Goal: Task Accomplishment & Management: Use online tool/utility

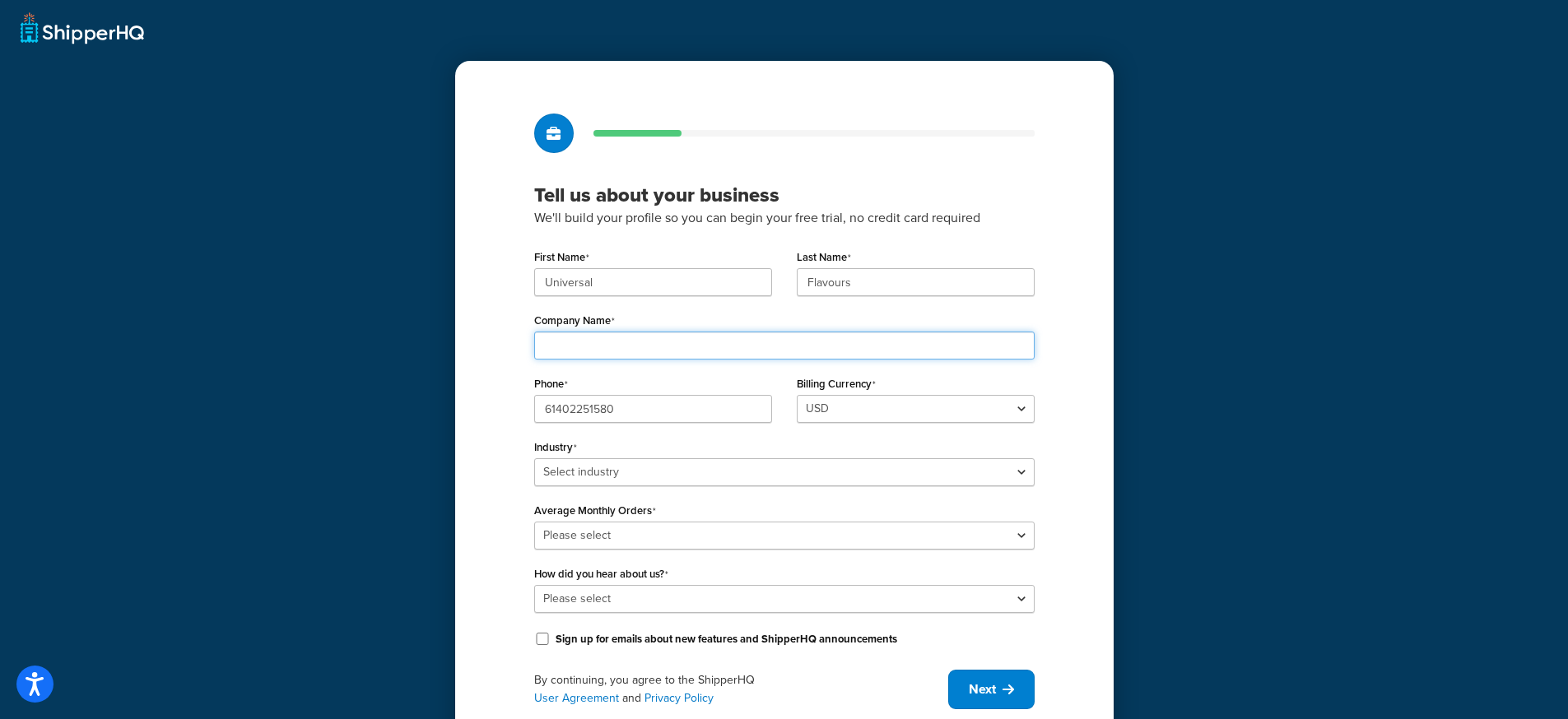
click at [655, 334] on input "Company Name" at bounding box center [784, 345] width 500 height 28
type input "Universal Flavours"
type input "+61 401 725 400"
click at [889, 427] on div "Billing Currency USD" at bounding box center [916, 403] width 263 height 64
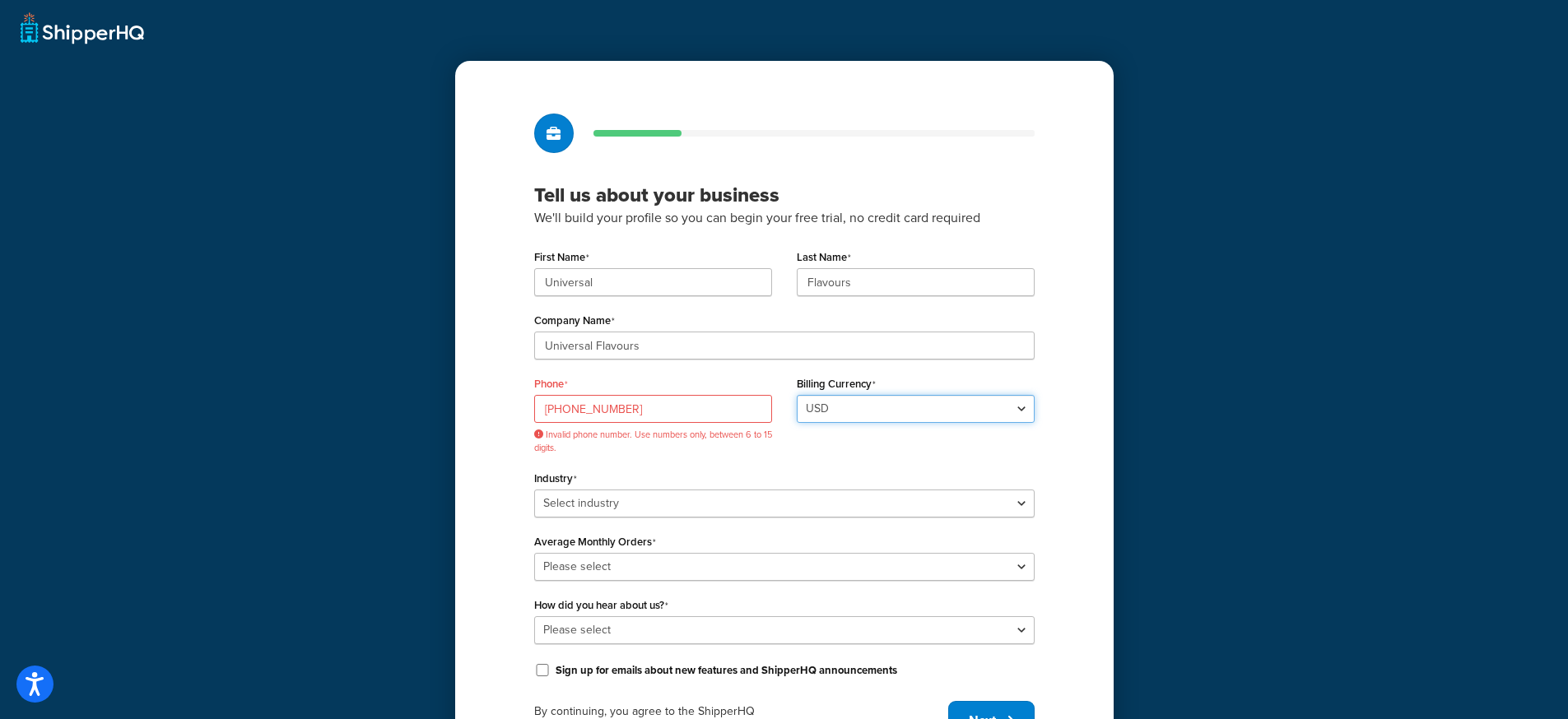
click at [889, 418] on select "USD" at bounding box center [916, 409] width 238 height 28
click at [797, 395] on select "USD" at bounding box center [916, 409] width 238 height 28
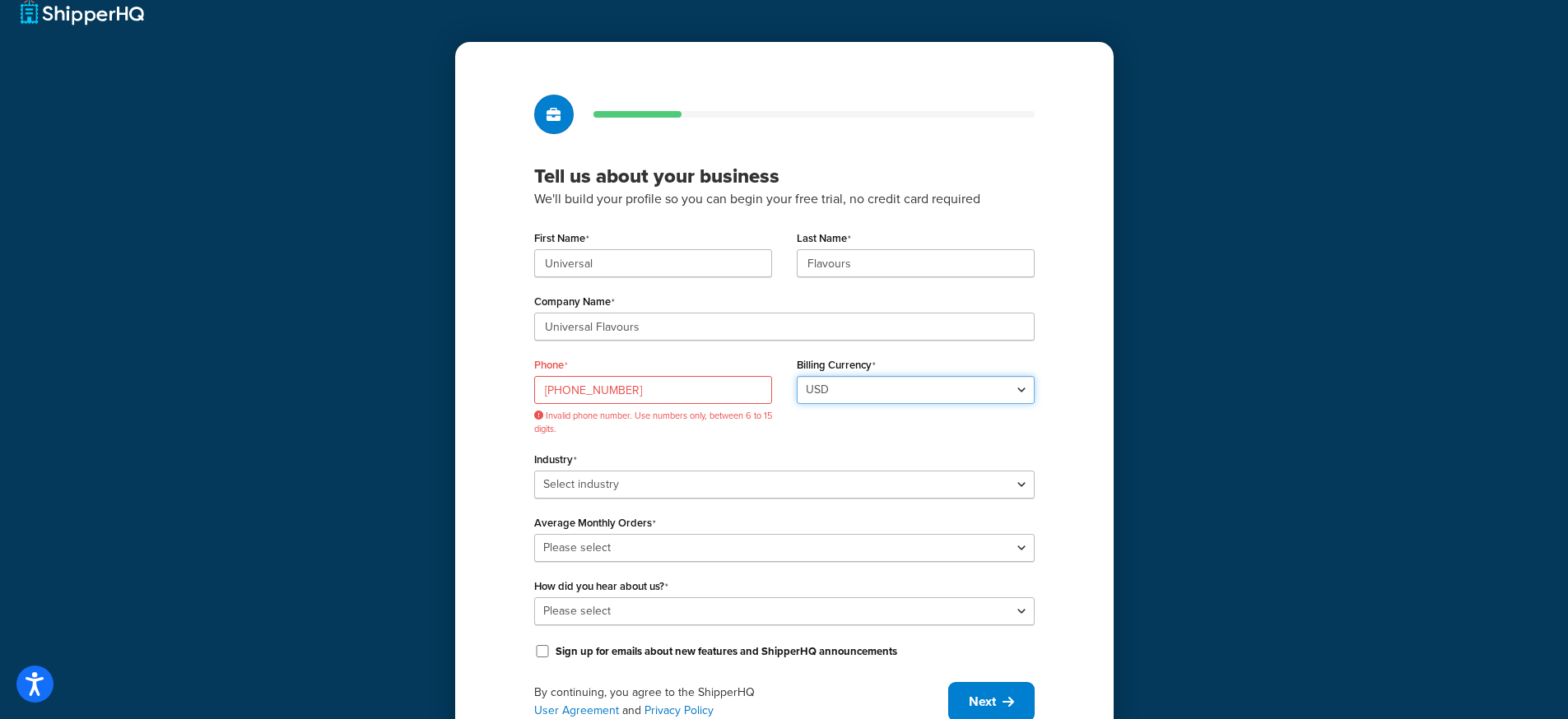
scroll to position [34, 0]
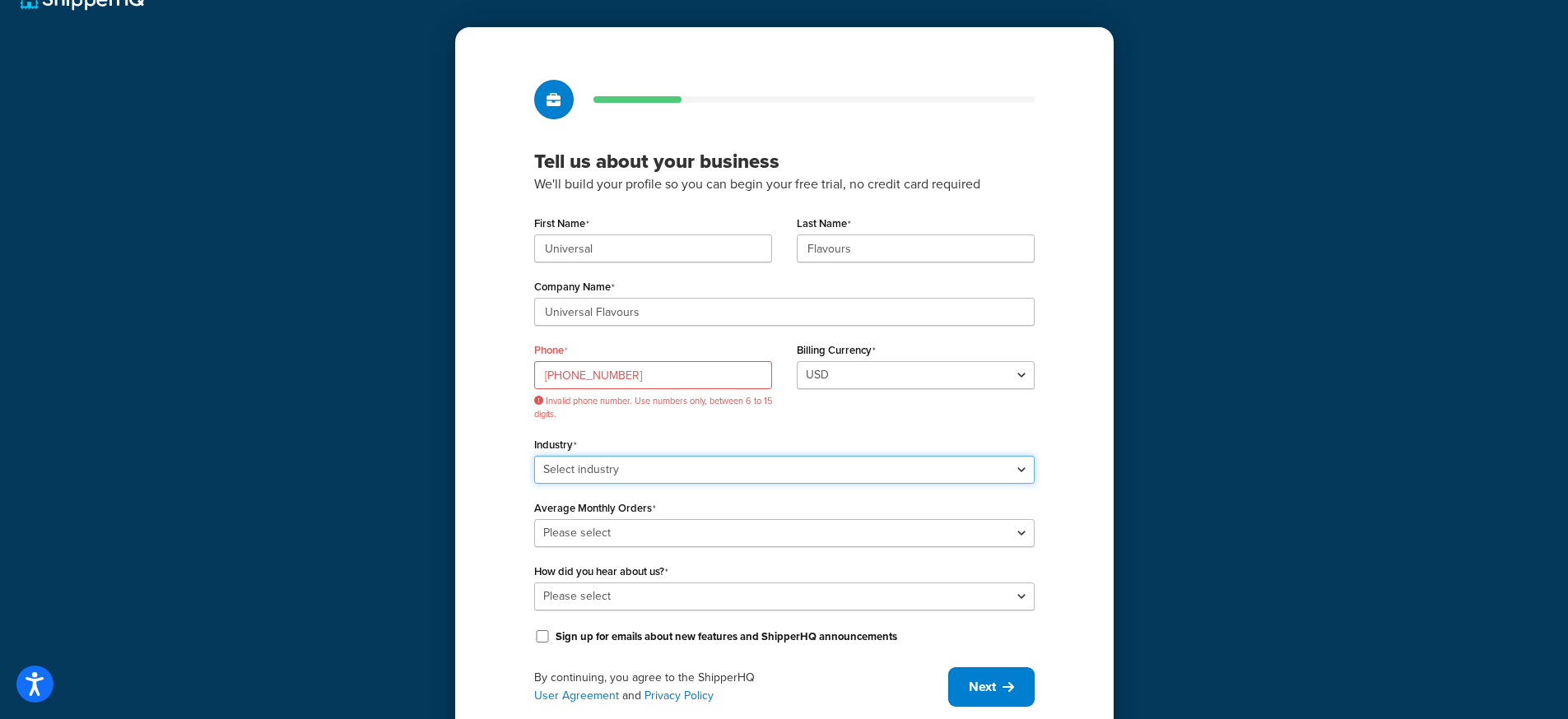
click at [680, 471] on select "Select industry Automotive Adult Agriculture Alcohol, Tobacco & CBD Arts & Craf…" at bounding box center [784, 470] width 500 height 28
click at [534, 456] on select "Select industry Automotive Adult Agriculture Alcohol, Tobacco & CBD Arts & Craf…" at bounding box center [784, 470] width 500 height 28
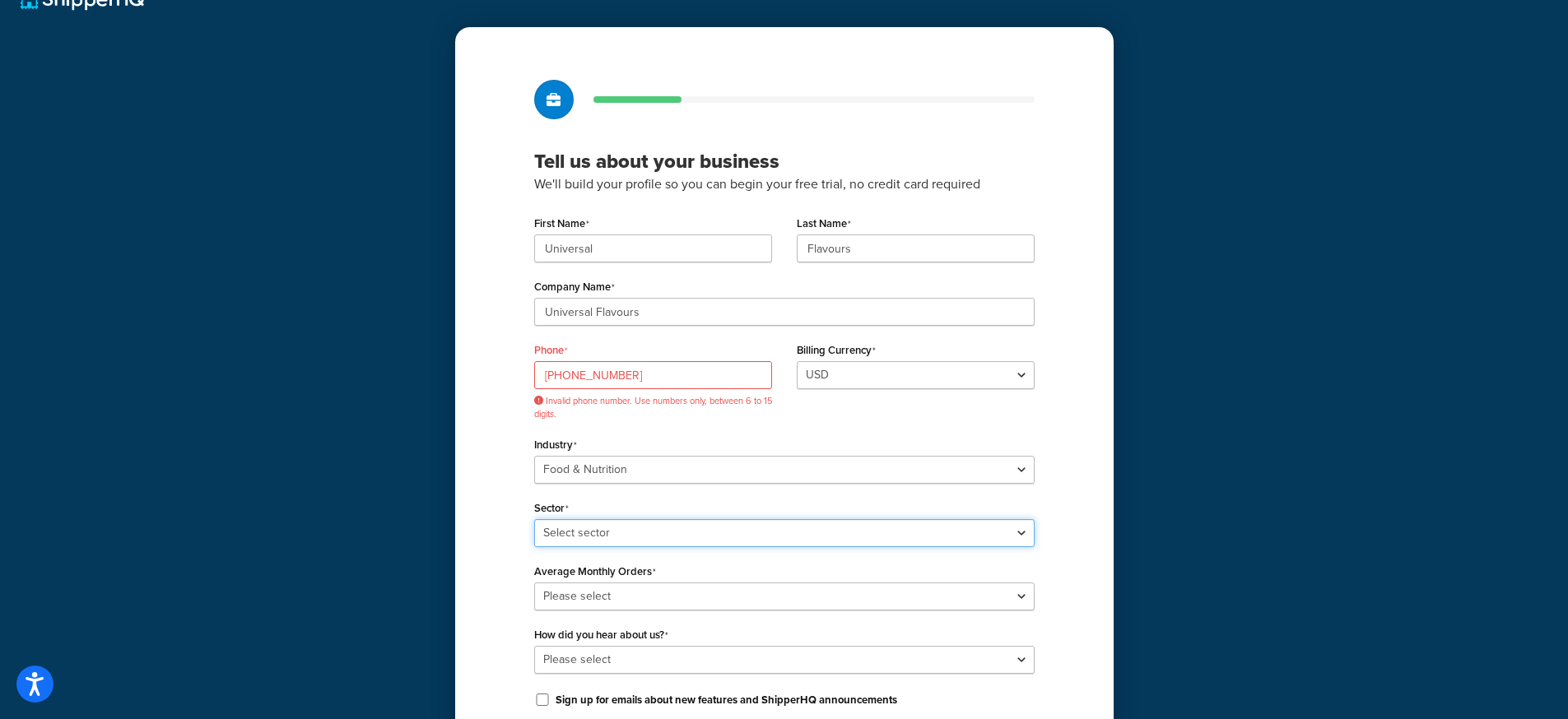
click at [605, 536] on select "Select sector Baby Food Bakery Bulk Foods Catering Chocolate & Confections Coff…" at bounding box center [784, 533] width 500 height 28
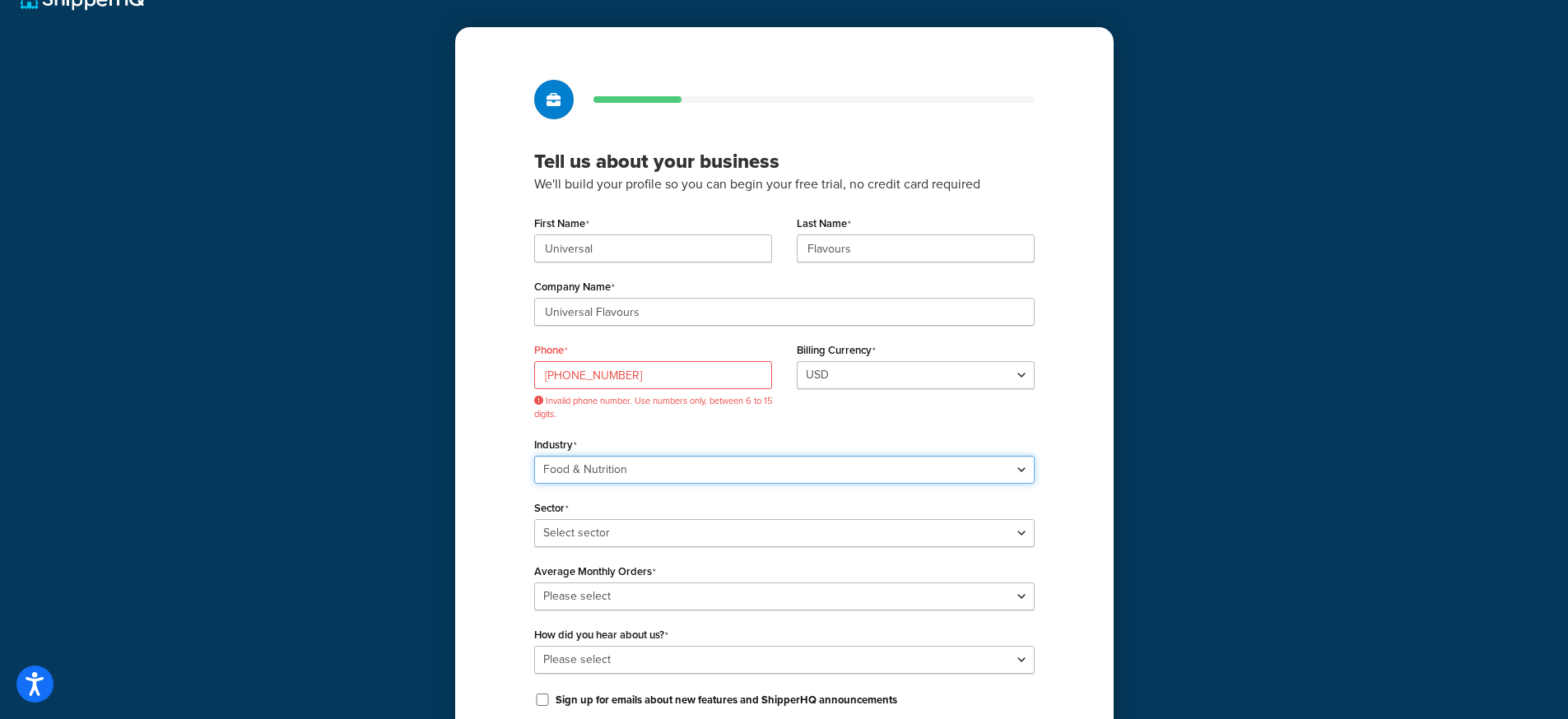
click at [622, 473] on select "Select industry Automotive Adult Agriculture Alcohol, Tobacco & CBD Arts & Craf…" at bounding box center [784, 470] width 500 height 28
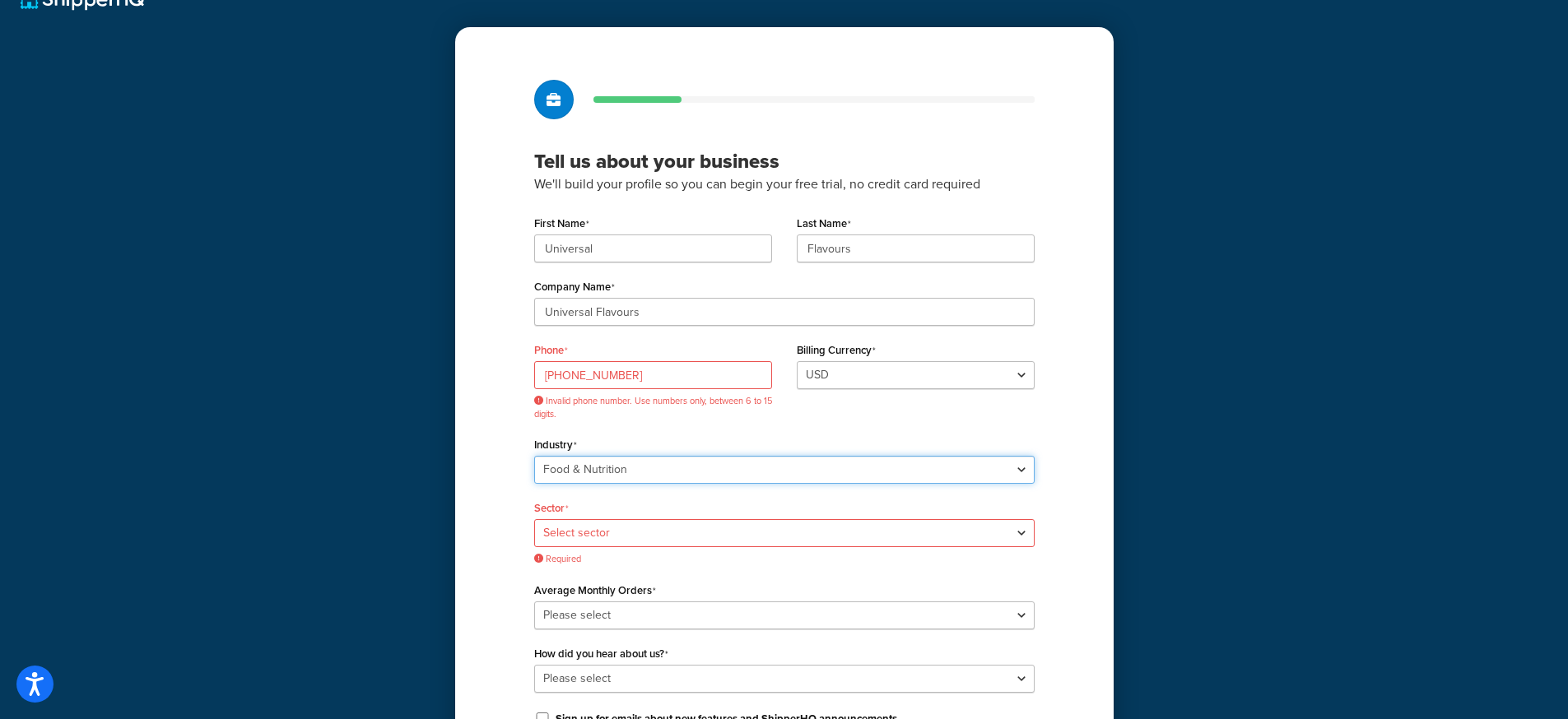
select select "25"
click at [534, 456] on select "Select industry Automotive Adult Agriculture Alcohol, Tobacco & CBD Arts & Craf…" at bounding box center [784, 470] width 500 height 28
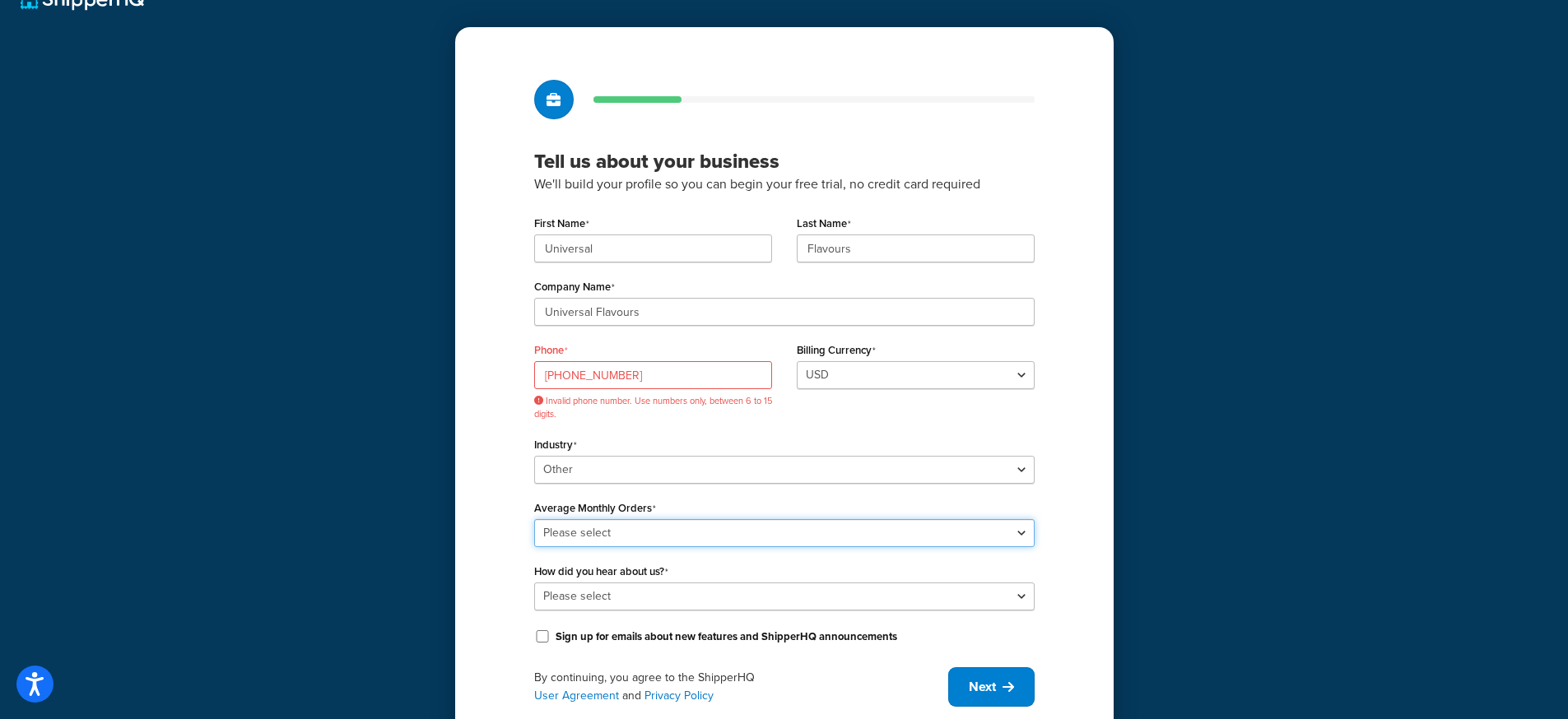
click at [580, 537] on select "Please select 0-500 501-1,000 1,001-10,000 10,001-20,000 Over 20,000" at bounding box center [784, 533] width 500 height 28
click at [534, 519] on select "Please select 0-500 501-1,000 1,001-10,000 10,001-20,000 Over 20,000" at bounding box center [784, 533] width 500 height 28
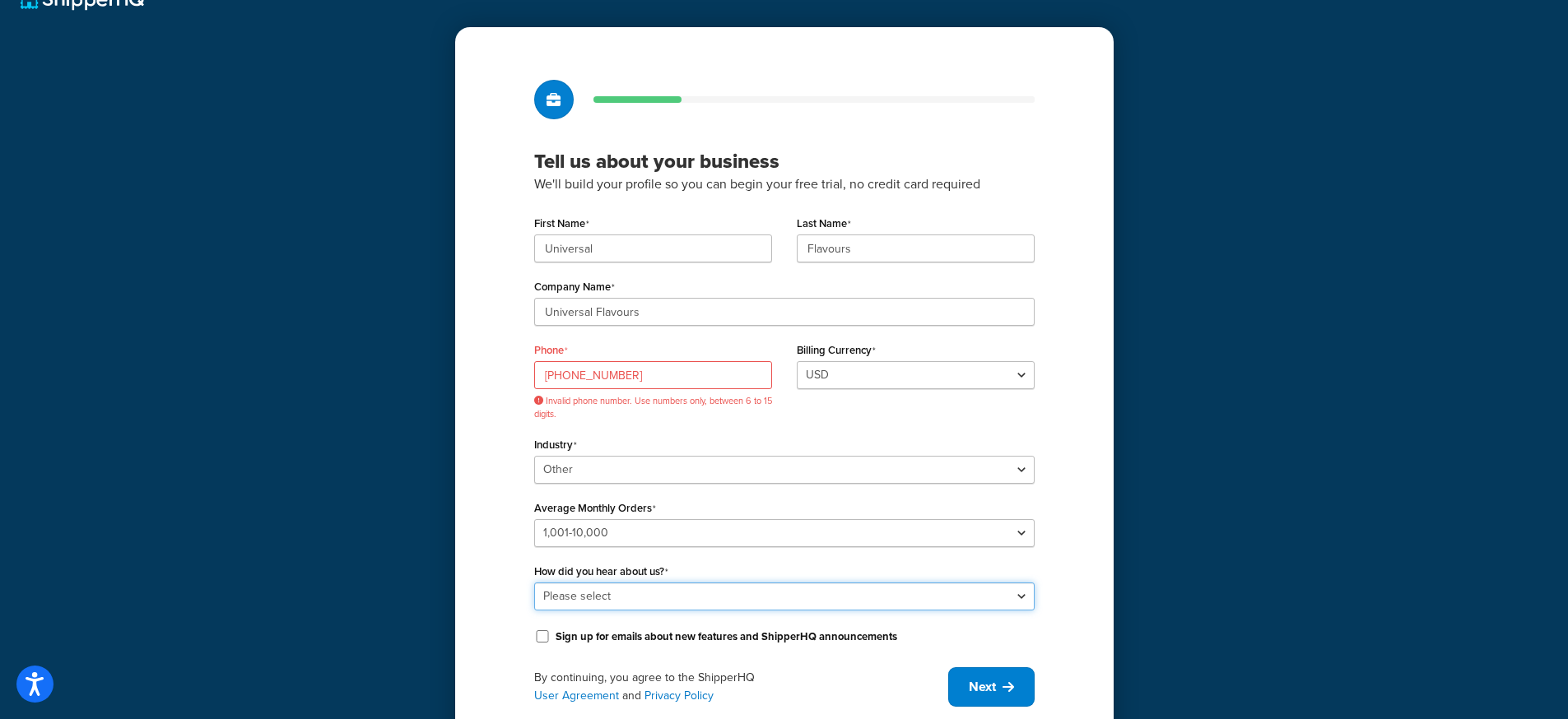
click at [584, 607] on select "Please select Online Search App Store or Marketplace Listing Referred by Agency…" at bounding box center [784, 597] width 500 height 28
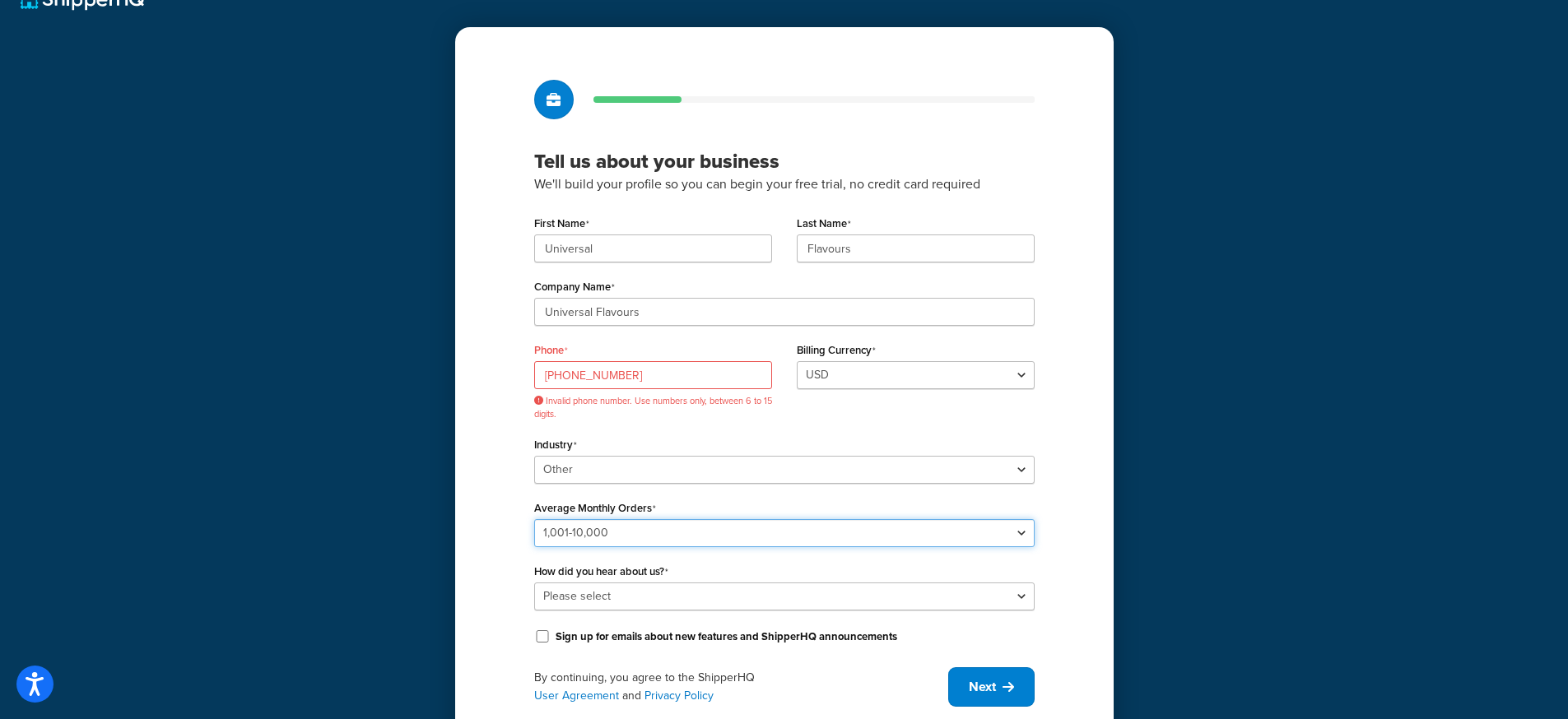
click at [594, 537] on select "Please select 0-500 501-1,000 1,001-10,000 10,001-20,000 Over 20,000" at bounding box center [784, 533] width 500 height 28
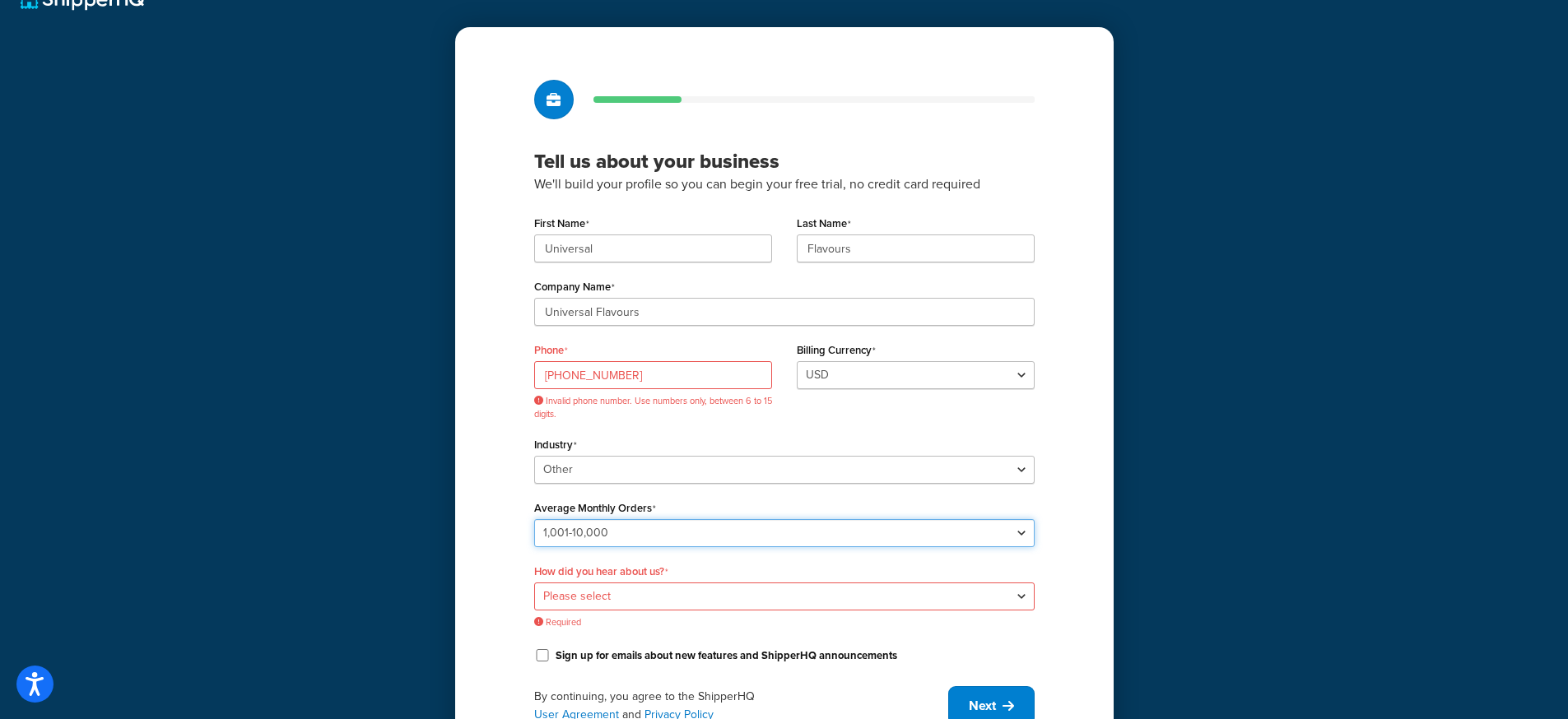
select select "2"
click at [534, 519] on select "Please select 0-500 501-1,000 1,001-10,000 10,001-20,000 Over 20,000" at bounding box center [784, 533] width 500 height 28
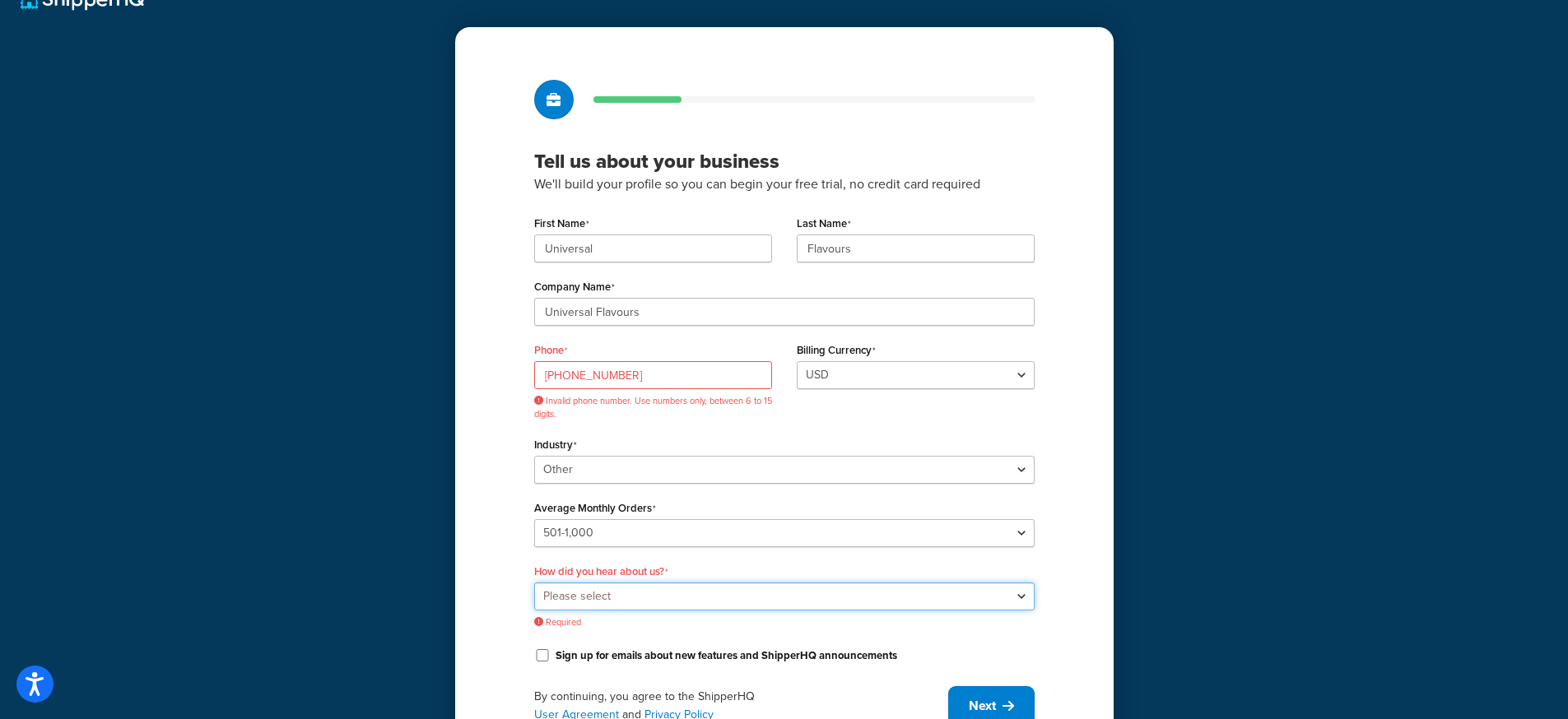
click at [590, 597] on select "Please select Online Search App Store or Marketplace Listing Referred by Agency…" at bounding box center [784, 597] width 500 height 28
select select "1"
click at [534, 583] on select "Please select Online Search App Store or Marketplace Listing Referred by Agency…" at bounding box center [784, 597] width 500 height 28
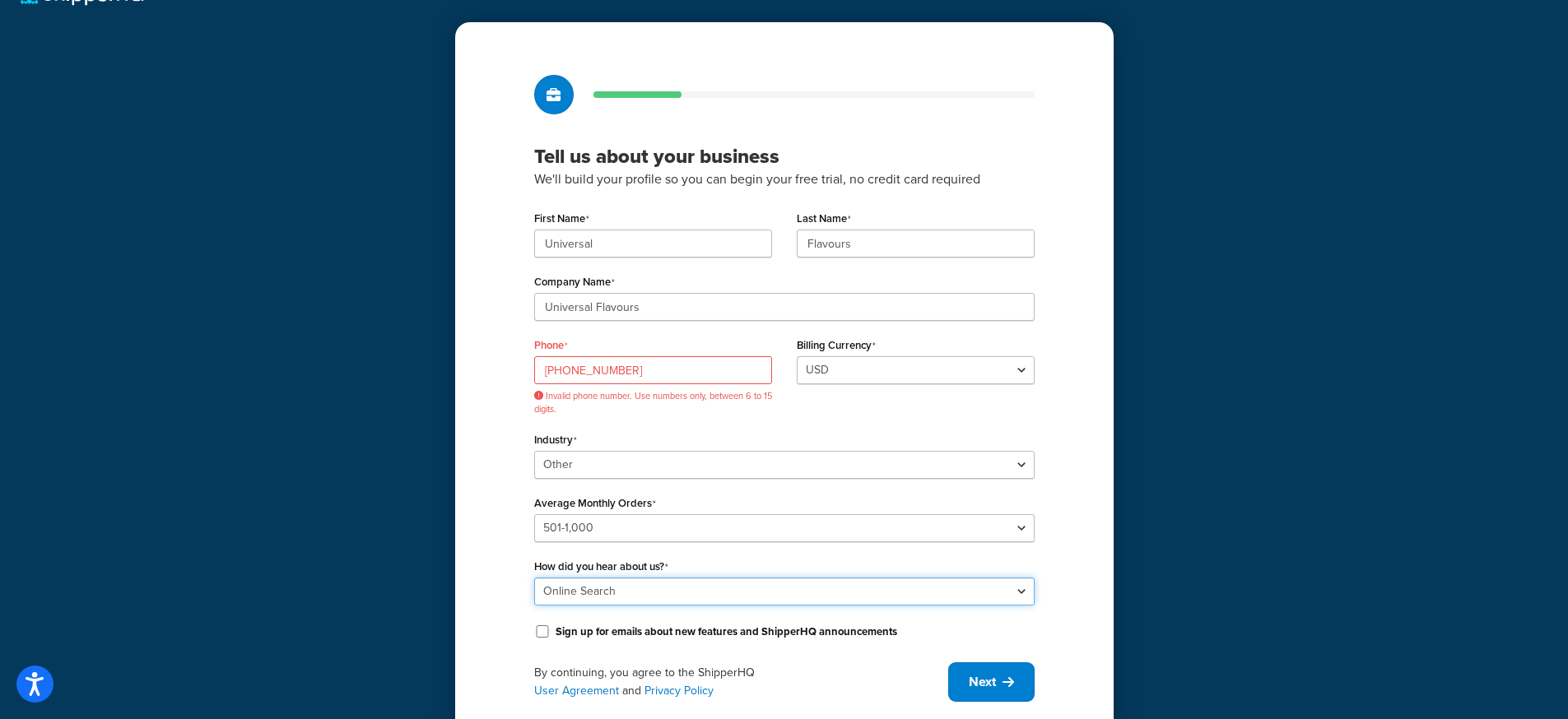
scroll to position [91, 0]
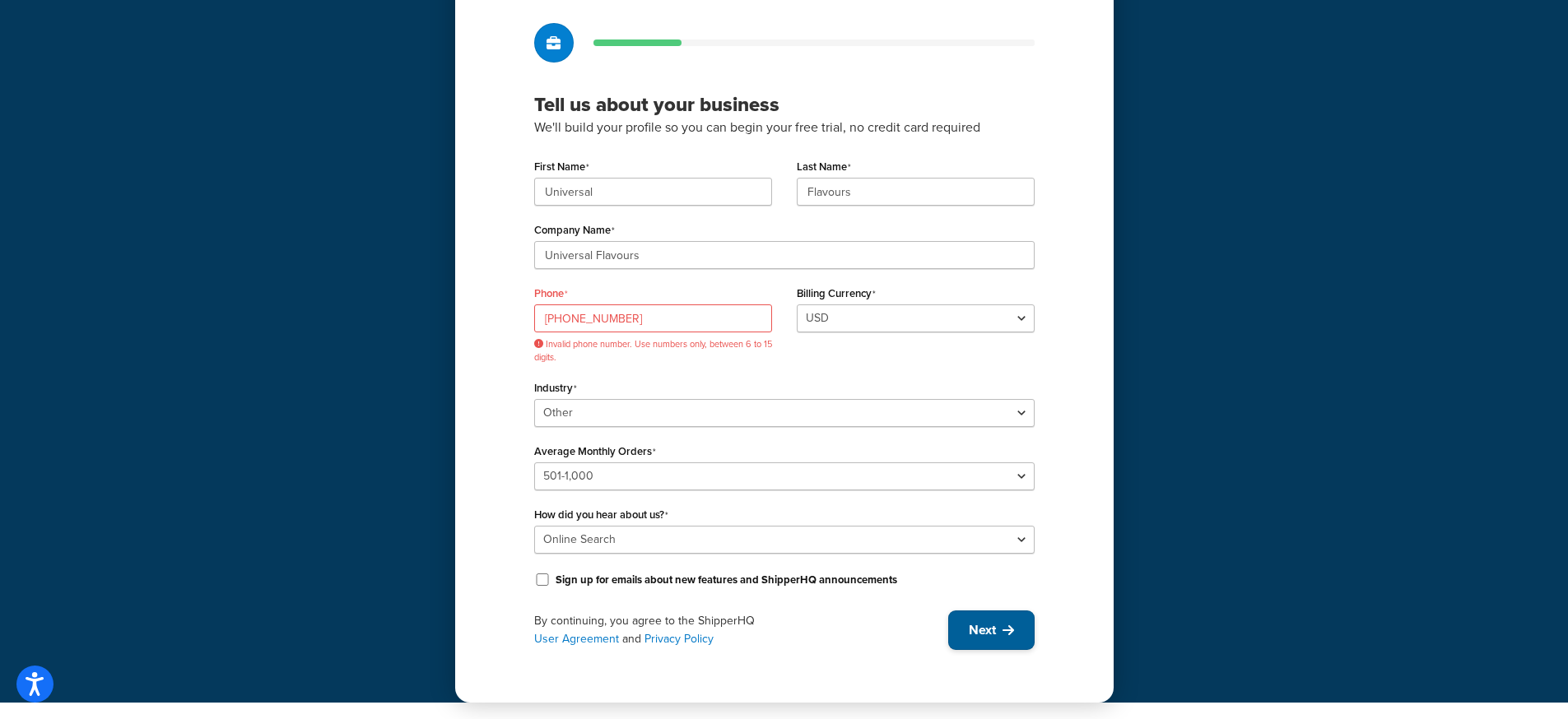
click at [979, 628] on span "Next" at bounding box center [982, 631] width 27 height 18
click at [566, 317] on input "+61 401 725 400" at bounding box center [653, 318] width 238 height 28
click at [582, 321] on input "+61401 725 400" at bounding box center [653, 318] width 238 height 28
click at [593, 317] on input "+61401725 400" at bounding box center [653, 318] width 238 height 28
click at [604, 317] on input "+61401725 400" at bounding box center [653, 318] width 238 height 28
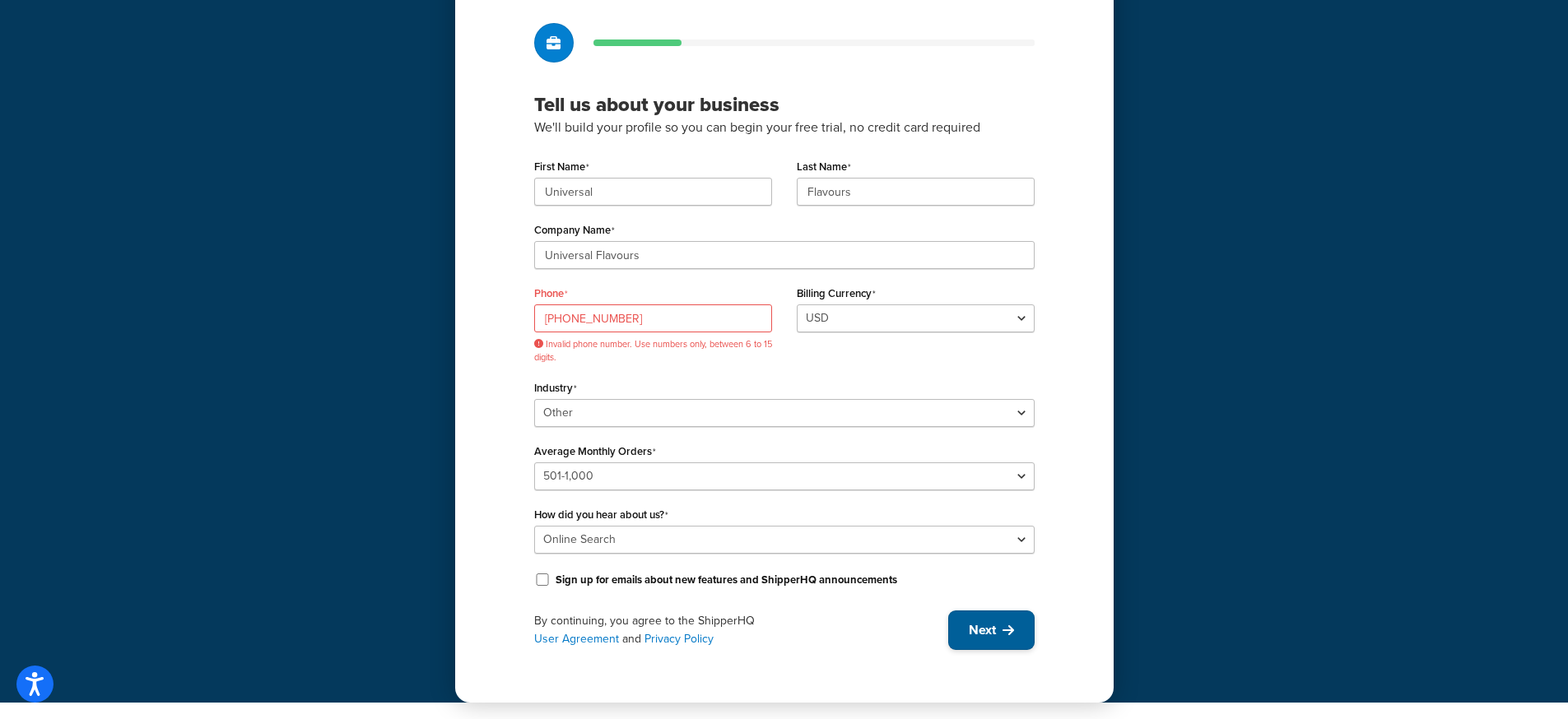
click at [982, 642] on button "Next" at bounding box center [991, 631] width 87 height 40
click at [891, 328] on select "USD" at bounding box center [916, 318] width 238 height 28
click at [797, 304] on select "USD" at bounding box center [916, 318] width 238 height 28
click at [644, 317] on input "+61401725400" at bounding box center [653, 318] width 238 height 28
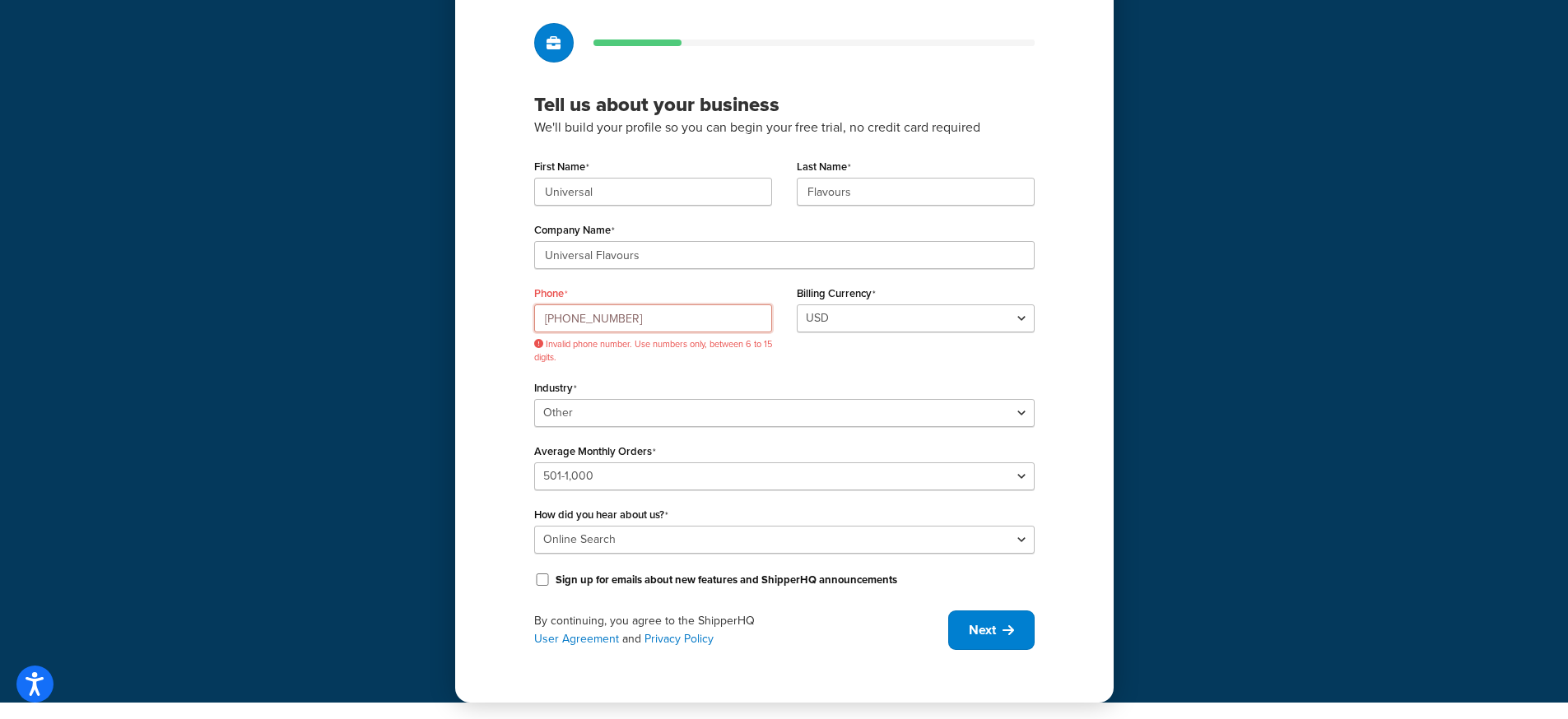
click at [644, 317] on input "+61401725400" at bounding box center [653, 318] width 238 height 28
click at [547, 320] on input "+61401725400" at bounding box center [653, 318] width 238 height 28
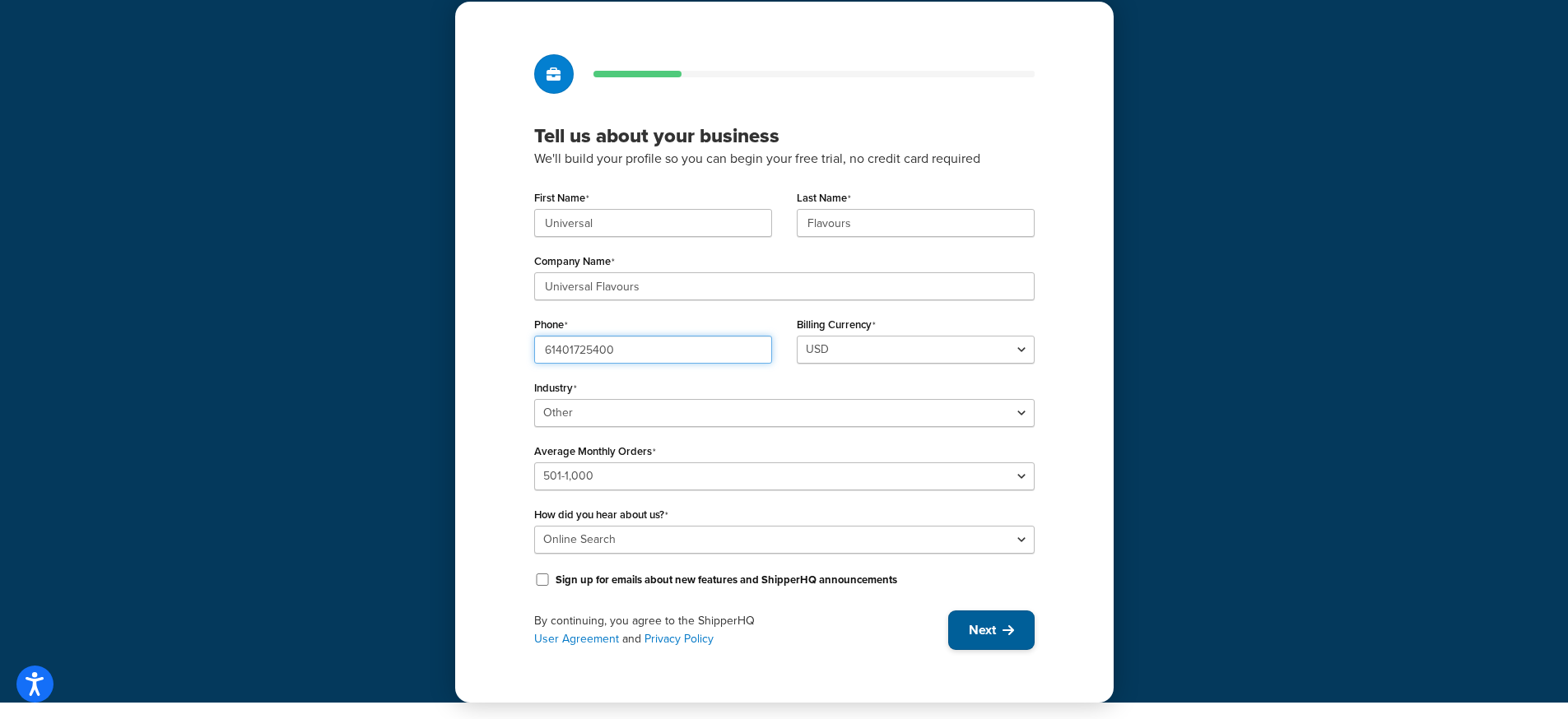
type input "61401725400"
click at [976, 628] on span "Next" at bounding box center [982, 631] width 27 height 18
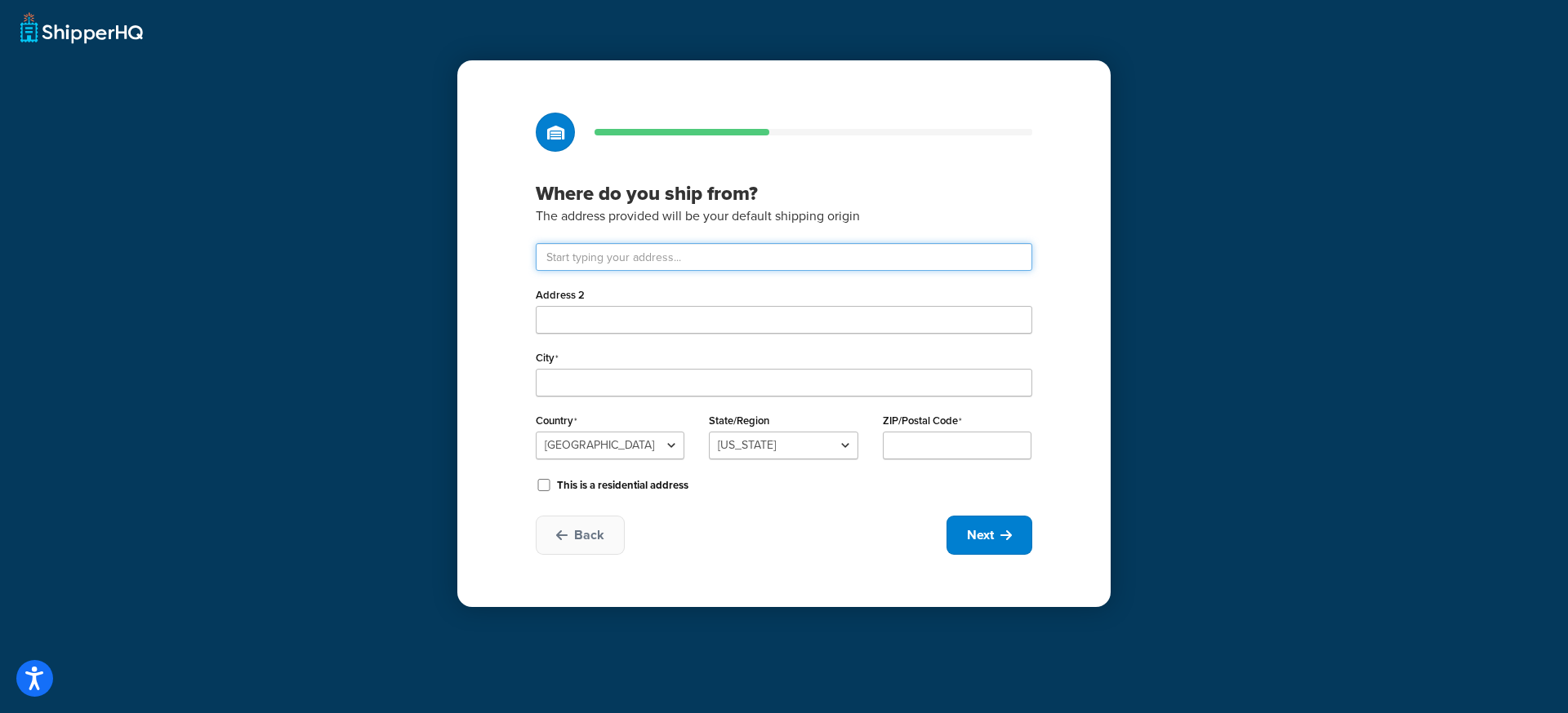
click at [631, 257] on input "text" at bounding box center [783, 257] width 496 height 28
type input "261-263 Red Gum Road"
type input "New Beith"
select select "1013"
type input "4124"
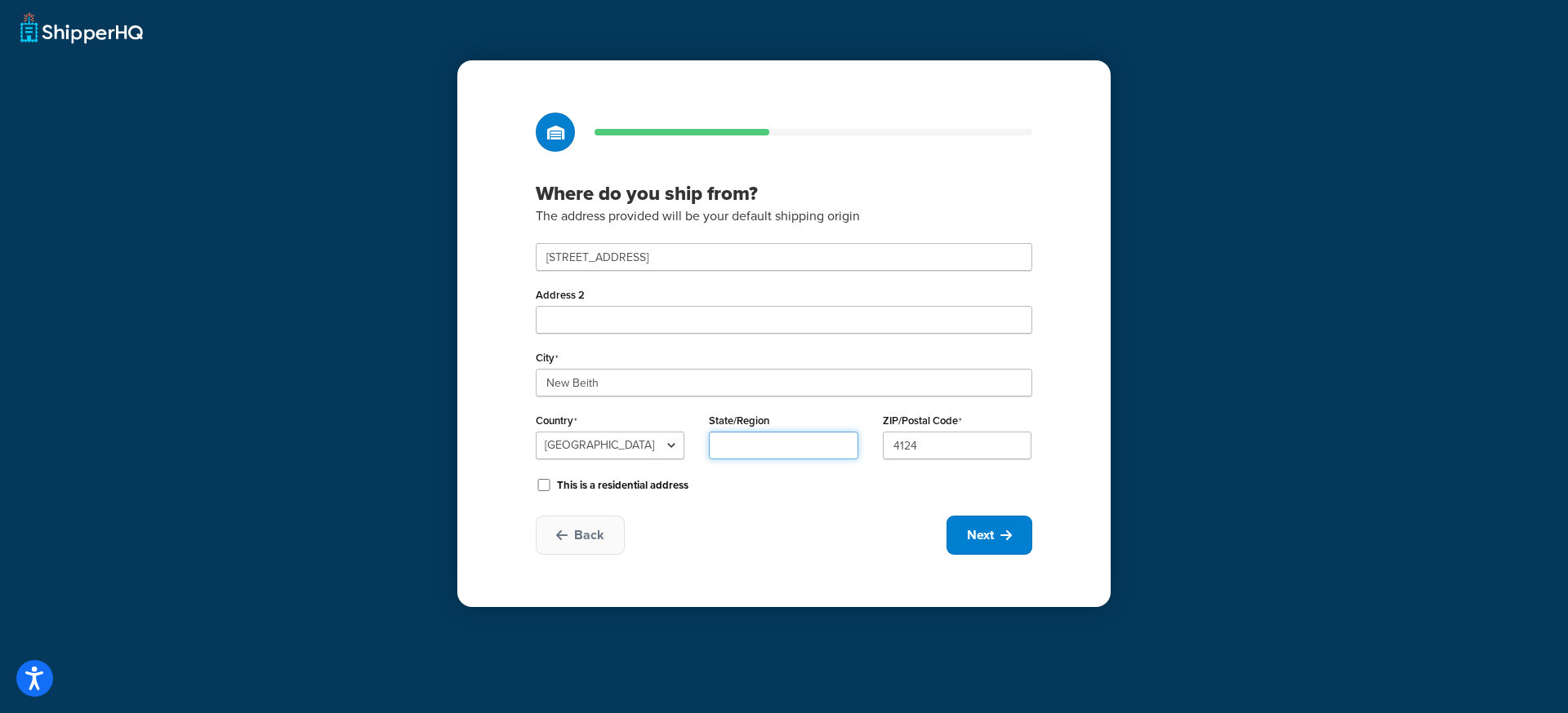
type input "QLD"
click at [785, 450] on select "Australian Capital Territory New South Wales Northern Territory Queensland Sout…" at bounding box center [782, 446] width 148 height 28
select select "176"
click at [709, 432] on select "Australian Capital Territory New South Wales Northern Territory Queensland Sout…" at bounding box center [782, 446] width 148 height 28
click at [616, 489] on label "This is a residential address" at bounding box center [622, 485] width 131 height 15
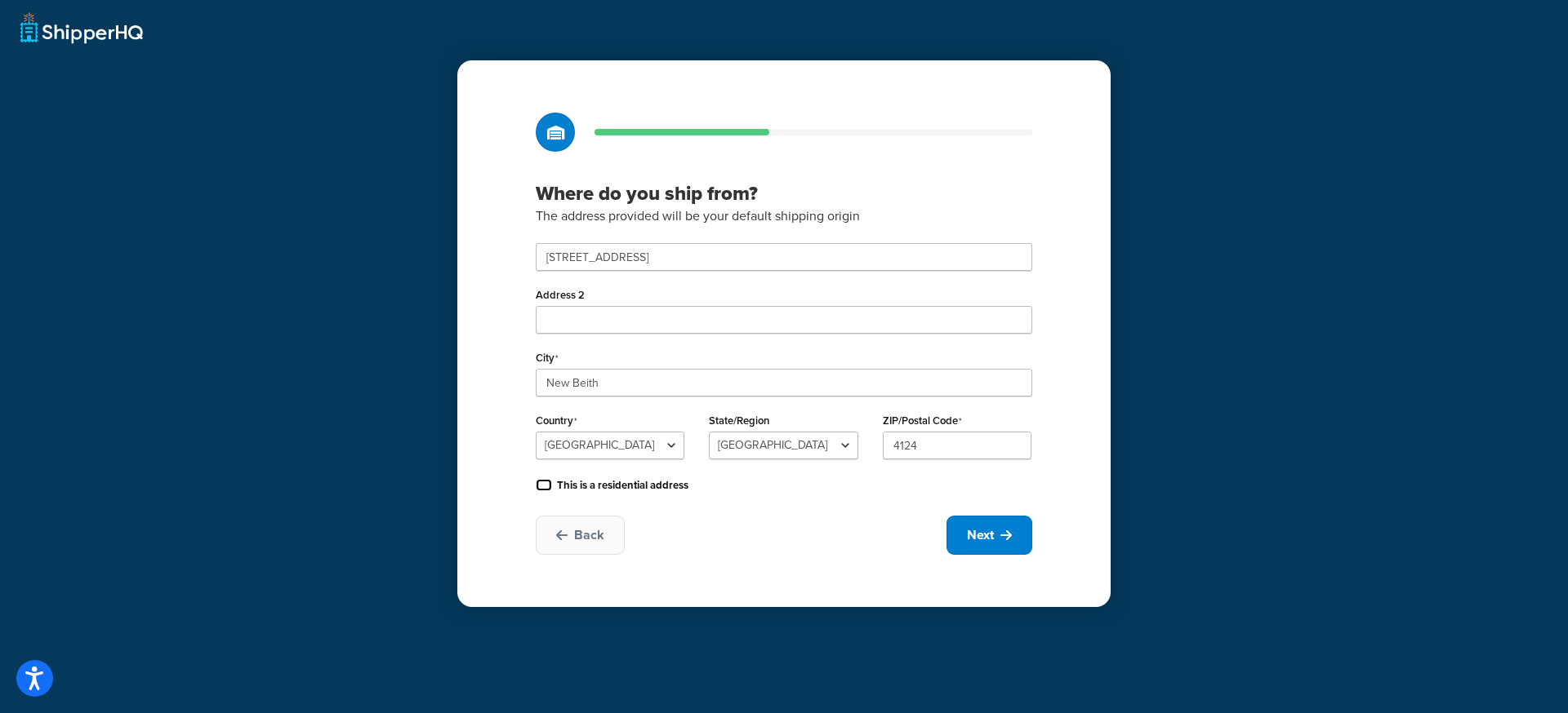
click at [552, 489] on input "This is a residential address" at bounding box center [544, 484] width 16 height 12
checkbox input "true"
click at [993, 535] on span "Next" at bounding box center [980, 535] width 27 height 18
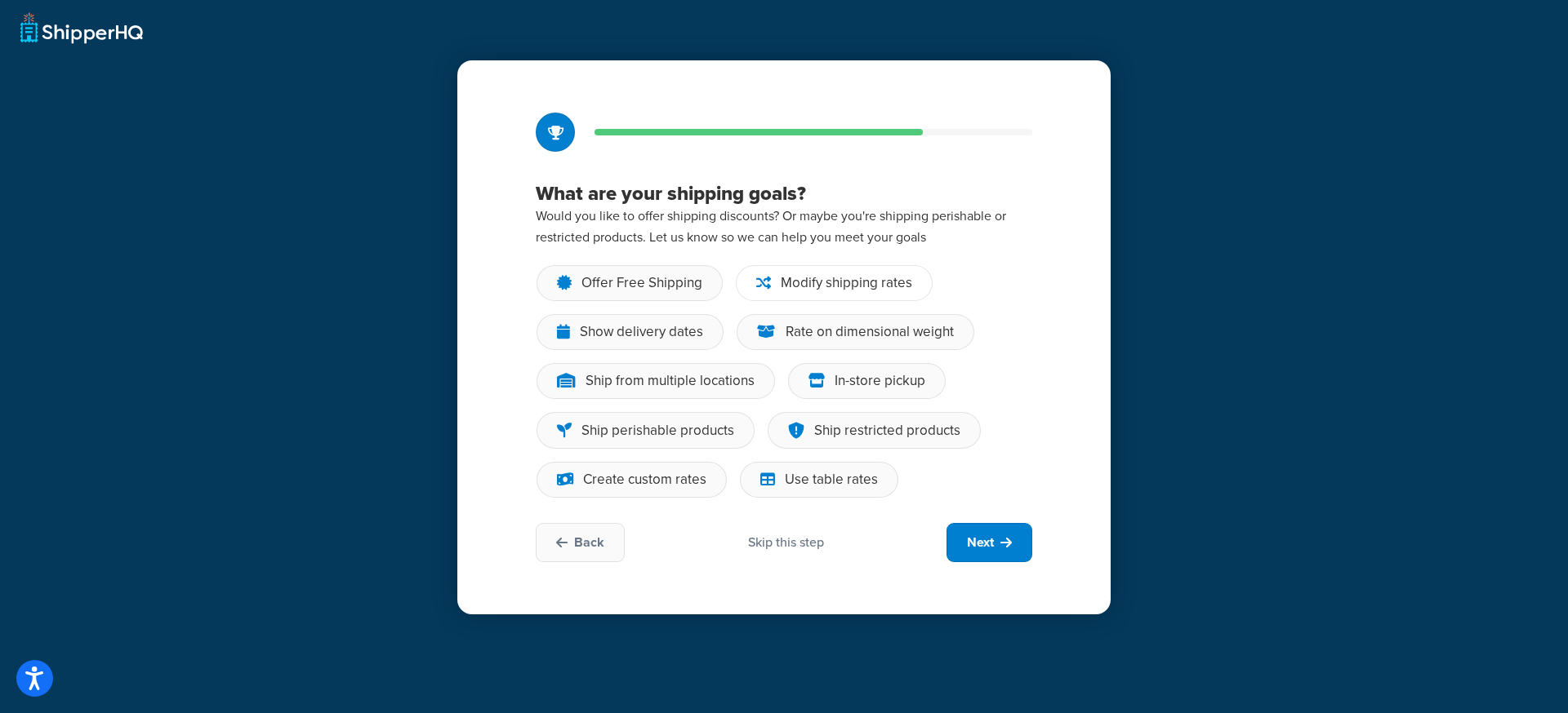
click at [834, 286] on div "Modify shipping rates" at bounding box center [846, 284] width 131 height 16
click at [0, 0] on input "Modify shipping rates" at bounding box center [0, 0] width 0 height 0
click at [839, 324] on div "Rate on dimensional weight" at bounding box center [869, 332] width 168 height 16
click at [0, 0] on input "Rate on dimensional weight" at bounding box center [0, 0] width 0 height 0
click at [645, 325] on div "Show delivery dates" at bounding box center [641, 332] width 123 height 16
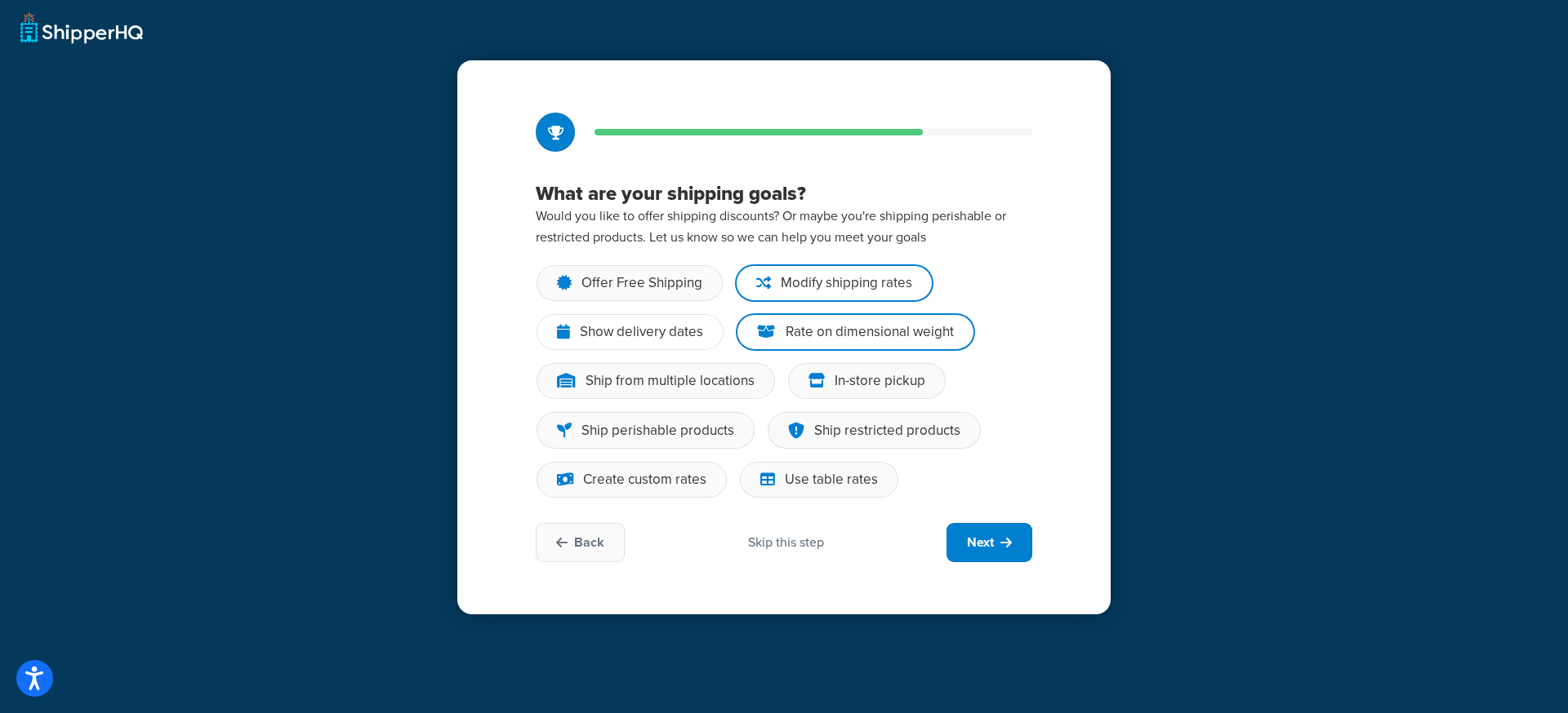
click at [0, 0] on input "Show delivery dates" at bounding box center [0, 0] width 0 height 0
click at [982, 538] on span "Next" at bounding box center [980, 543] width 27 height 18
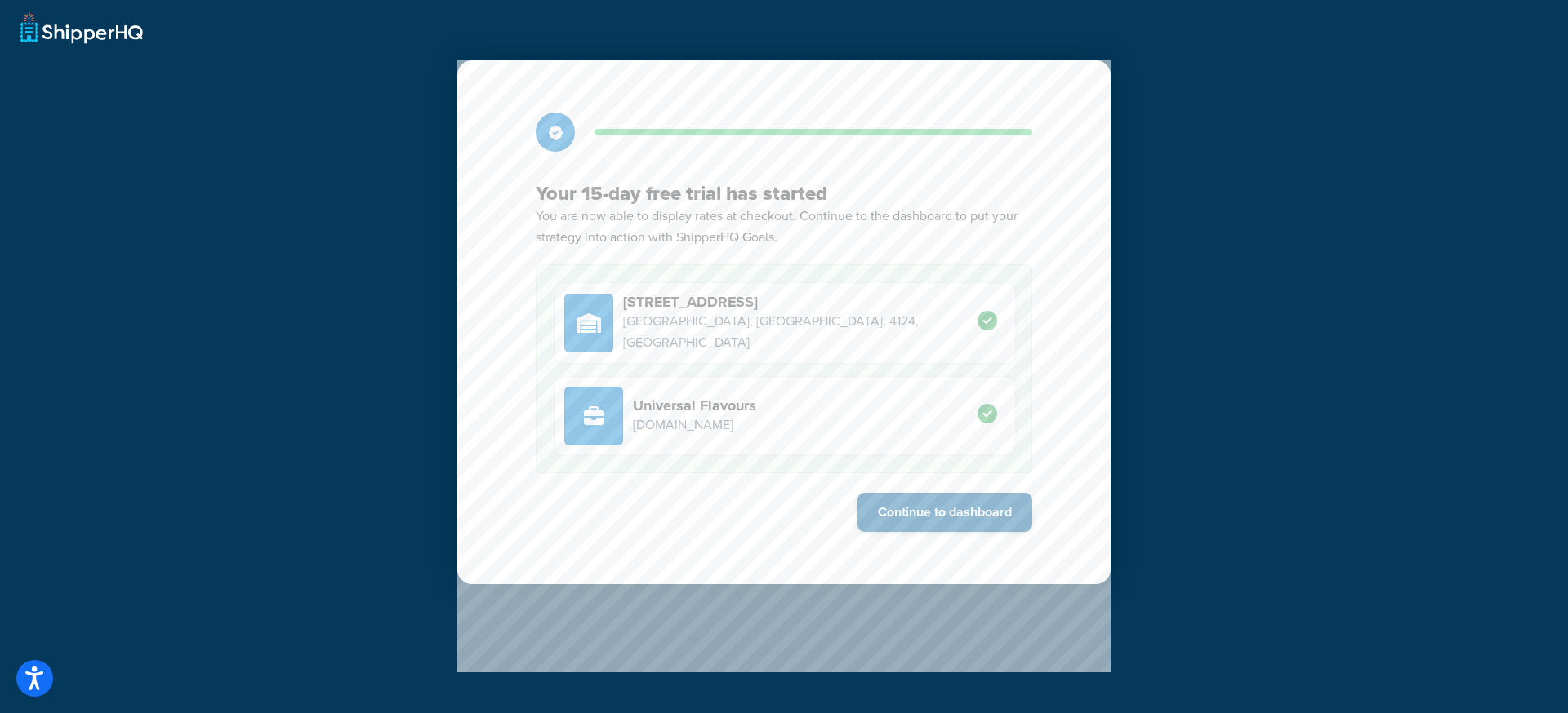
click at [939, 515] on button "Continue to dashboard" at bounding box center [944, 512] width 175 height 39
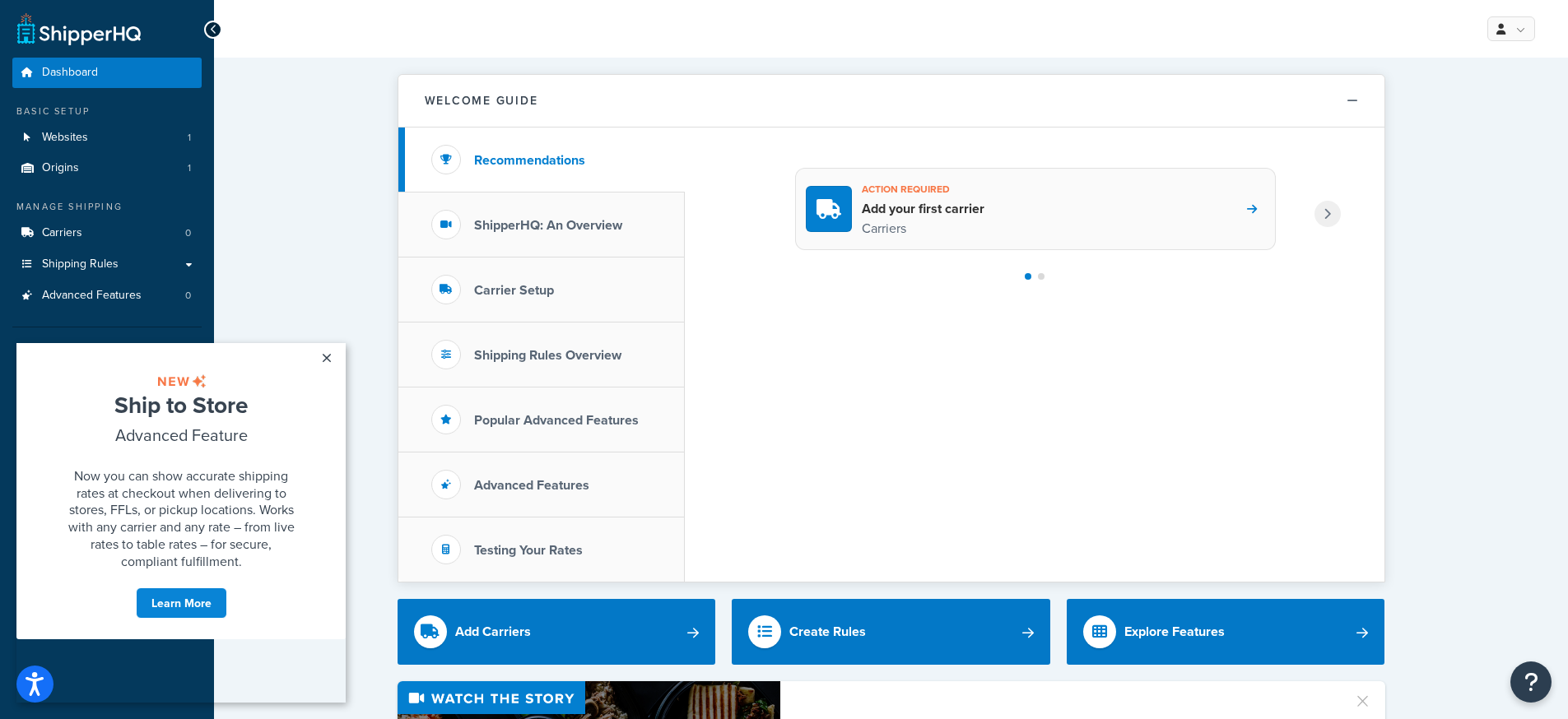
click at [1246, 207] on div "Action required Add your first carrier Carriers" at bounding box center [1035, 209] width 480 height 83
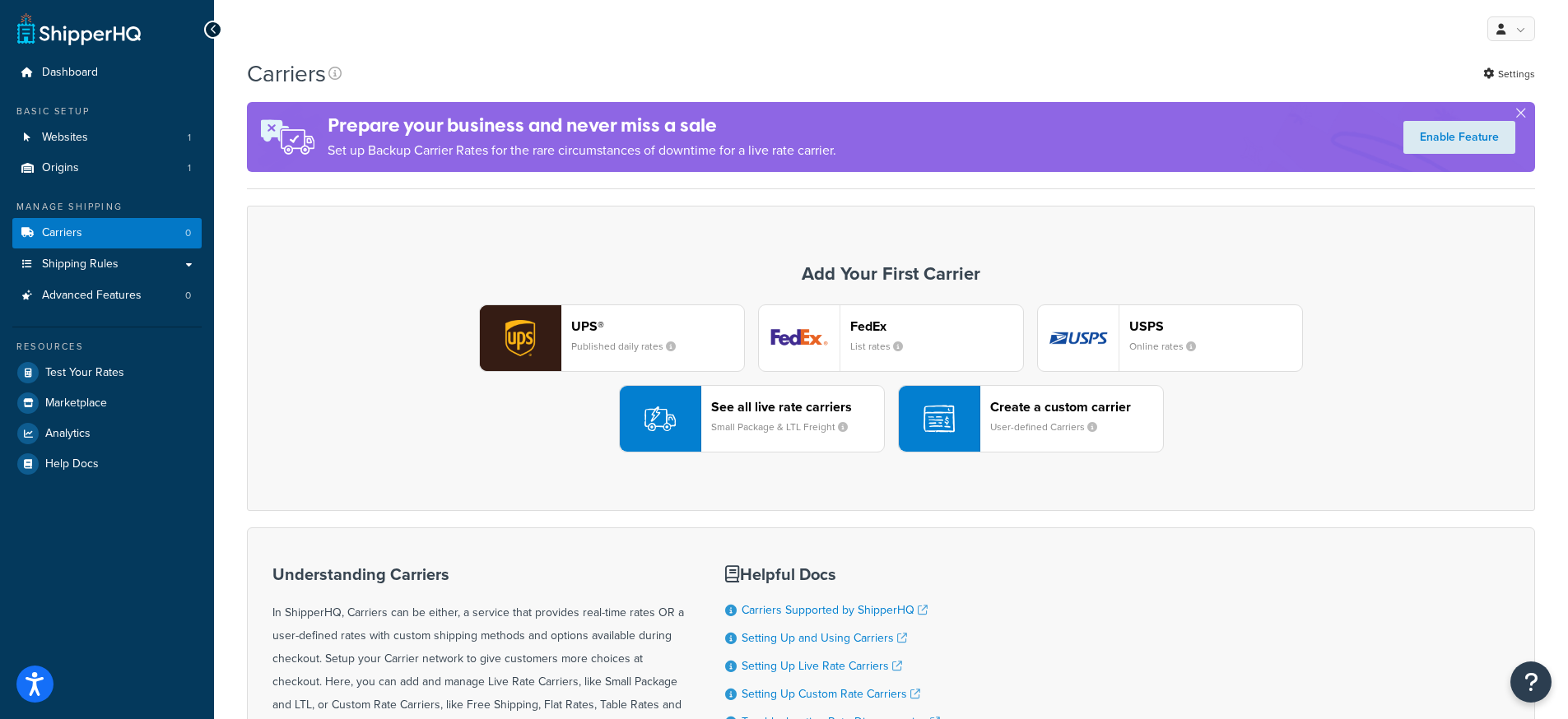
click at [739, 423] on small "Small Package & LTL Freight" at bounding box center [785, 427] width 150 height 15
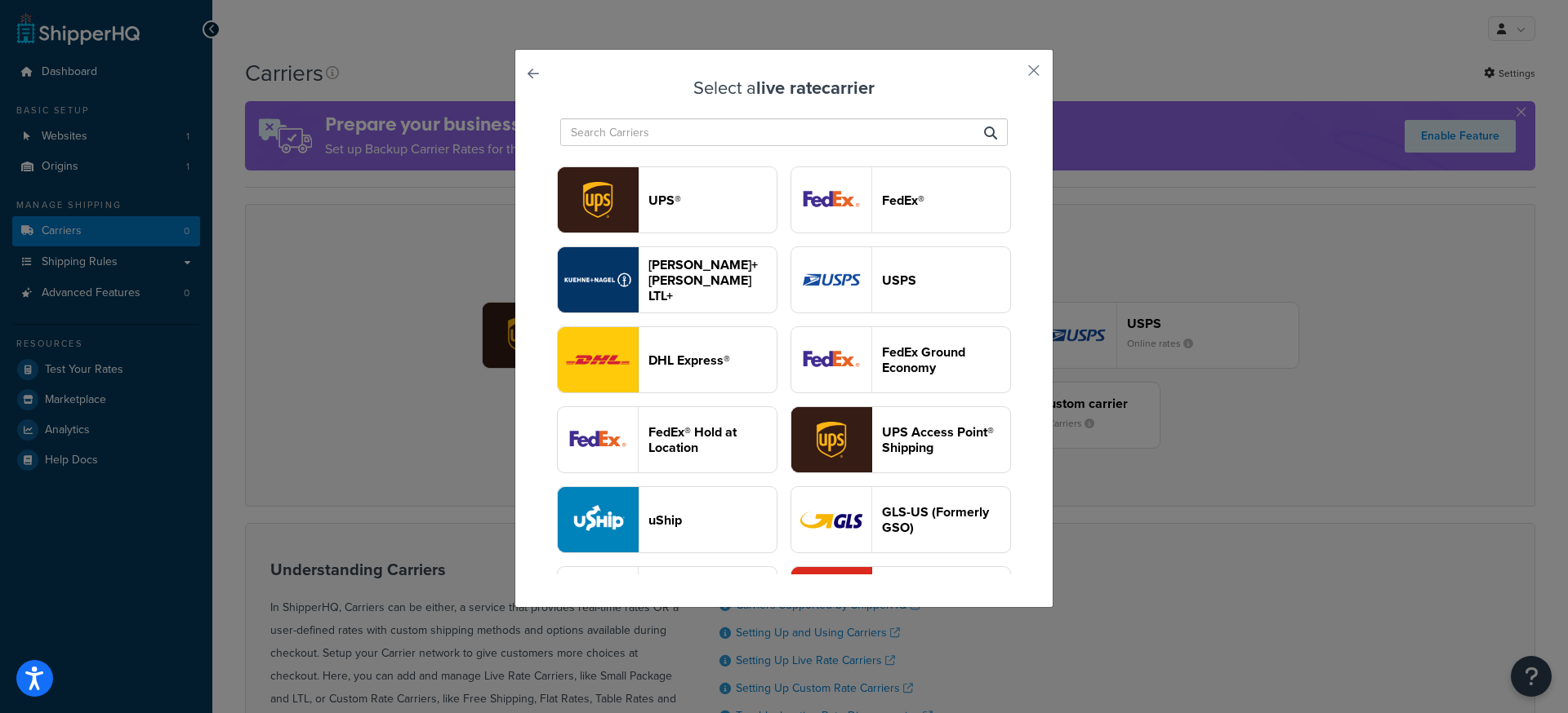
click at [855, 139] on input "text" at bounding box center [784, 132] width 448 height 28
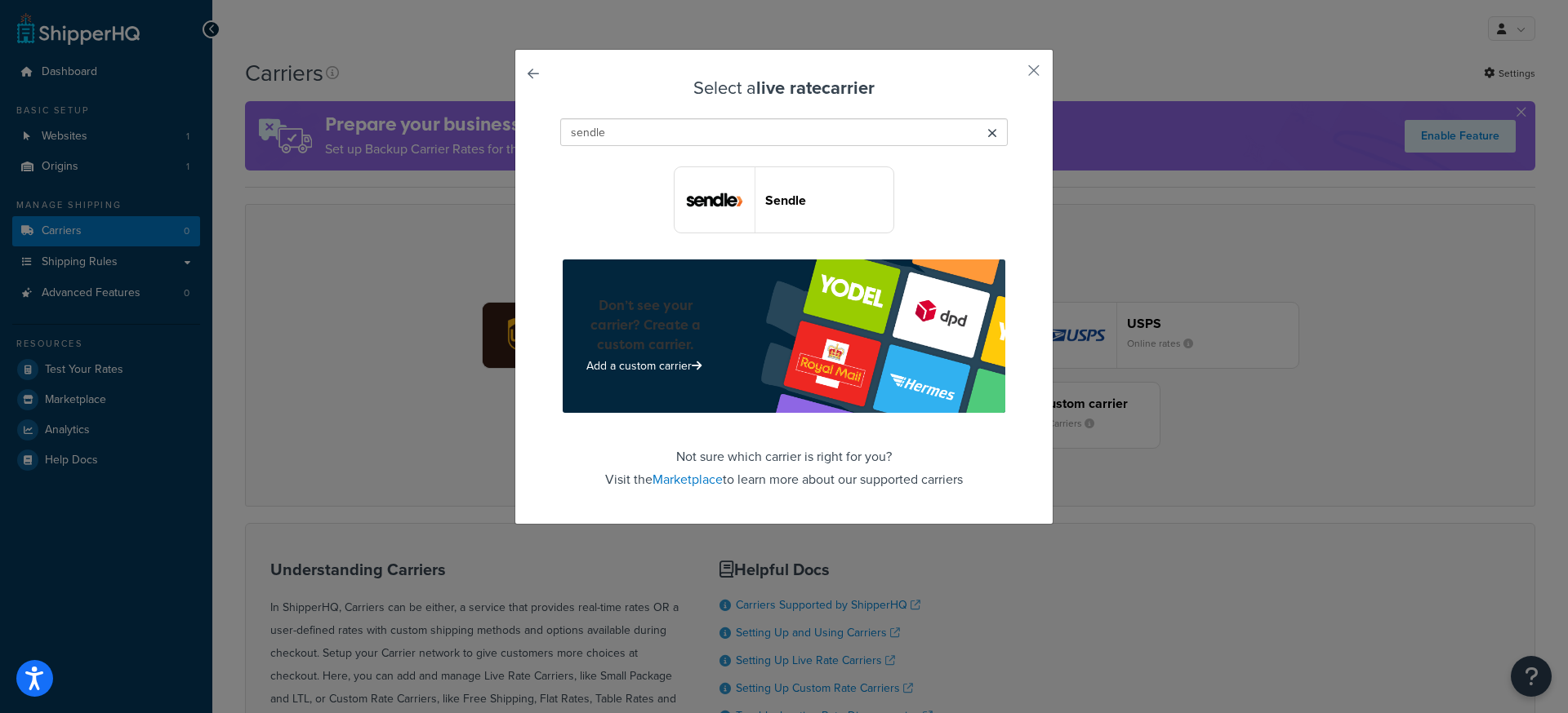
type input "sendle"
click at [794, 208] on header "Sendle" at bounding box center [829, 200] width 128 height 16
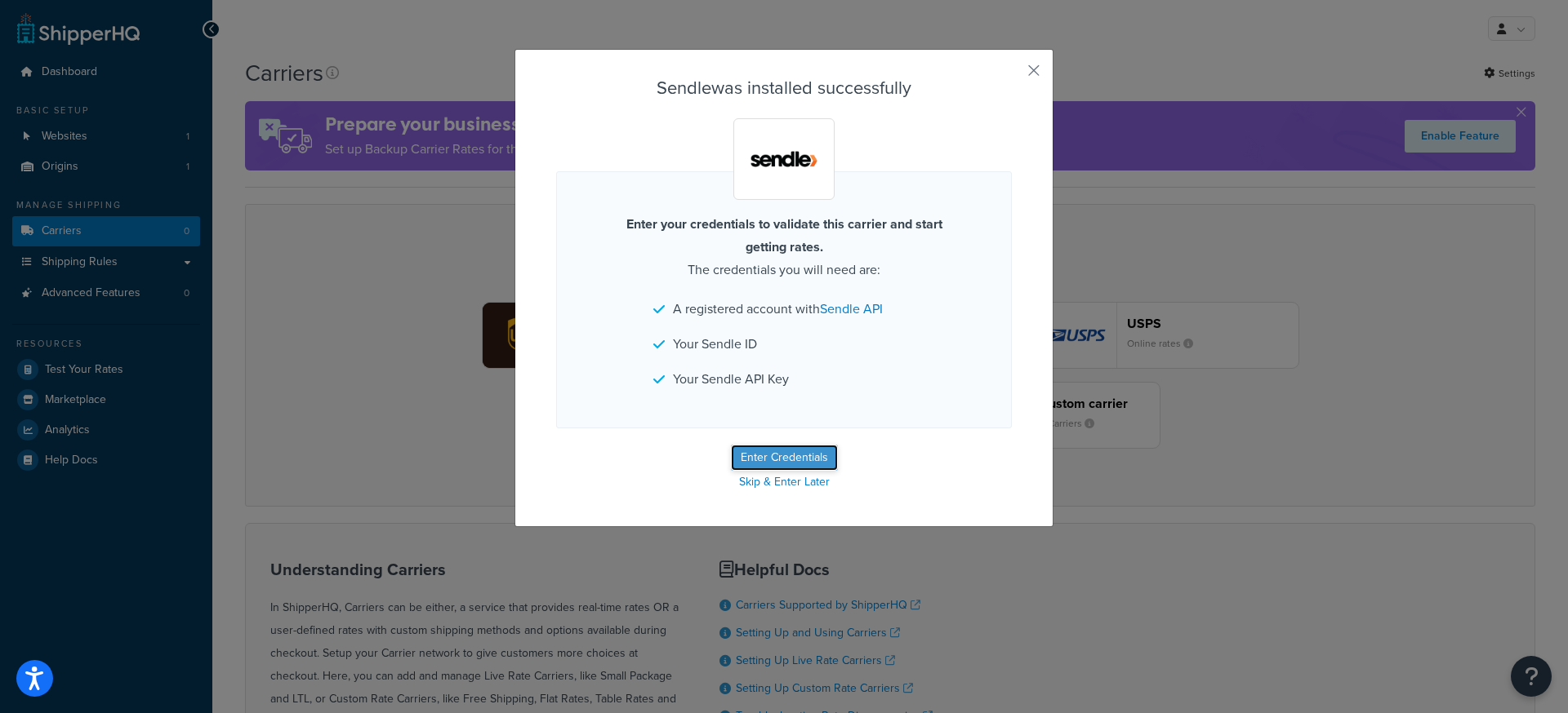
click at [763, 455] on button "Enter Credentials" at bounding box center [784, 458] width 107 height 26
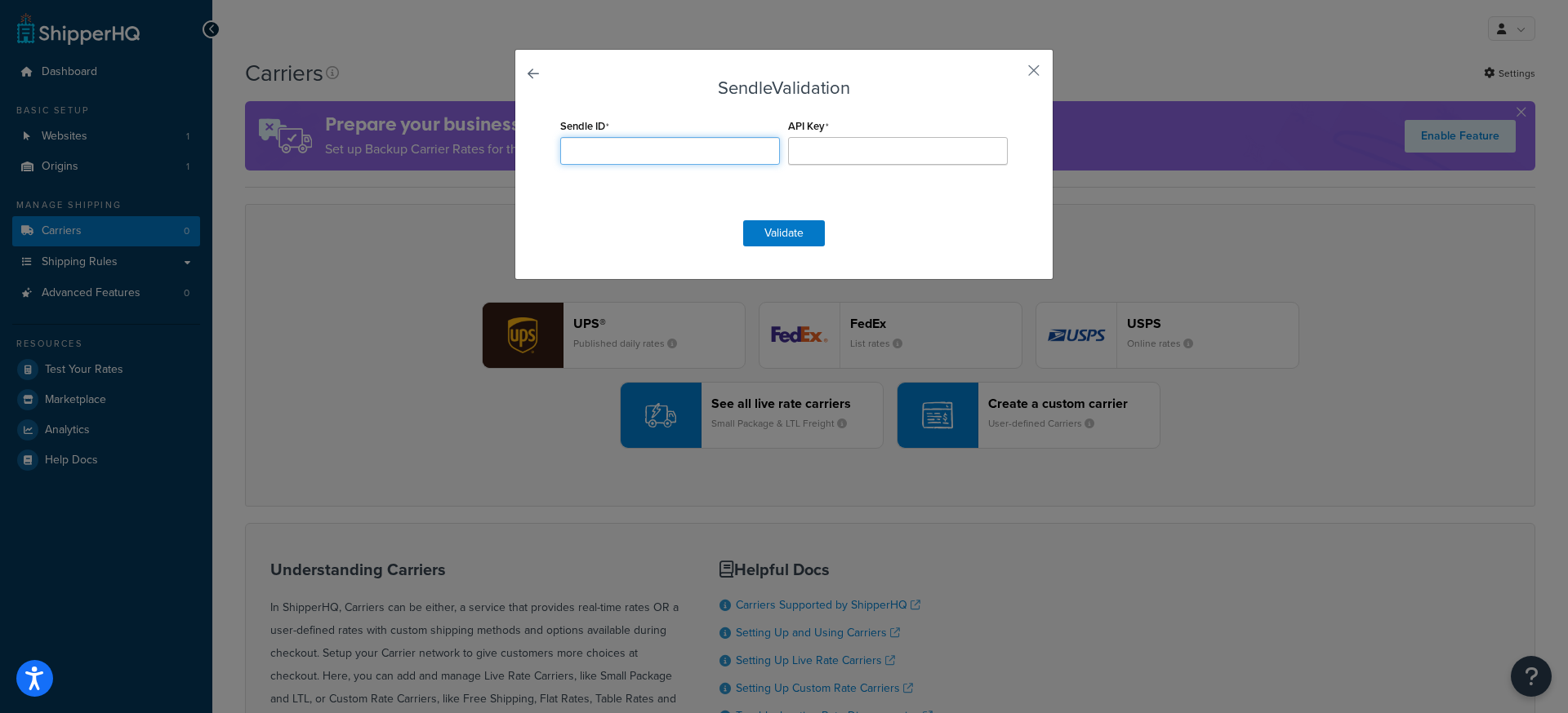
click at [619, 147] on input "Sendle ID" at bounding box center [670, 151] width 220 height 28
paste input "info_universalflavou"
type input "info_universalflavou"
click at [827, 146] on input "API Key" at bounding box center [898, 151] width 220 height 28
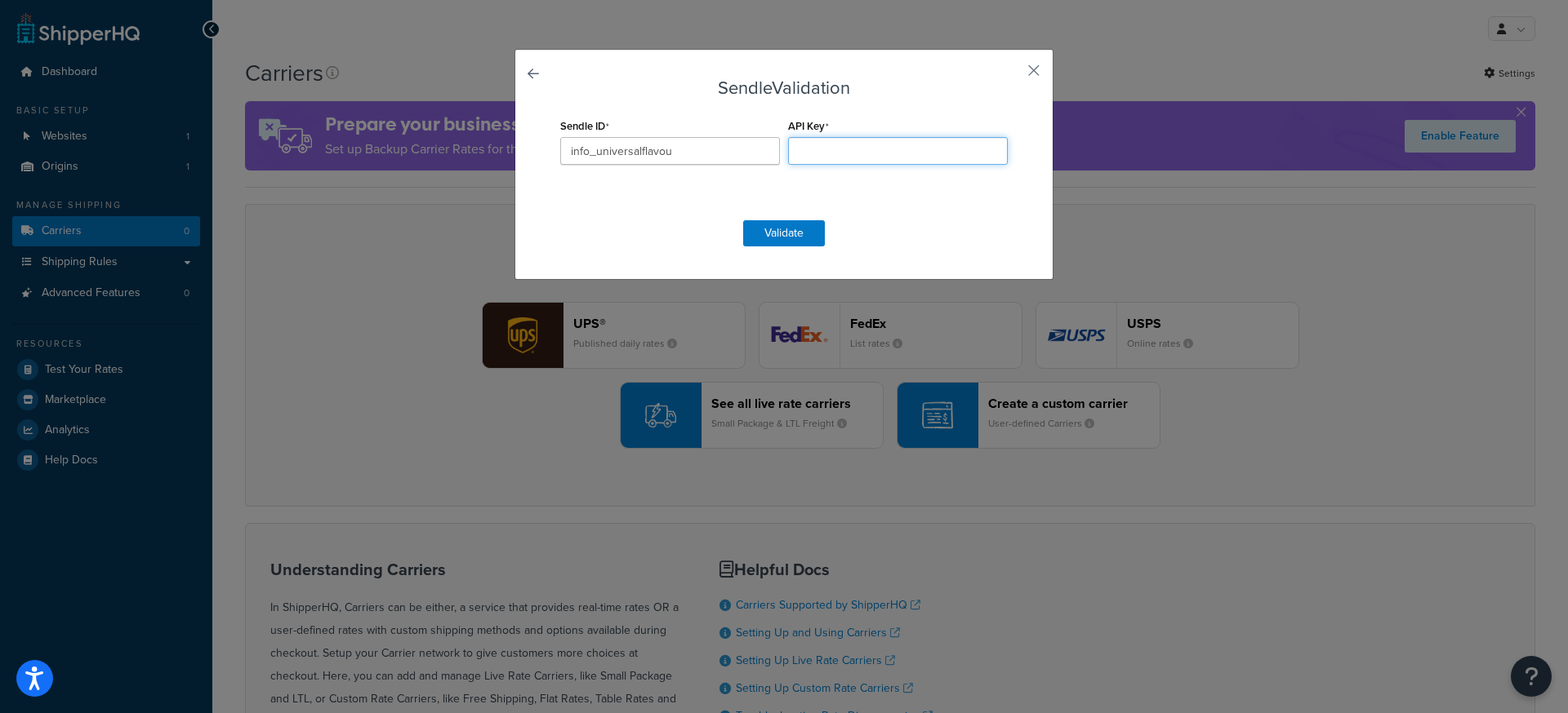
paste input "nDqBCQp5Rh3M5nhtwDYZWJcJ"
type input "nDqBCQp5Rh3M5nhtwDYZWJcJ"
click at [779, 238] on button "Validate" at bounding box center [784, 234] width 82 height 26
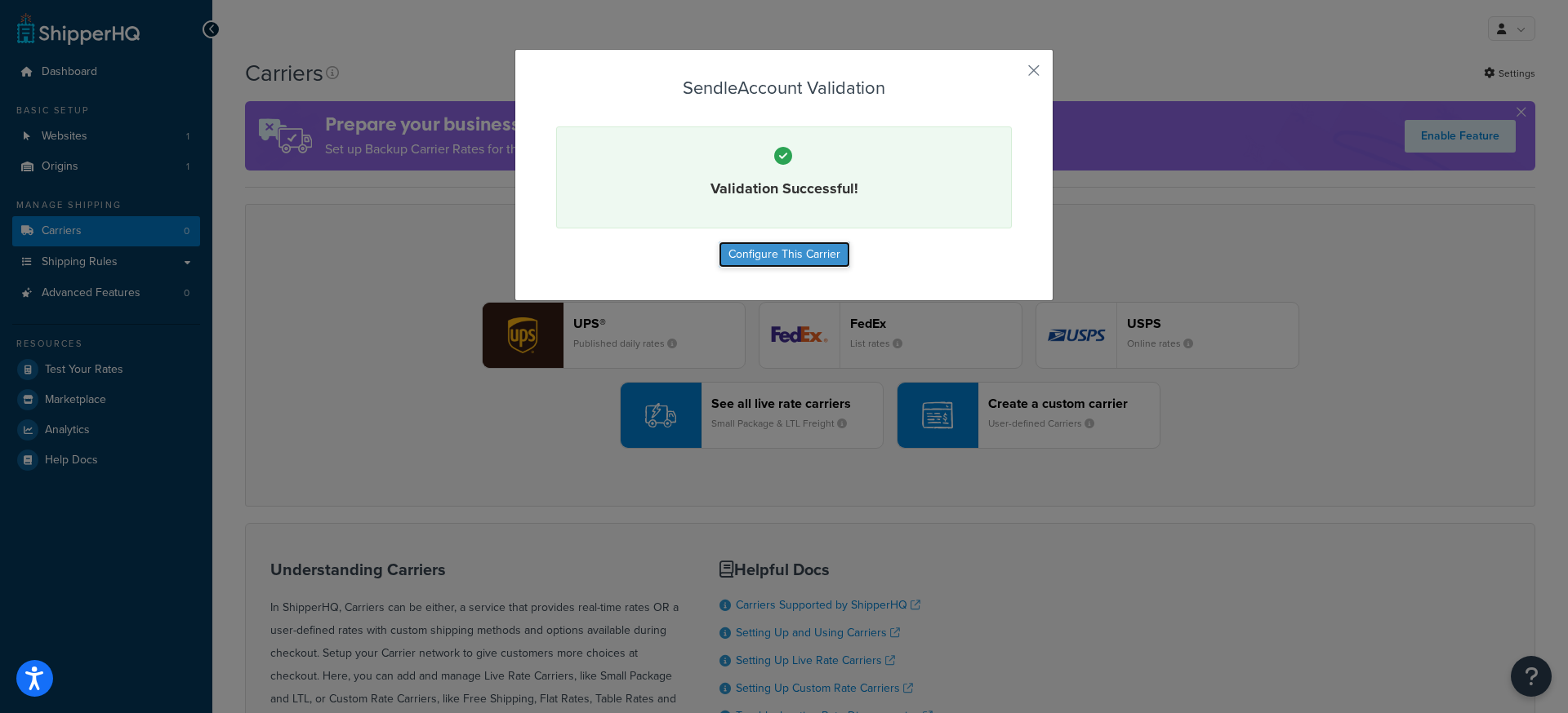
click at [779, 255] on button "Configure This Carrier" at bounding box center [784, 255] width 131 height 26
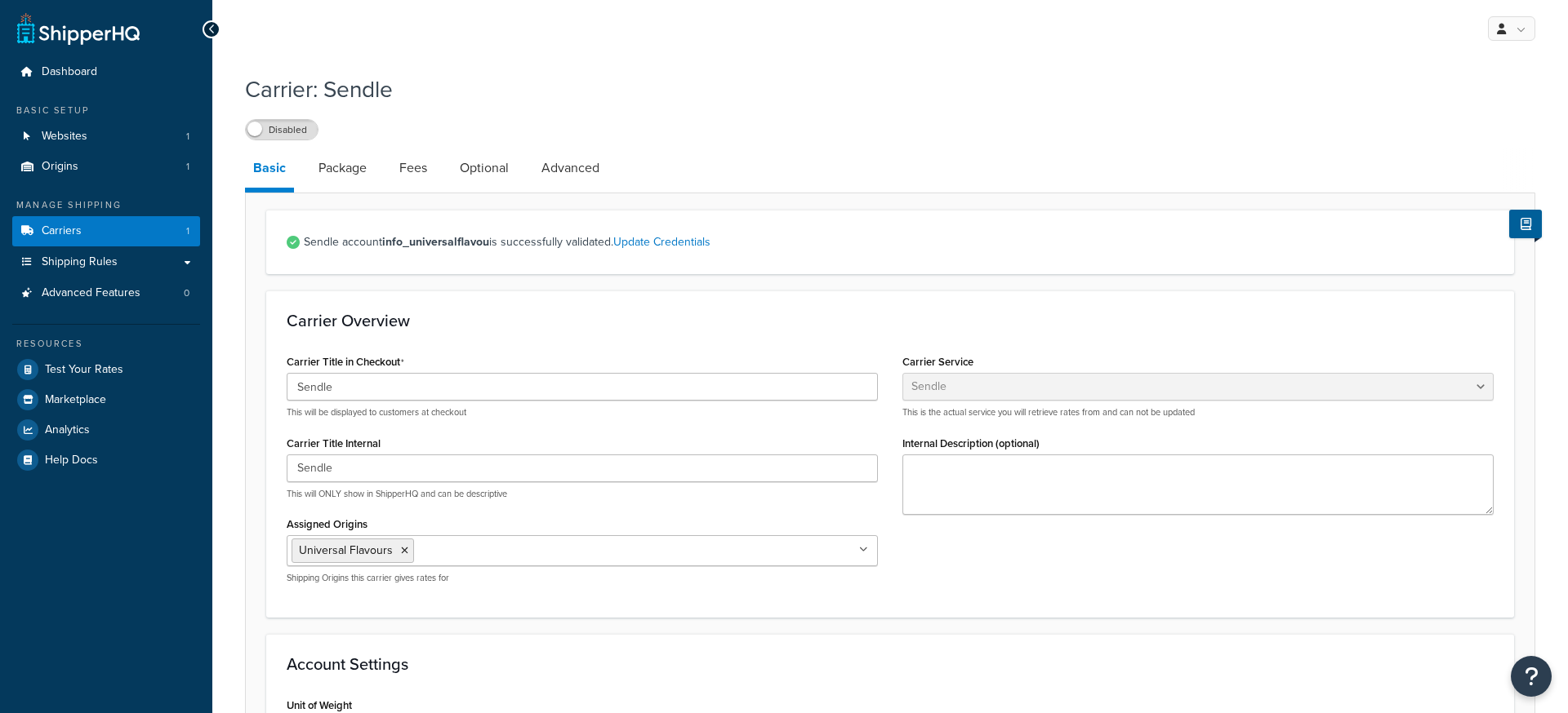
select select "sendle"
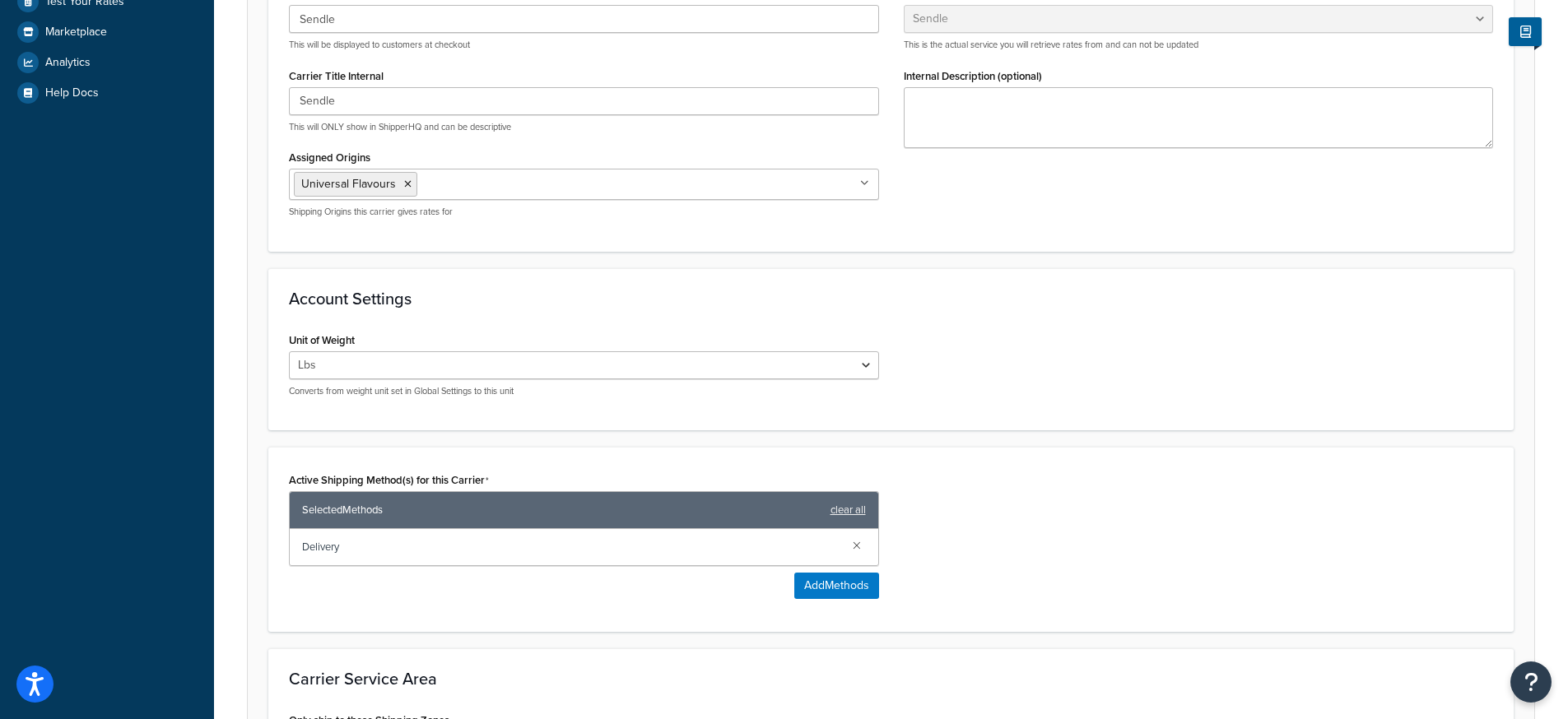
scroll to position [383, 0]
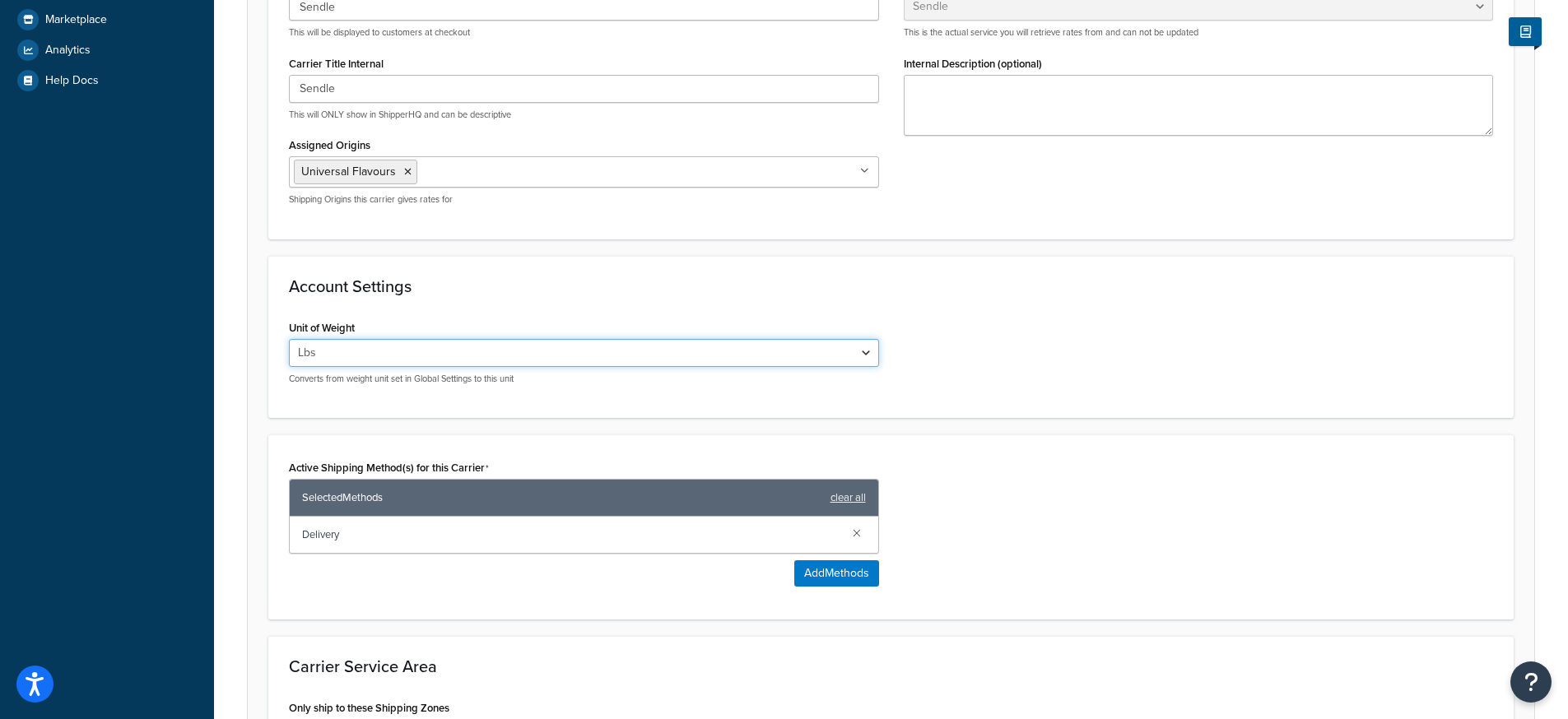
click at [511, 357] on select "Lbs Kgs" at bounding box center [584, 353] width 590 height 28
select select "kg"
click at [288, 339] on select "Lbs Kgs" at bounding box center [584, 353] width 590 height 28
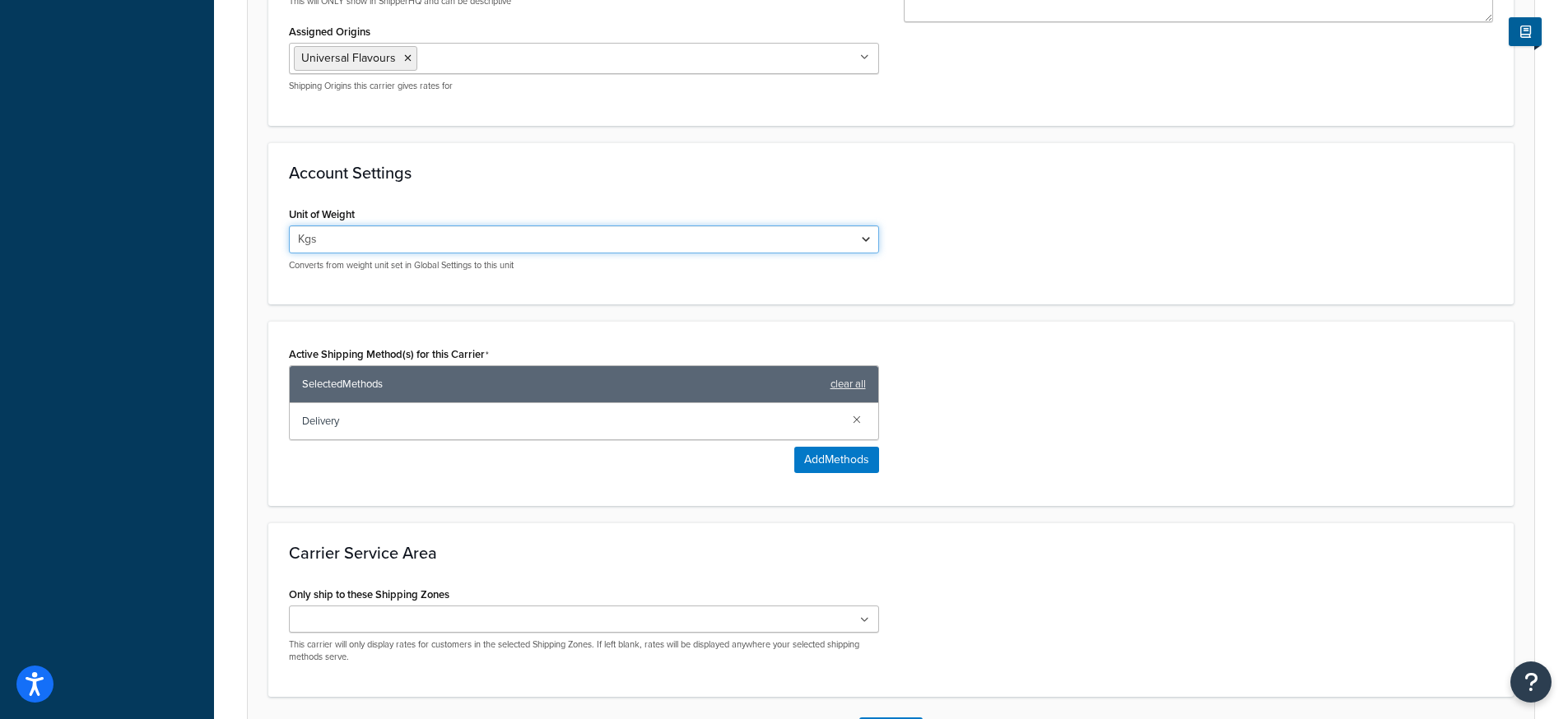
scroll to position [626, 0]
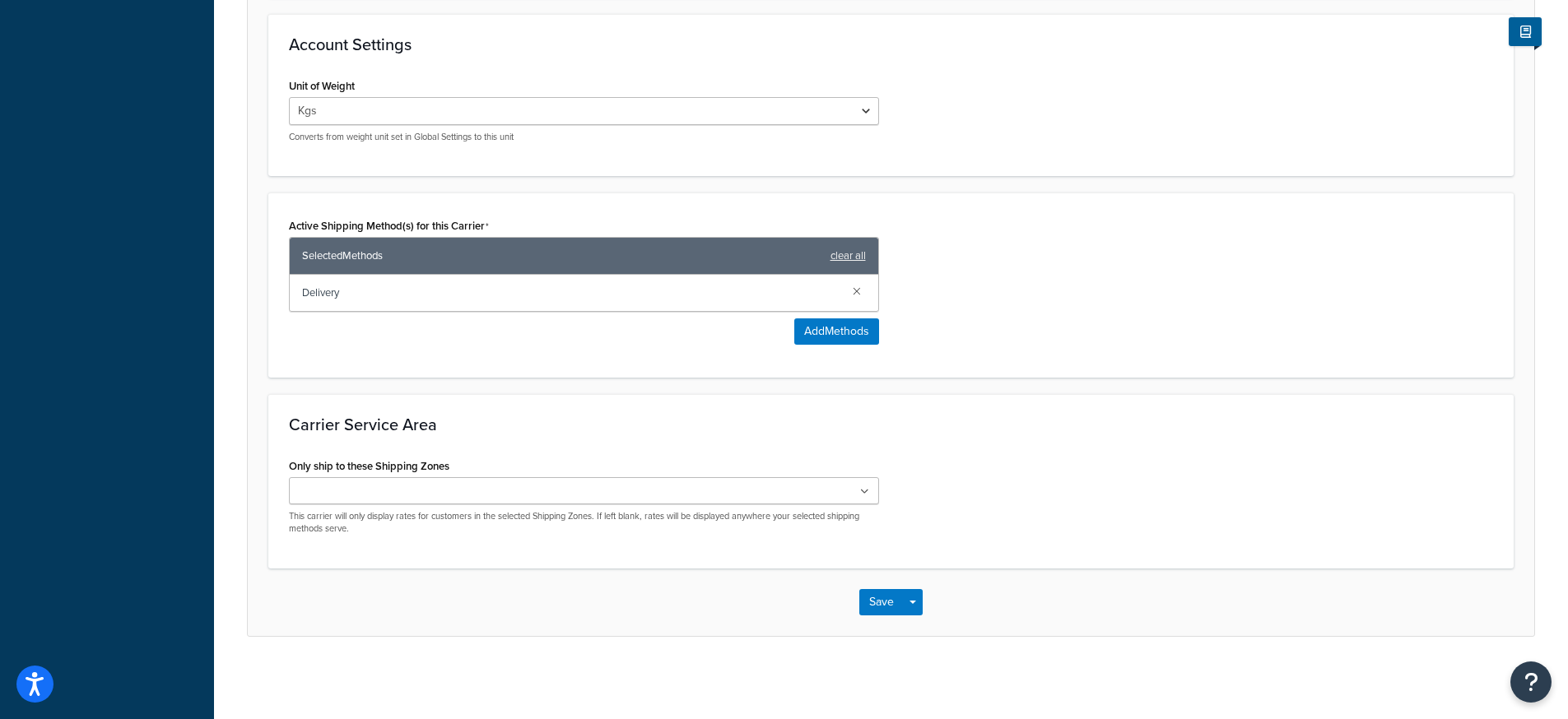
click at [355, 491] on input "Only ship to these Shipping Zones" at bounding box center [366, 492] width 145 height 18
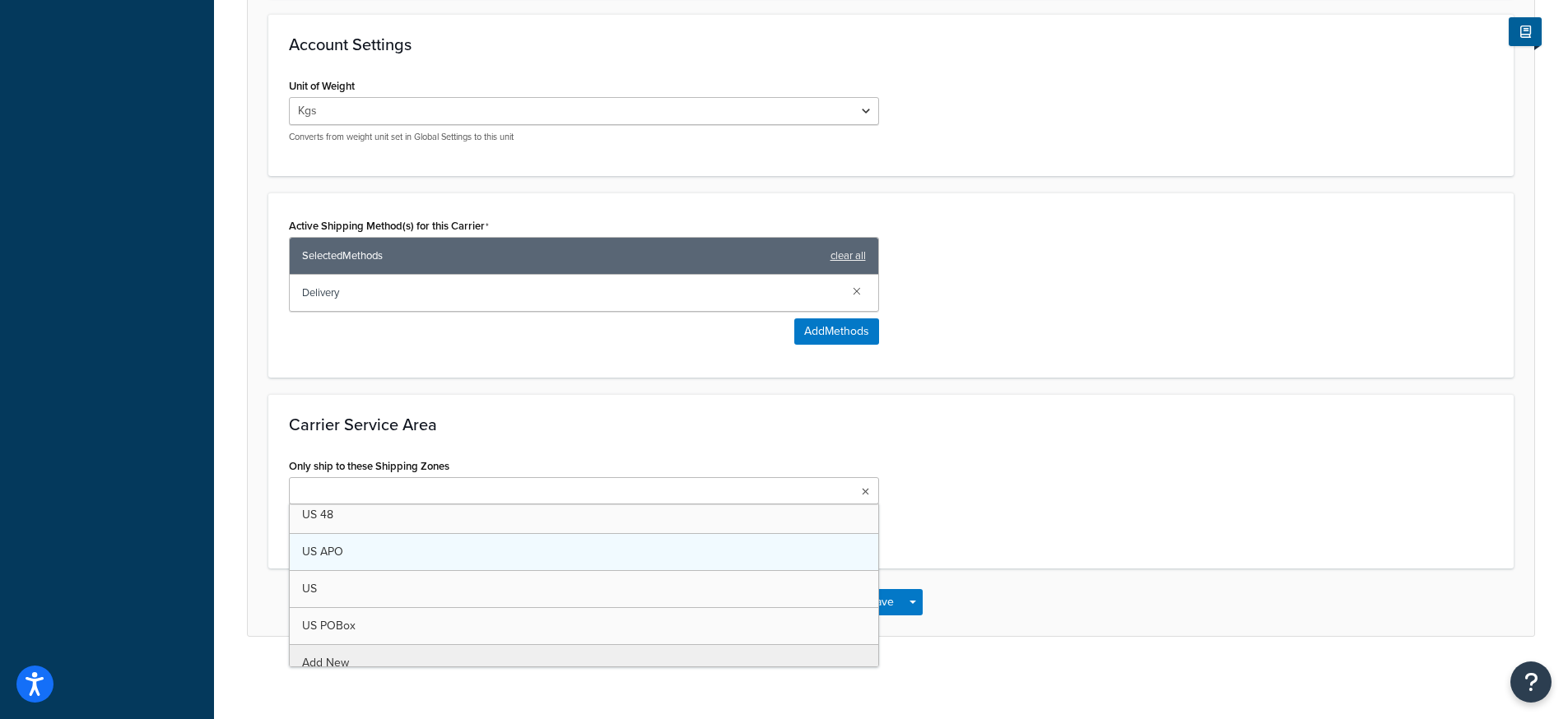
scroll to position [21, 0]
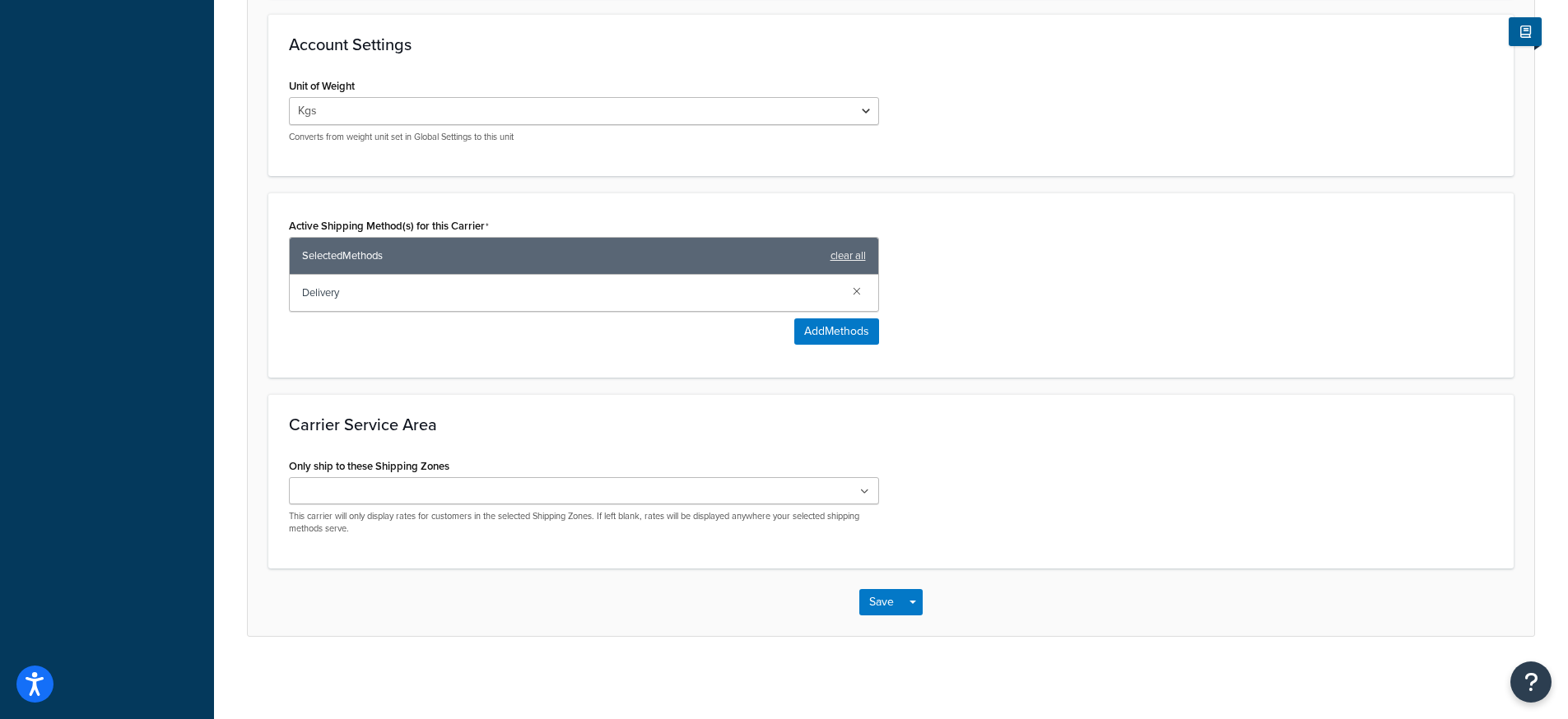
click at [1165, 445] on div "Carrier Service Area Only ship to these Shipping Zones US 48 US APO [GEOGRAPHIC…" at bounding box center [891, 481] width 1246 height 174
click at [895, 603] on button "Save" at bounding box center [882, 602] width 45 height 26
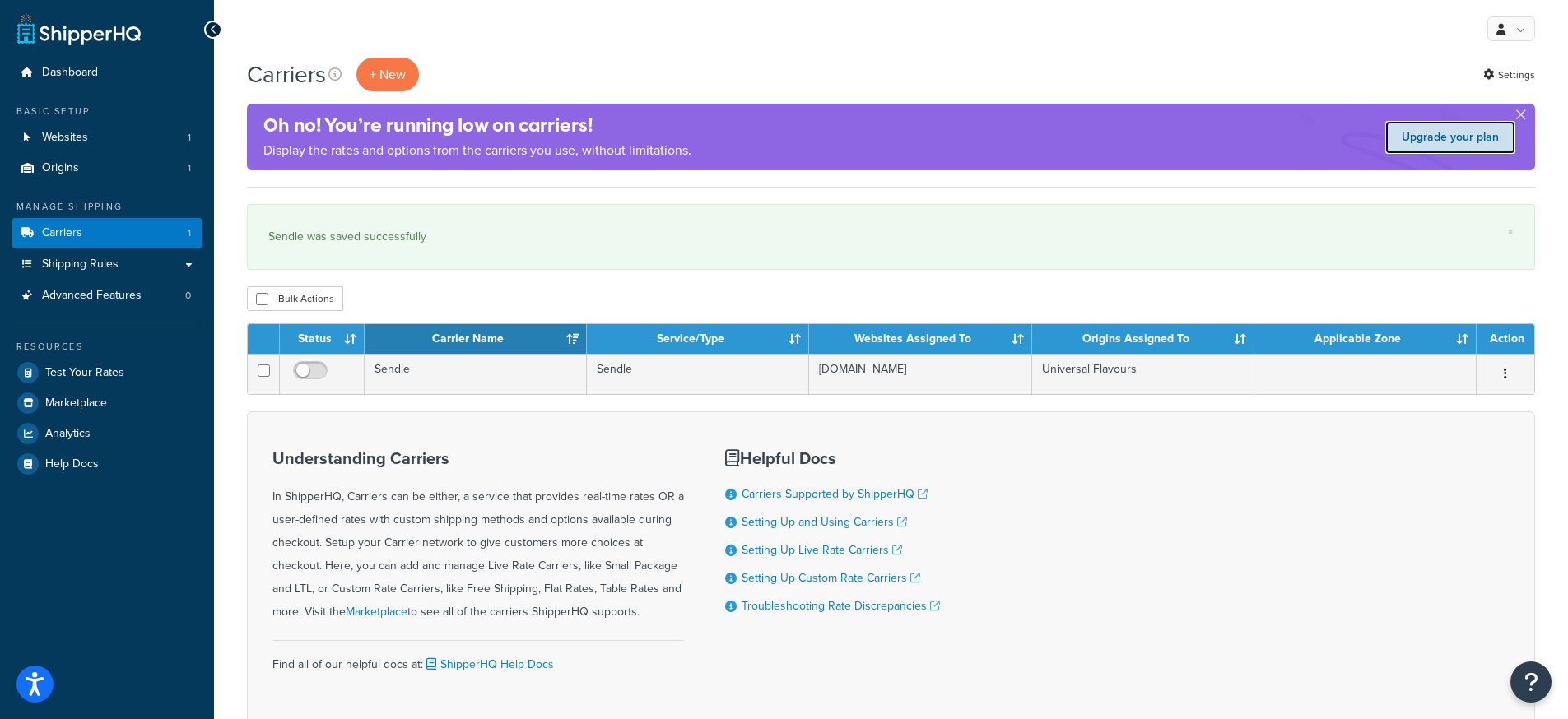
click at [1479, 138] on link "Upgrade your plan" at bounding box center [1450, 137] width 130 height 33
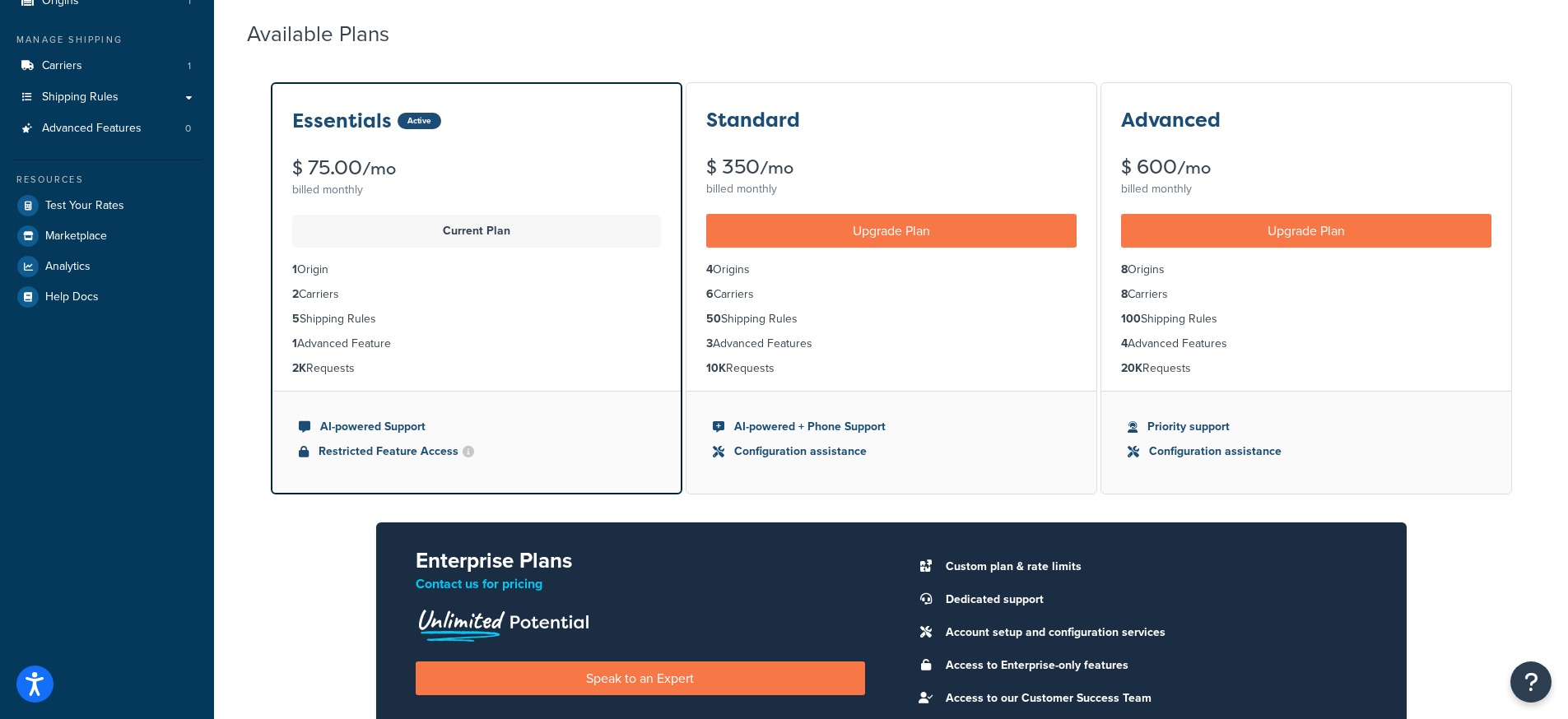
scroll to position [112, 0]
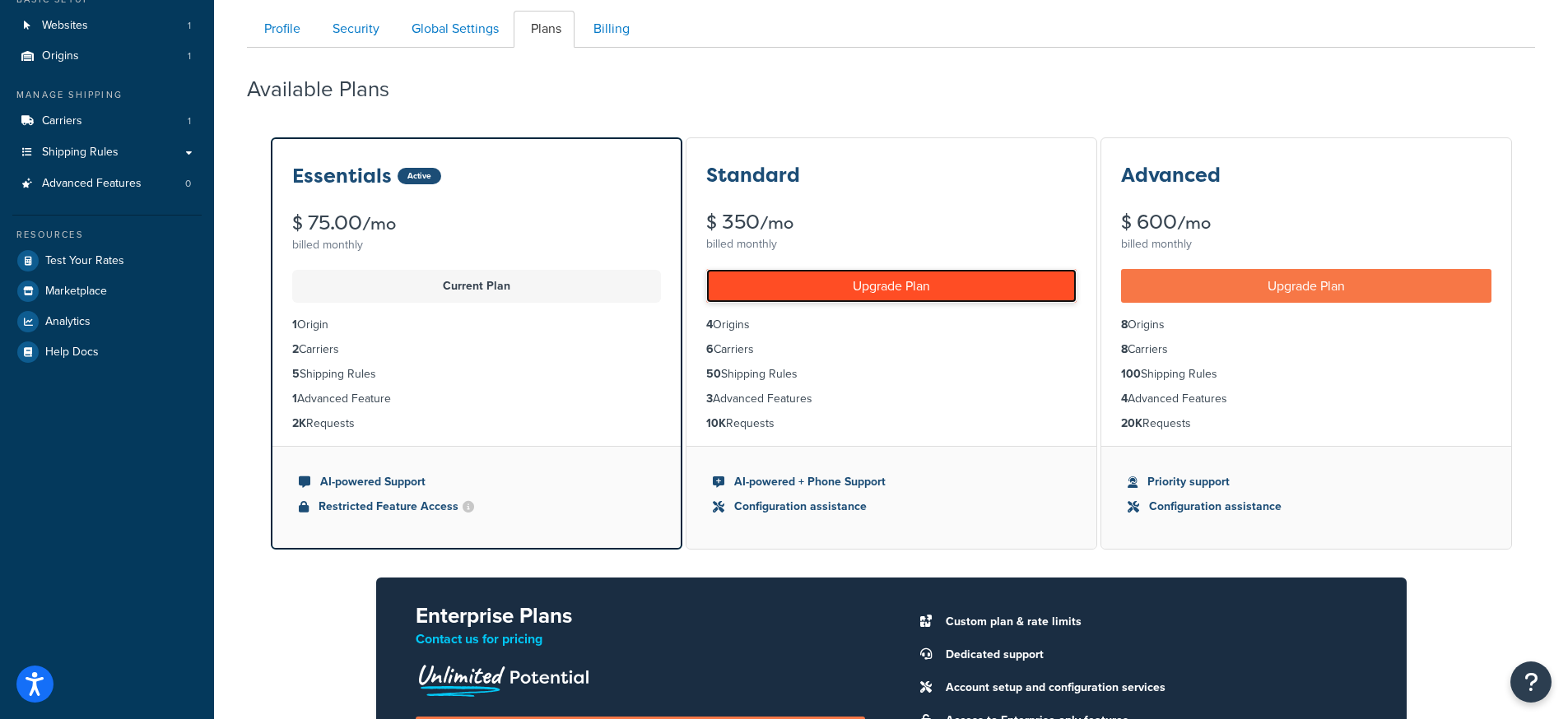
click at [812, 282] on link "Upgrade Plan" at bounding box center [891, 286] width 370 height 34
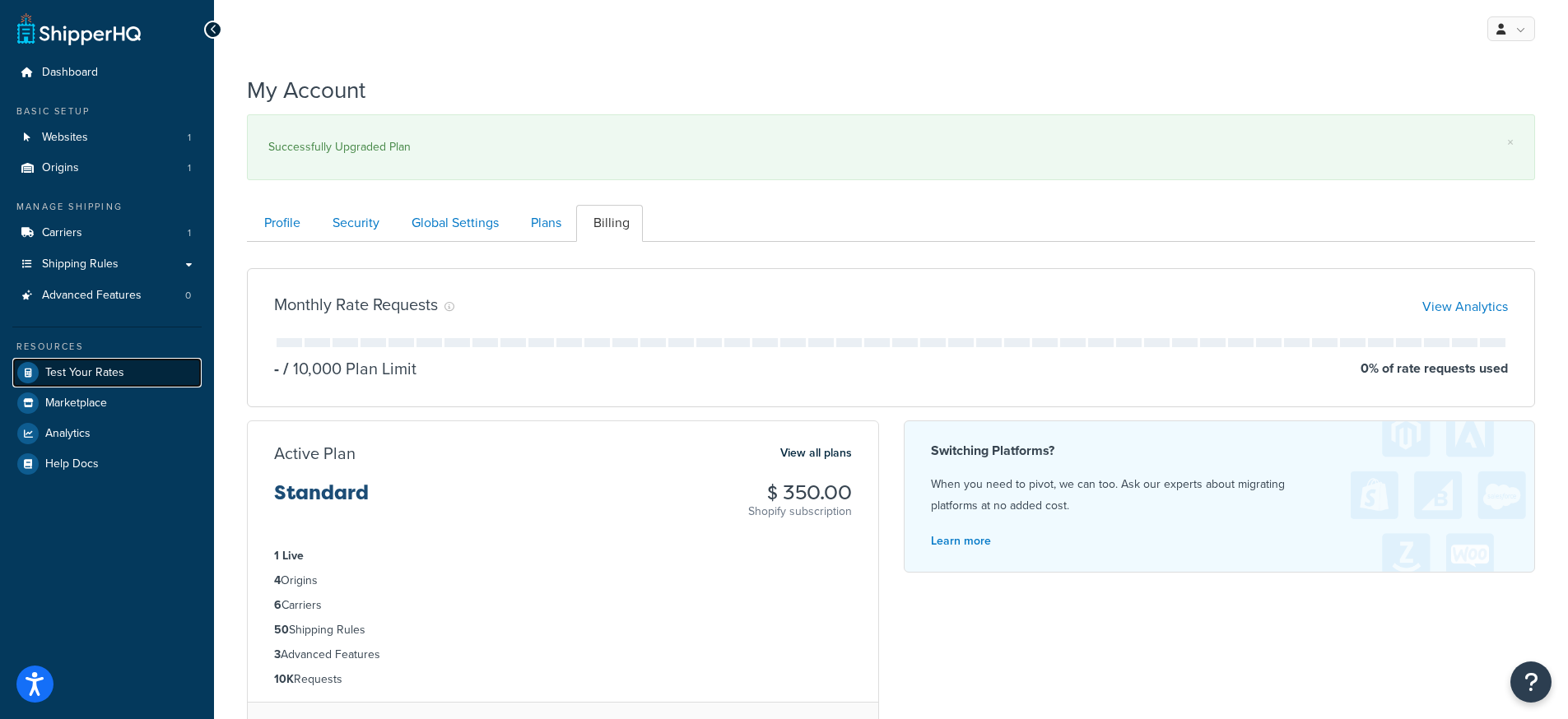
click at [79, 375] on span "Test Your Rates" at bounding box center [85, 373] width 79 height 14
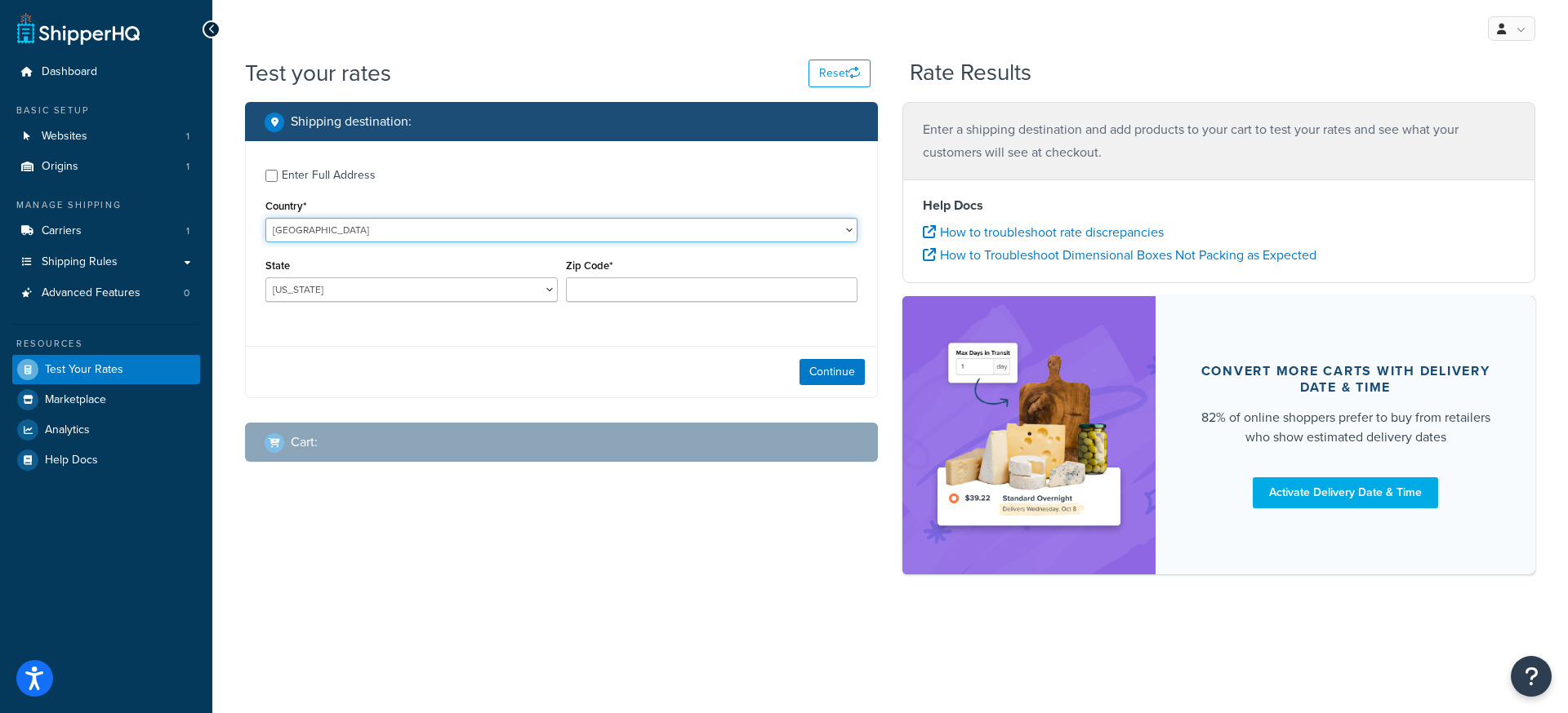
click at [457, 234] on select "United States United Kingdom Afghanistan Åland Islands Albania Algeria American…" at bounding box center [562, 230] width 592 height 25
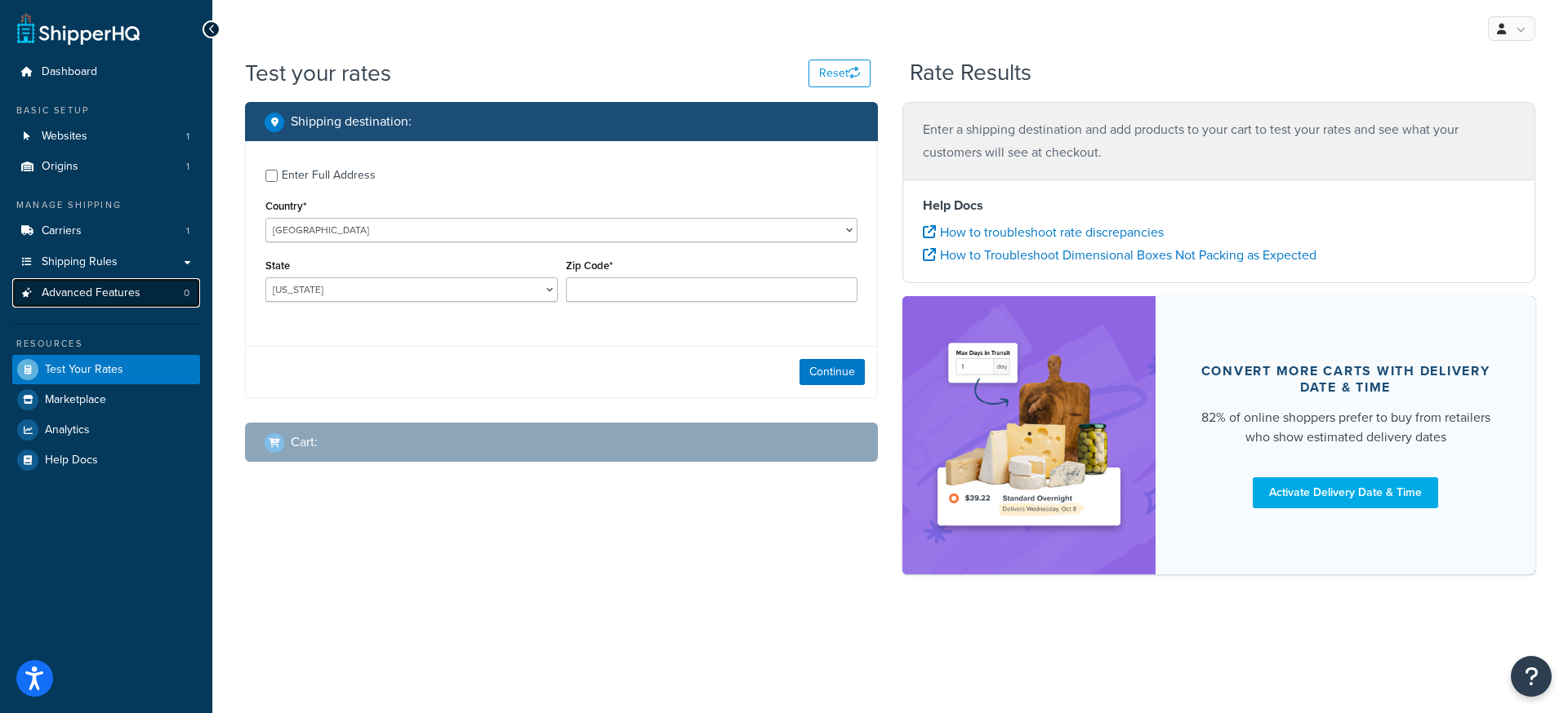
click at [75, 291] on span "Advanced Features" at bounding box center [91, 293] width 98 height 14
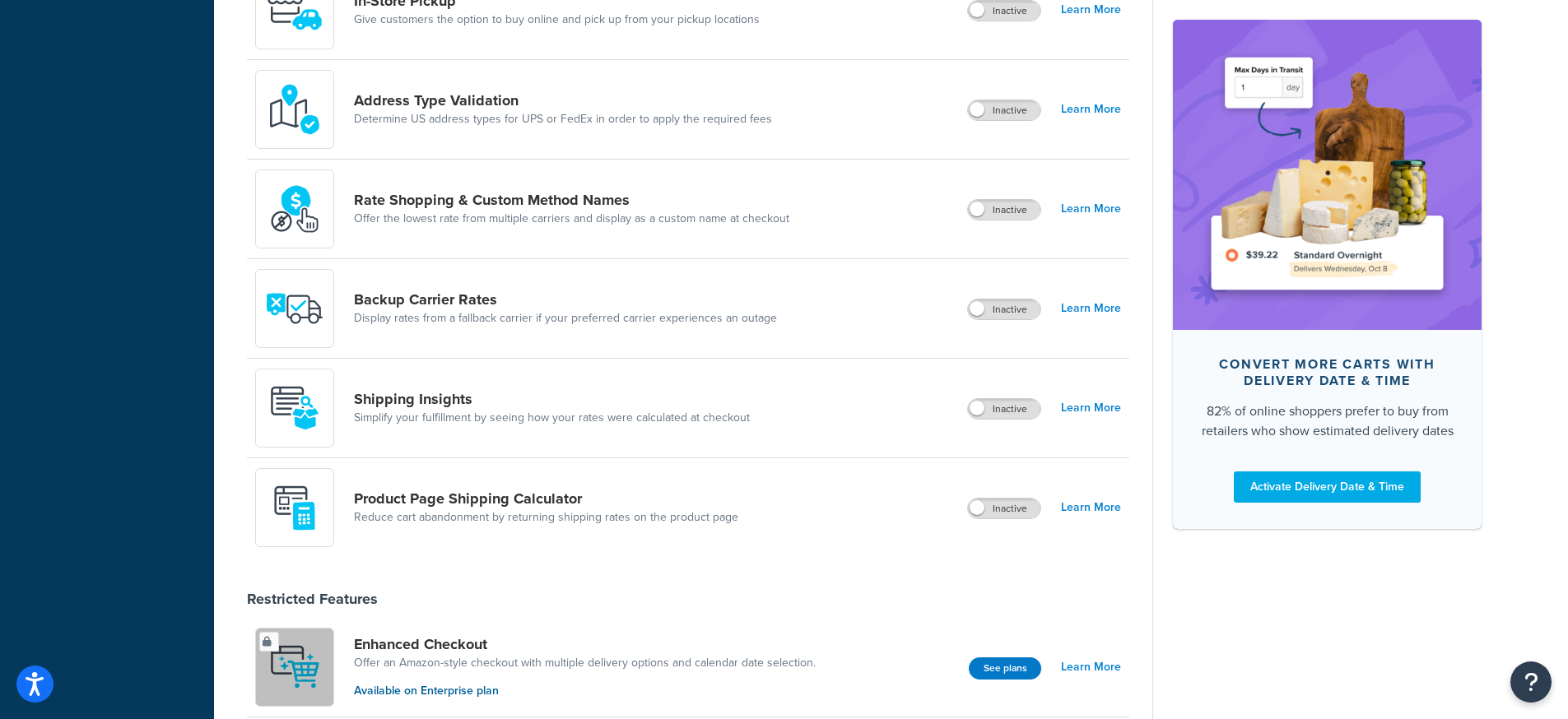
scroll to position [602, 0]
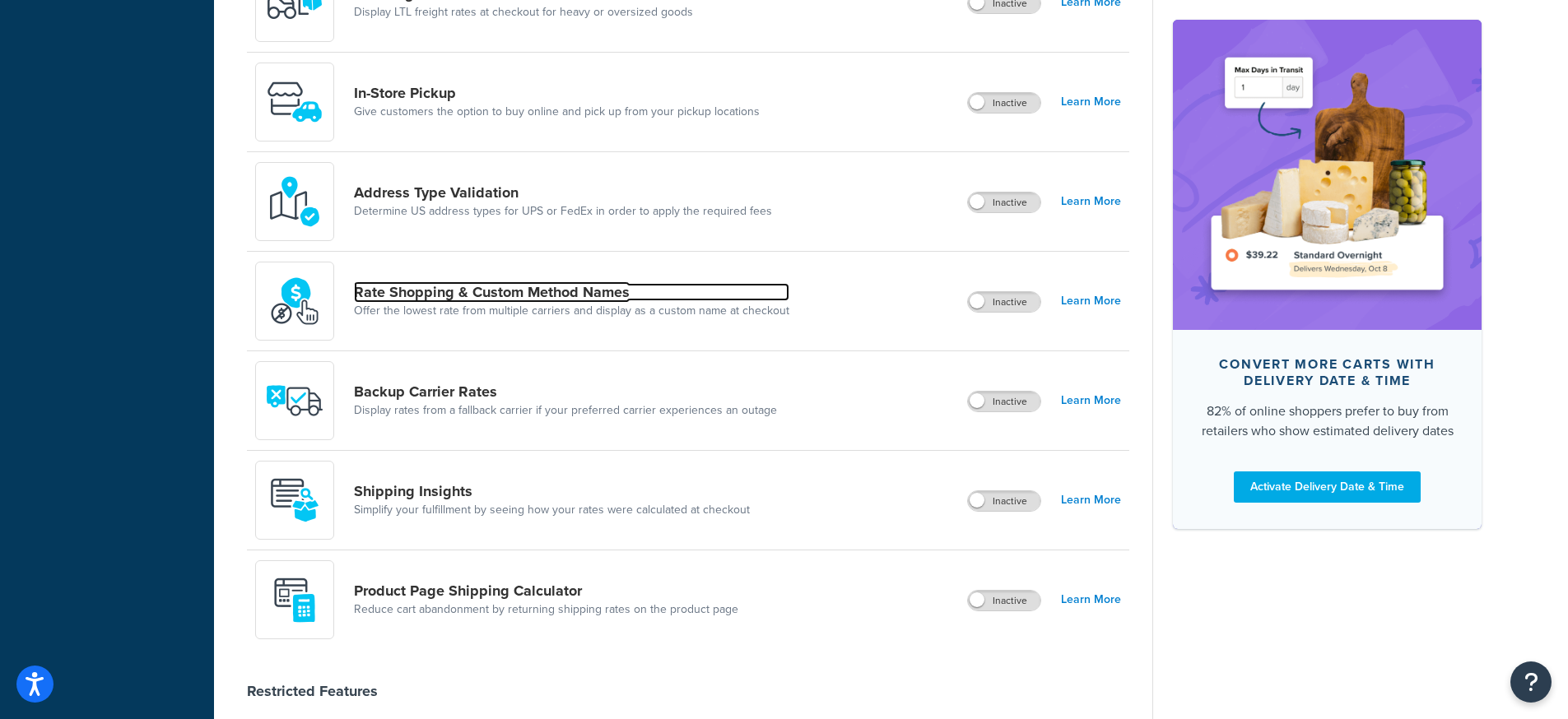
click at [512, 288] on link "Rate Shopping & Custom Method Names" at bounding box center [571, 293] width 436 height 18
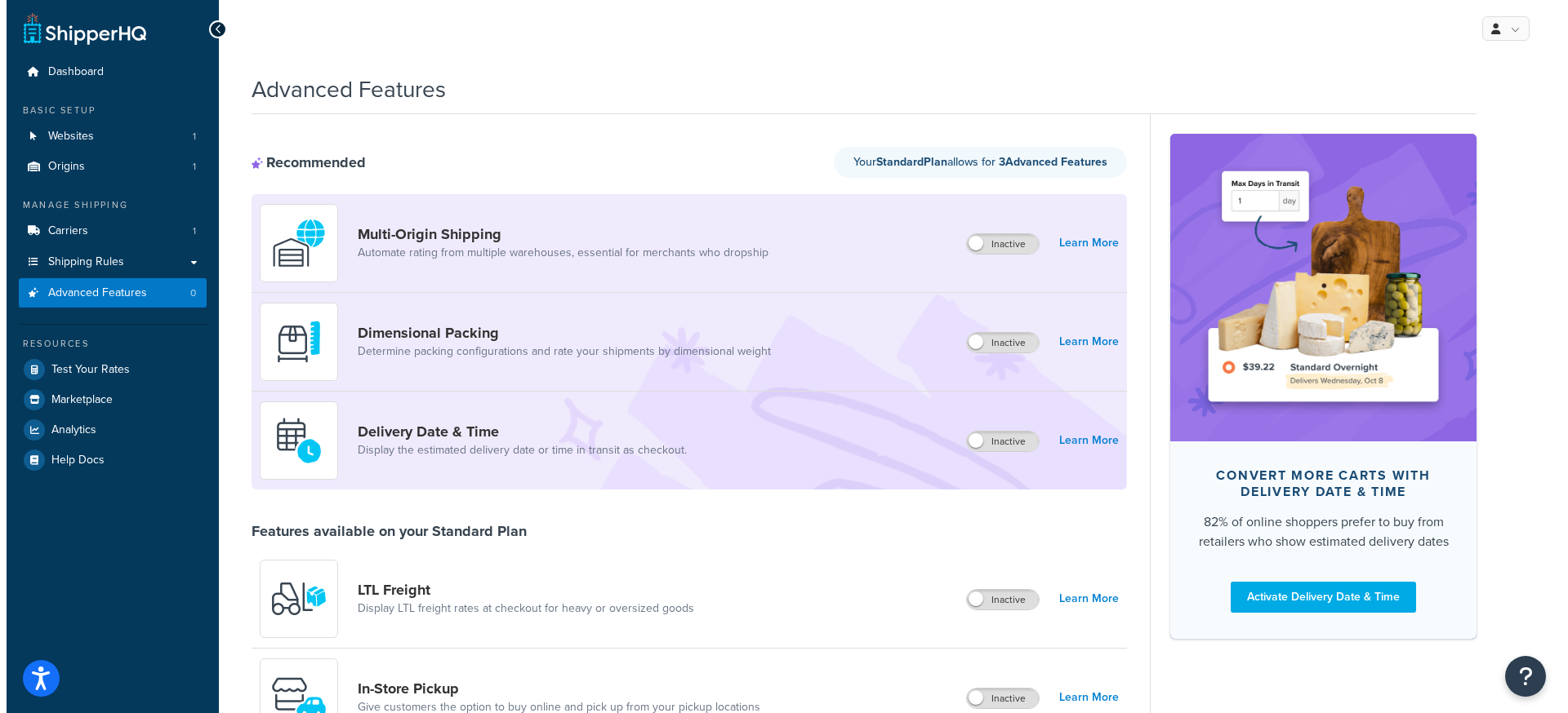
scroll to position [17, 0]
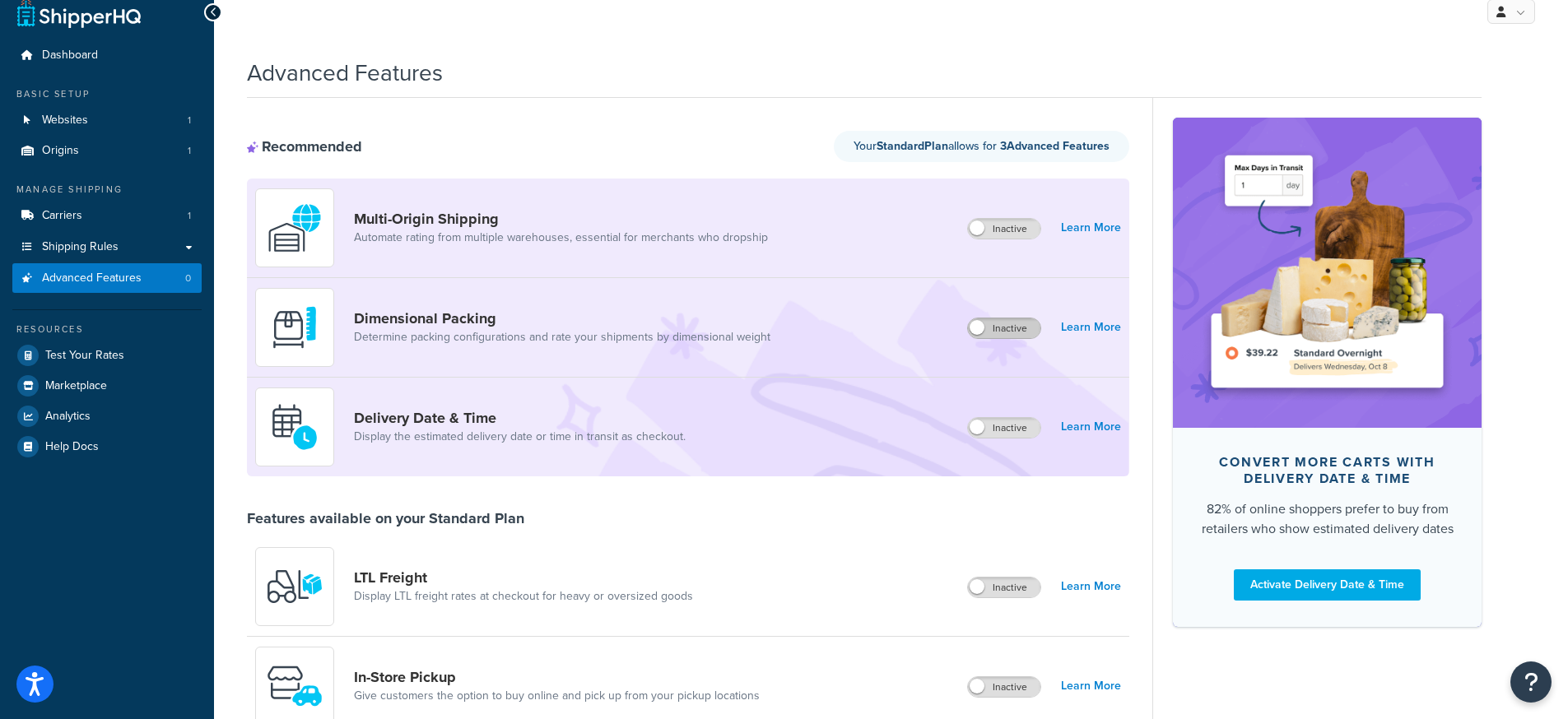
click at [994, 329] on label "Inactive" at bounding box center [1004, 328] width 73 height 20
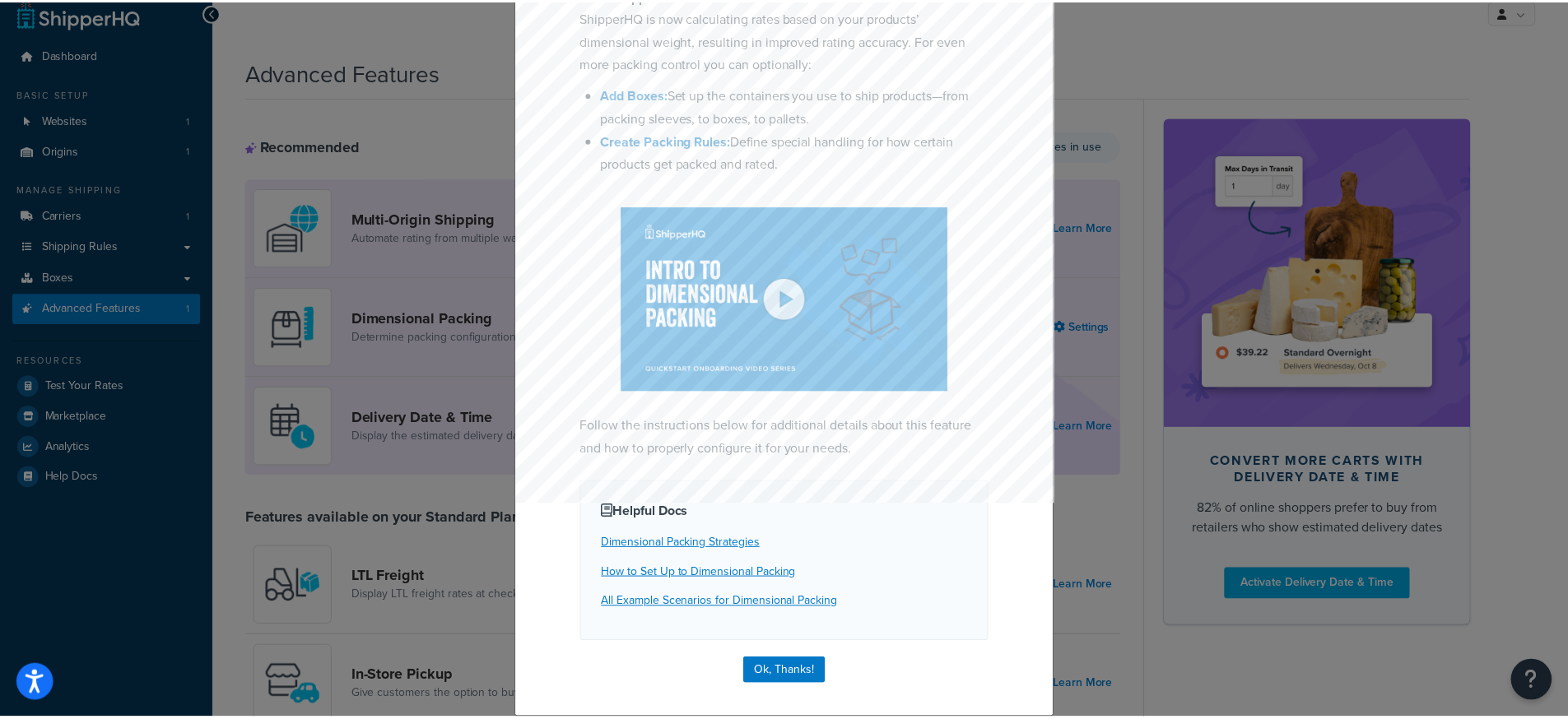
scroll to position [174, 0]
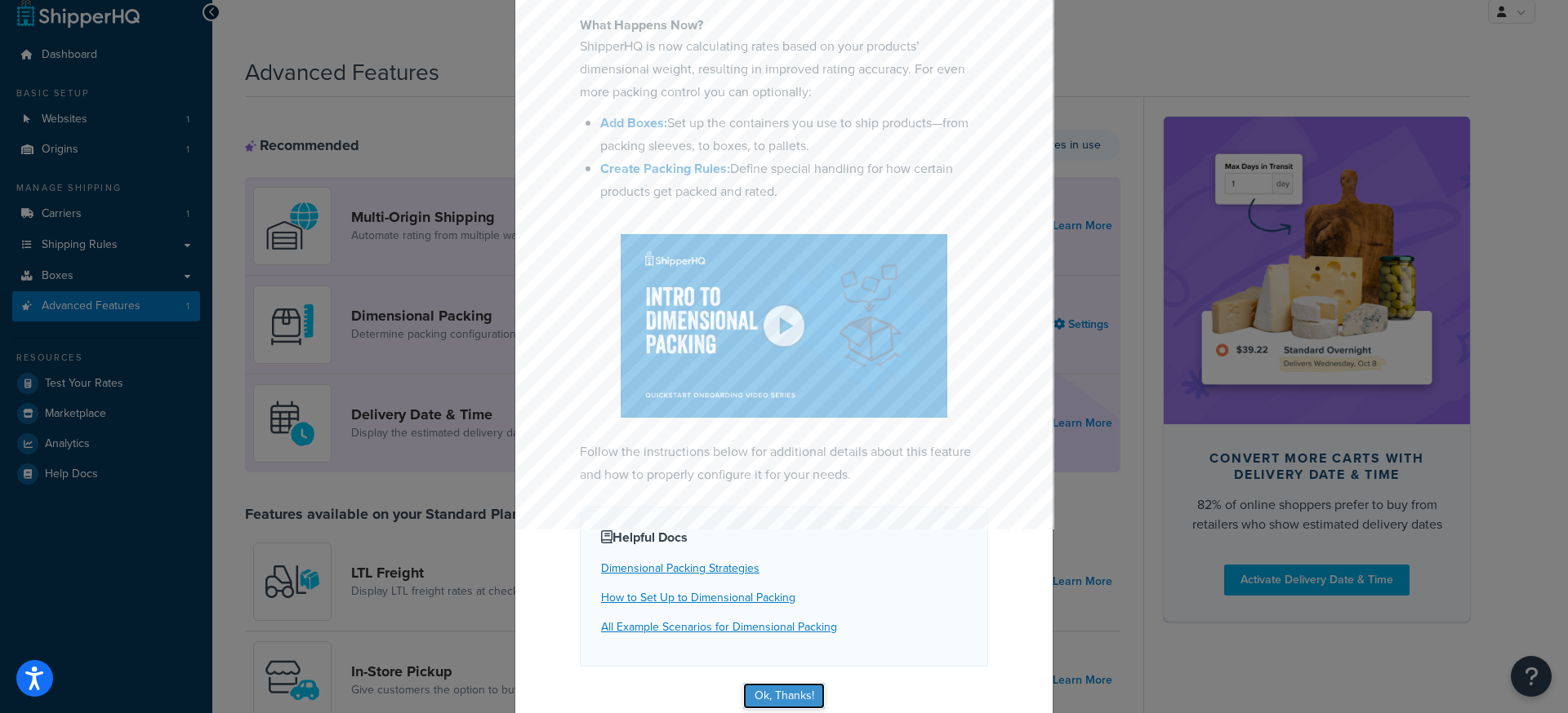
click at [782, 693] on button "Ok, Thanks!" at bounding box center [784, 696] width 82 height 26
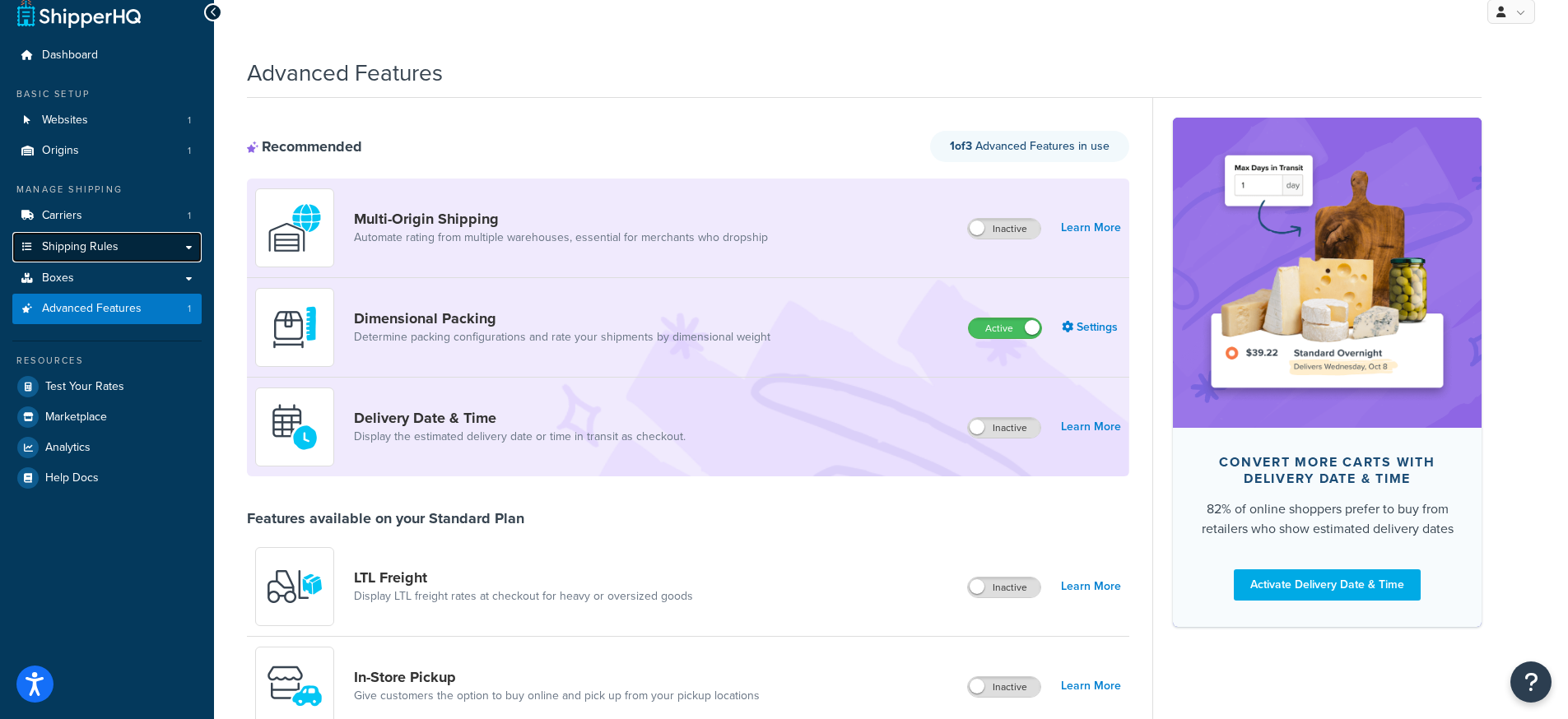
click at [96, 249] on span "Shipping Rules" at bounding box center [80, 247] width 77 height 14
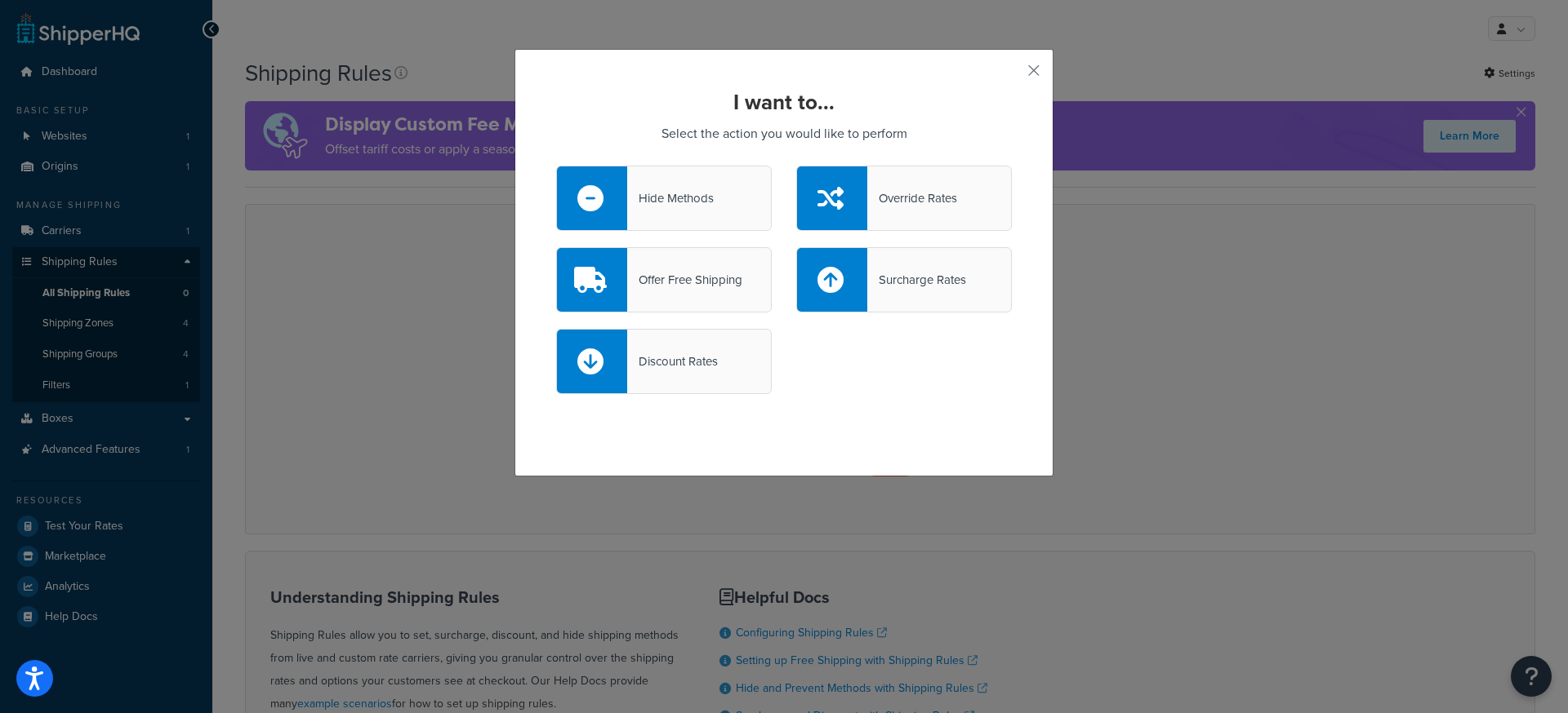
click at [895, 197] on div "Override Rates" at bounding box center [912, 198] width 90 height 23
click at [0, 0] on input "Override Rates" at bounding box center [0, 0] width 0 height 0
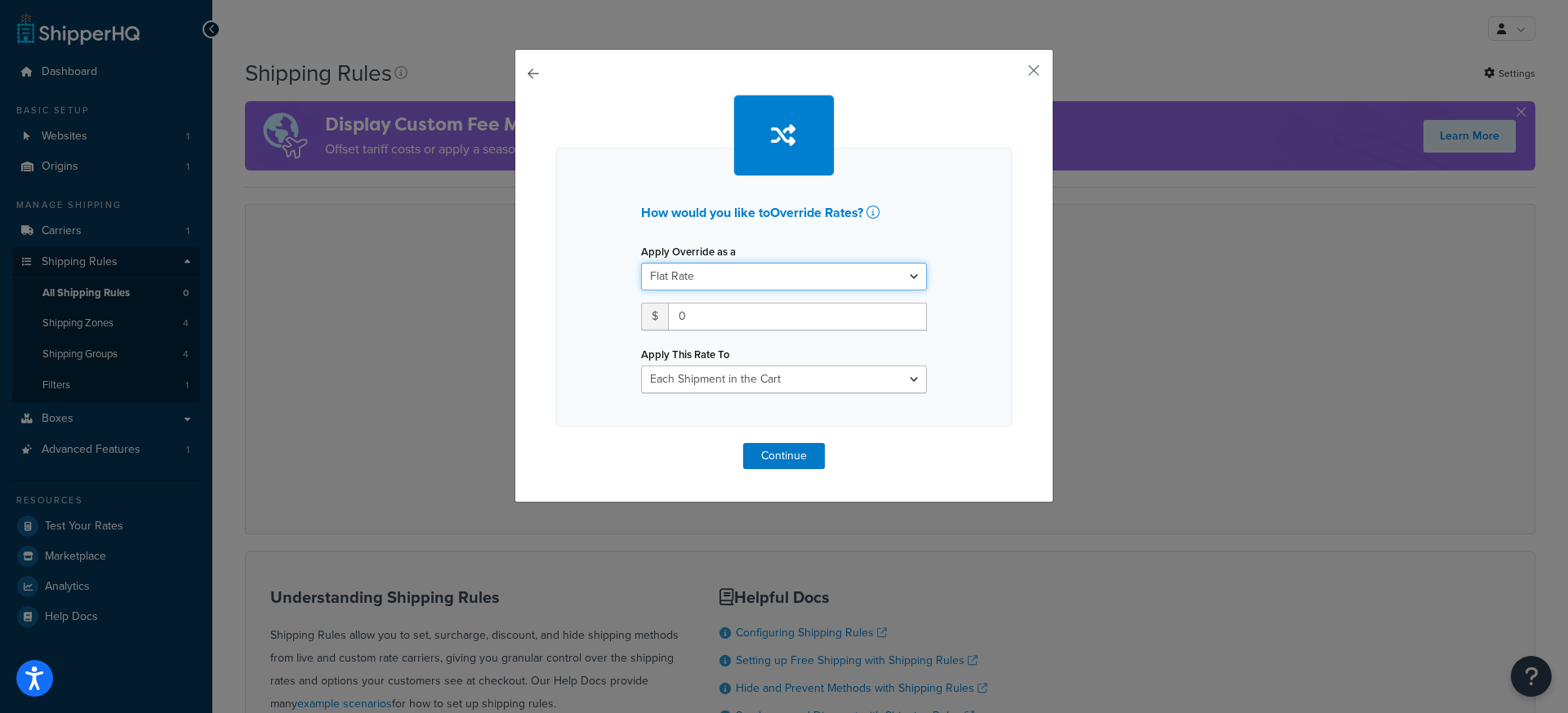
click at [745, 279] on select "Flat Rate Percentage Flat Rate & Percentage" at bounding box center [784, 277] width 285 height 28
click at [750, 278] on select "Flat Rate Percentage Flat Rate & Percentage" at bounding box center [784, 277] width 285 height 28
click at [556, 443] on button "button" at bounding box center [556, 443] width 0 height 0
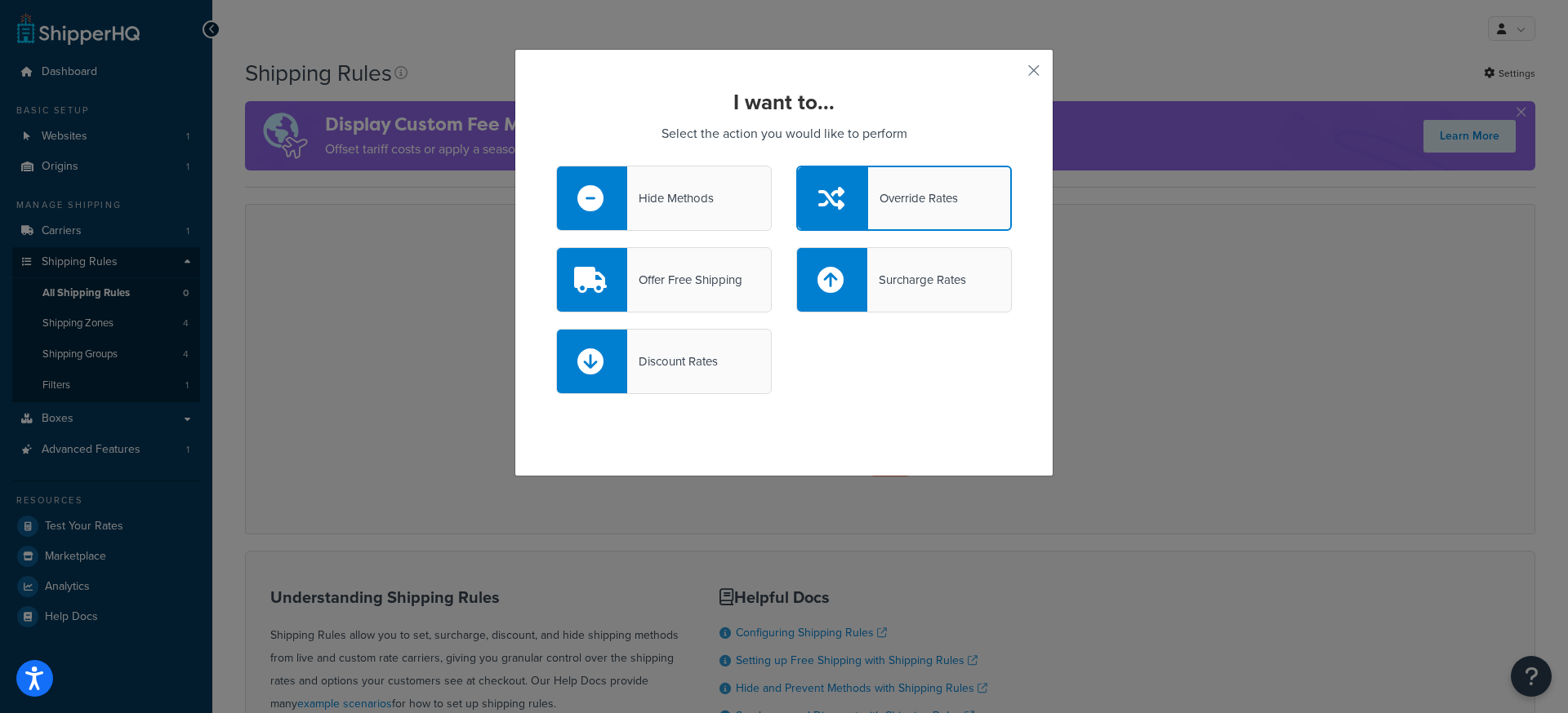
click at [683, 199] on div "Hide Methods" at bounding box center [671, 198] width 87 height 23
click at [0, 0] on input "Hide Methods" at bounding box center [0, 0] width 0 height 0
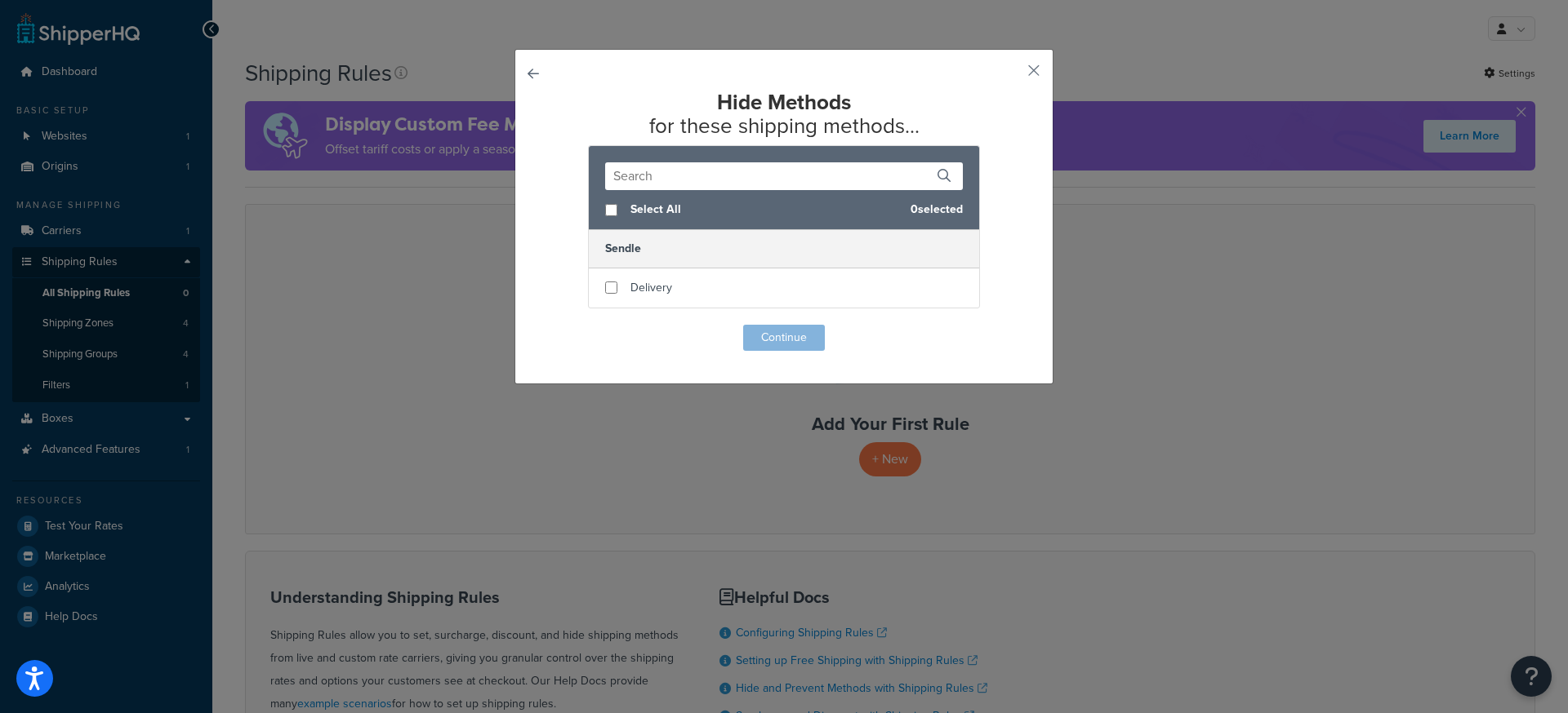
click at [706, 175] on input "text" at bounding box center [784, 176] width 358 height 28
click at [672, 176] on input "text" at bounding box center [784, 176] width 358 height 28
click at [1012, 75] on button "button" at bounding box center [1010, 76] width 4 height 4
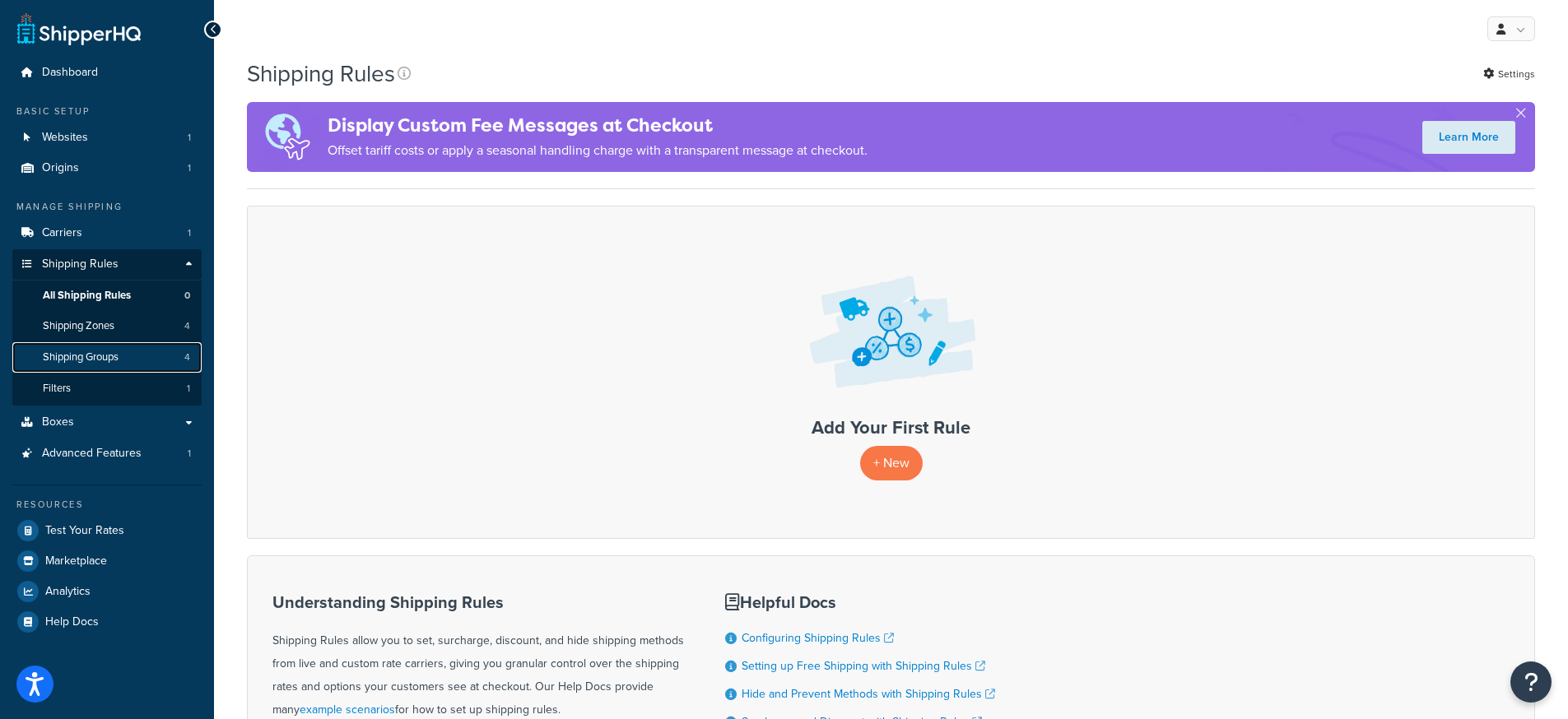
click at [89, 362] on span "Shipping Groups" at bounding box center [81, 357] width 76 height 14
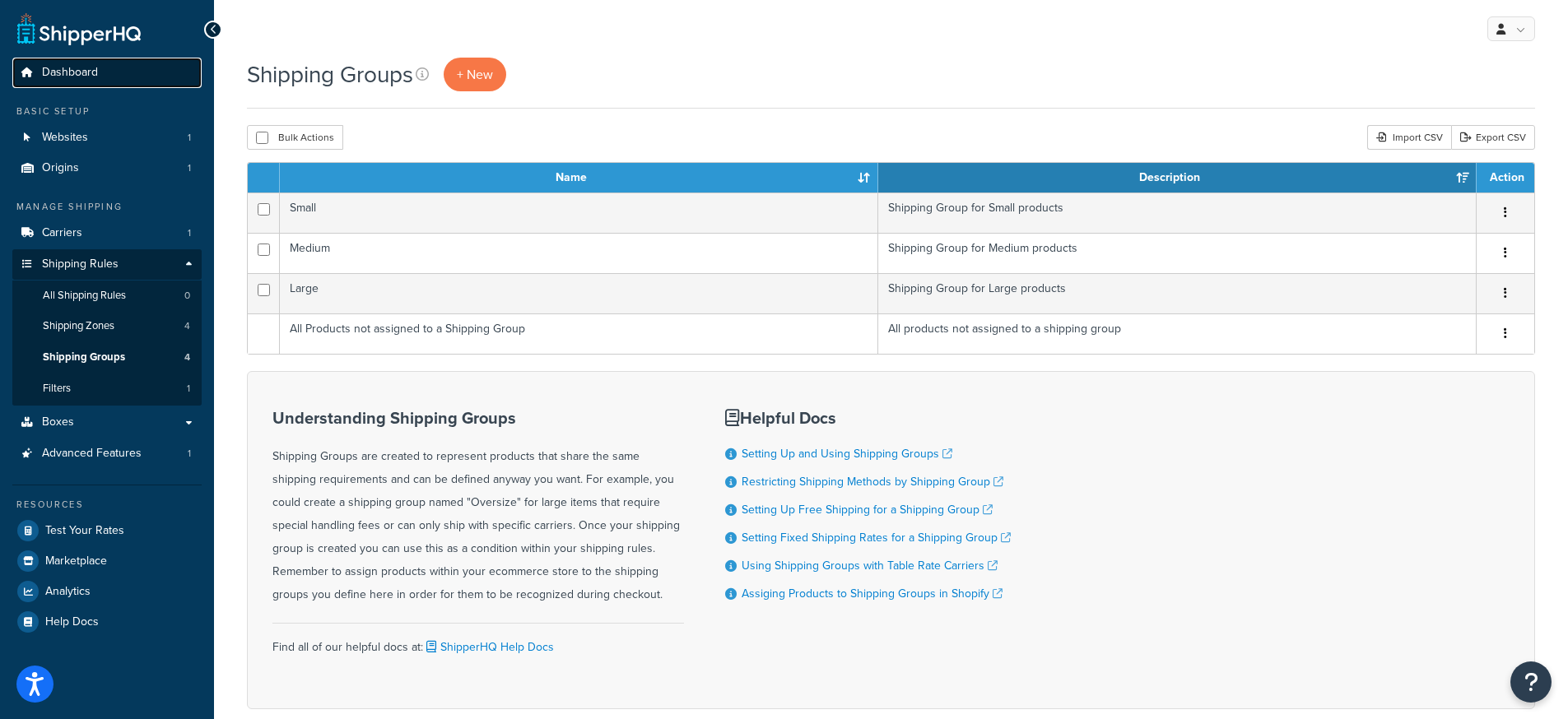
click at [88, 83] on link "Dashboard" at bounding box center [107, 73] width 189 height 31
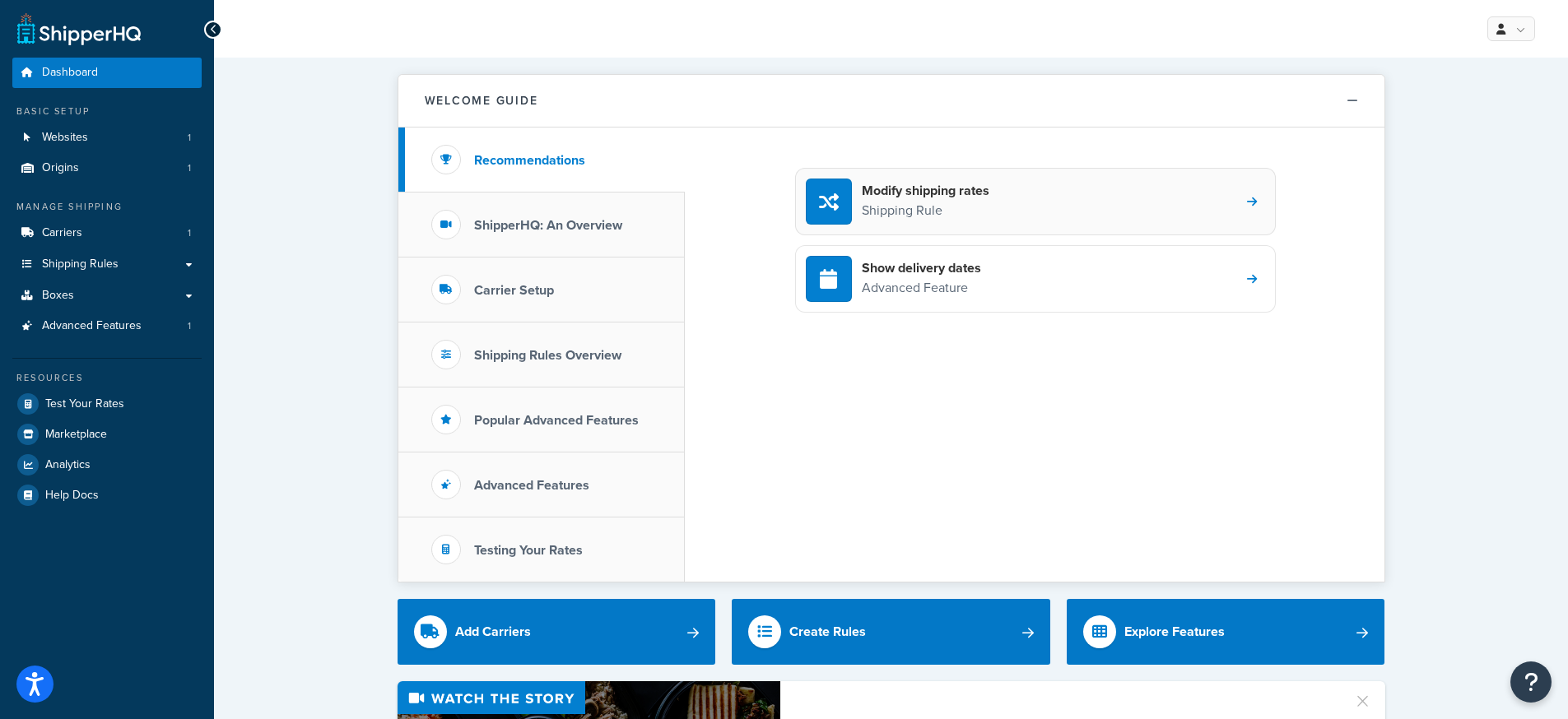
click at [957, 214] on p "Shipping Rule" at bounding box center [926, 211] width 127 height 21
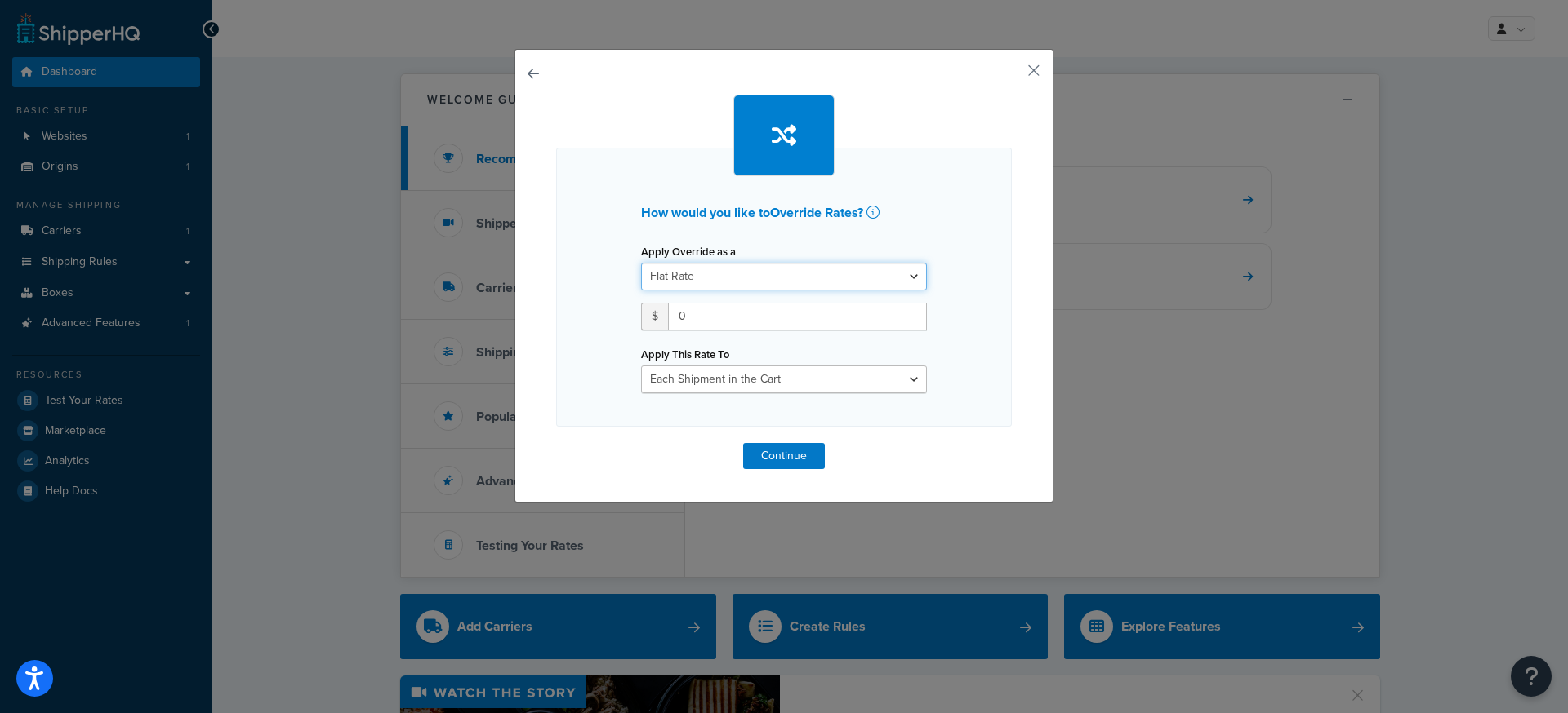
click at [751, 277] on select "Flat Rate Percentage Flat Rate & Percentage" at bounding box center [784, 277] width 285 height 28
click at [757, 381] on select "Each Shipment in the Cart Each Shipping Group in the Cart Each Item within a Sh…" at bounding box center [784, 379] width 285 height 28
click at [1012, 75] on button "button" at bounding box center [1010, 76] width 4 height 4
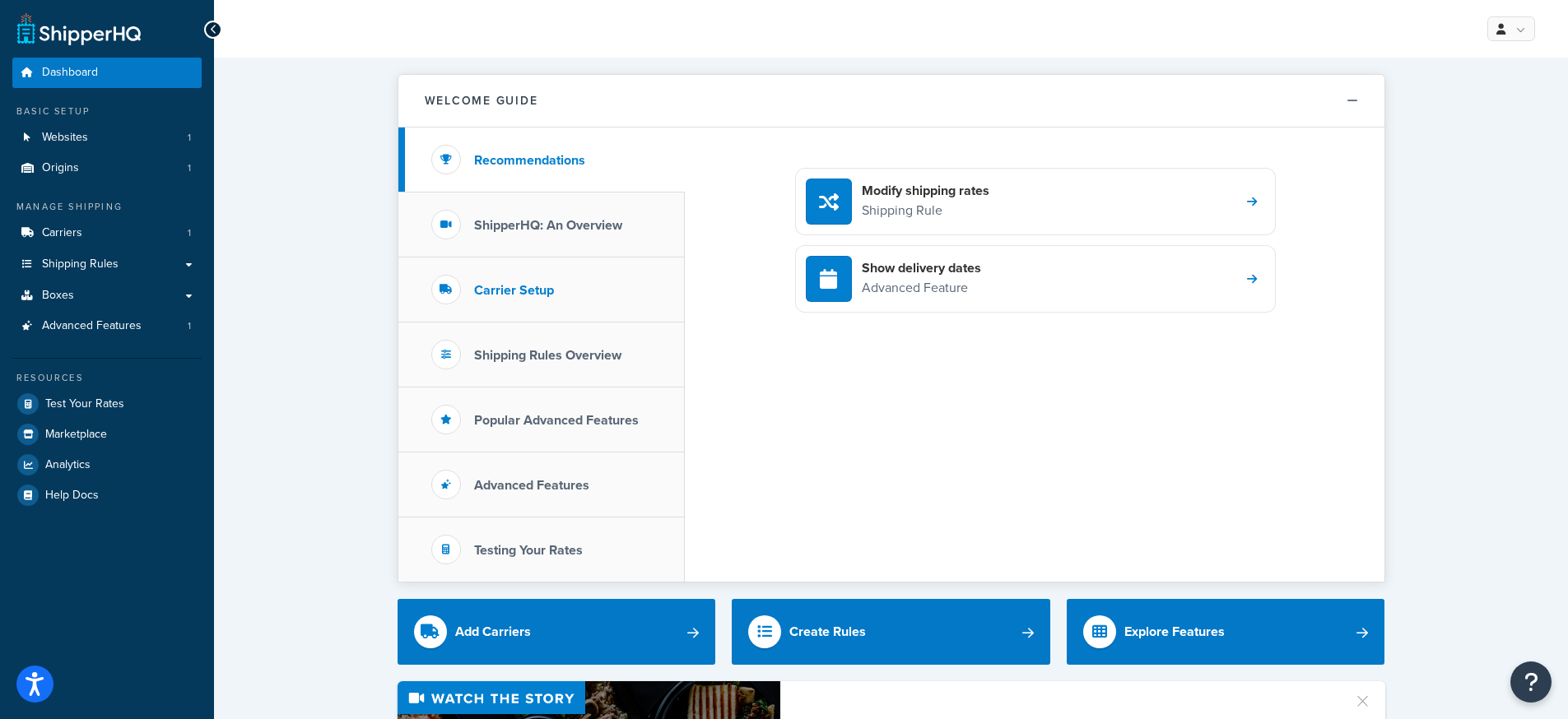
click at [532, 289] on h3 "Carrier Setup" at bounding box center [514, 291] width 80 height 15
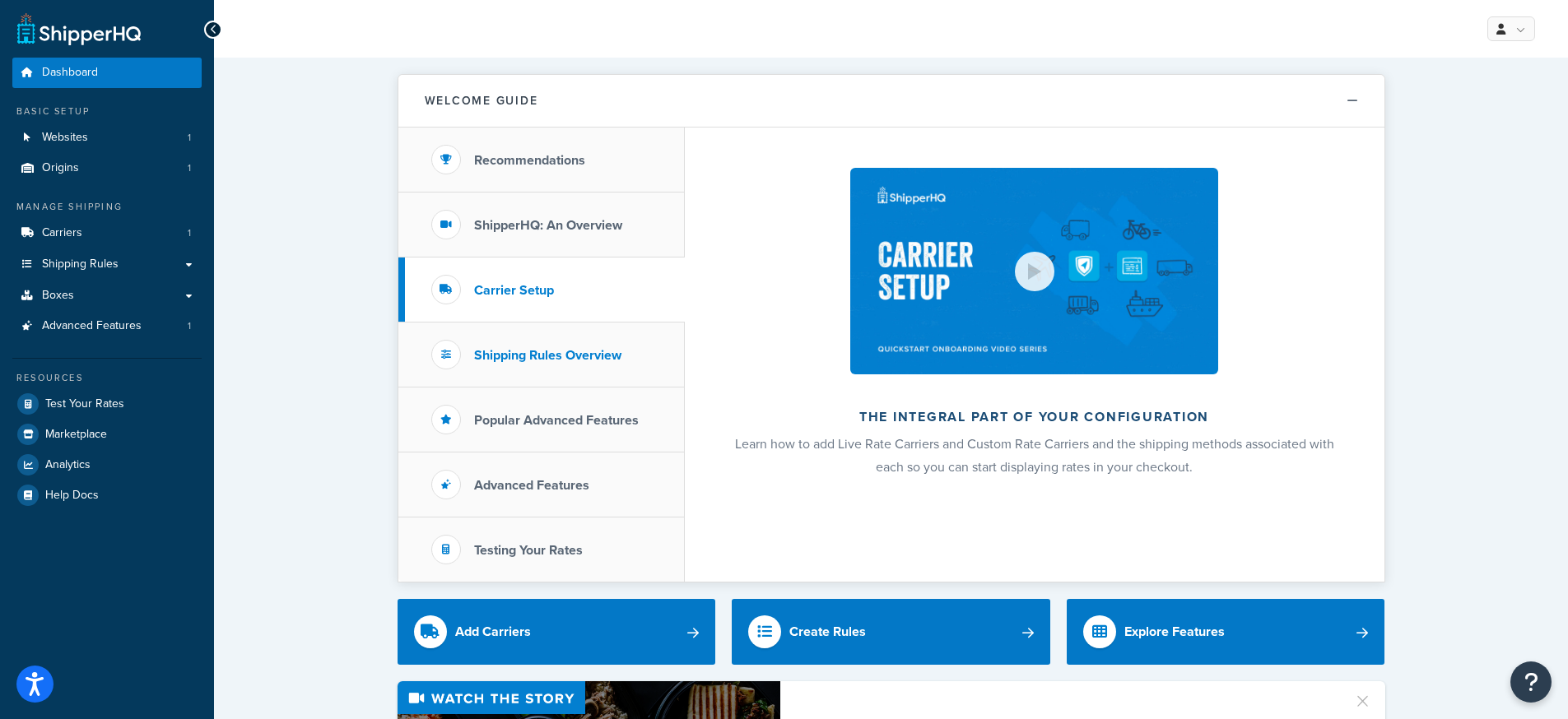
click at [629, 358] on li "Shipping Rules Overview" at bounding box center [541, 355] width 287 height 65
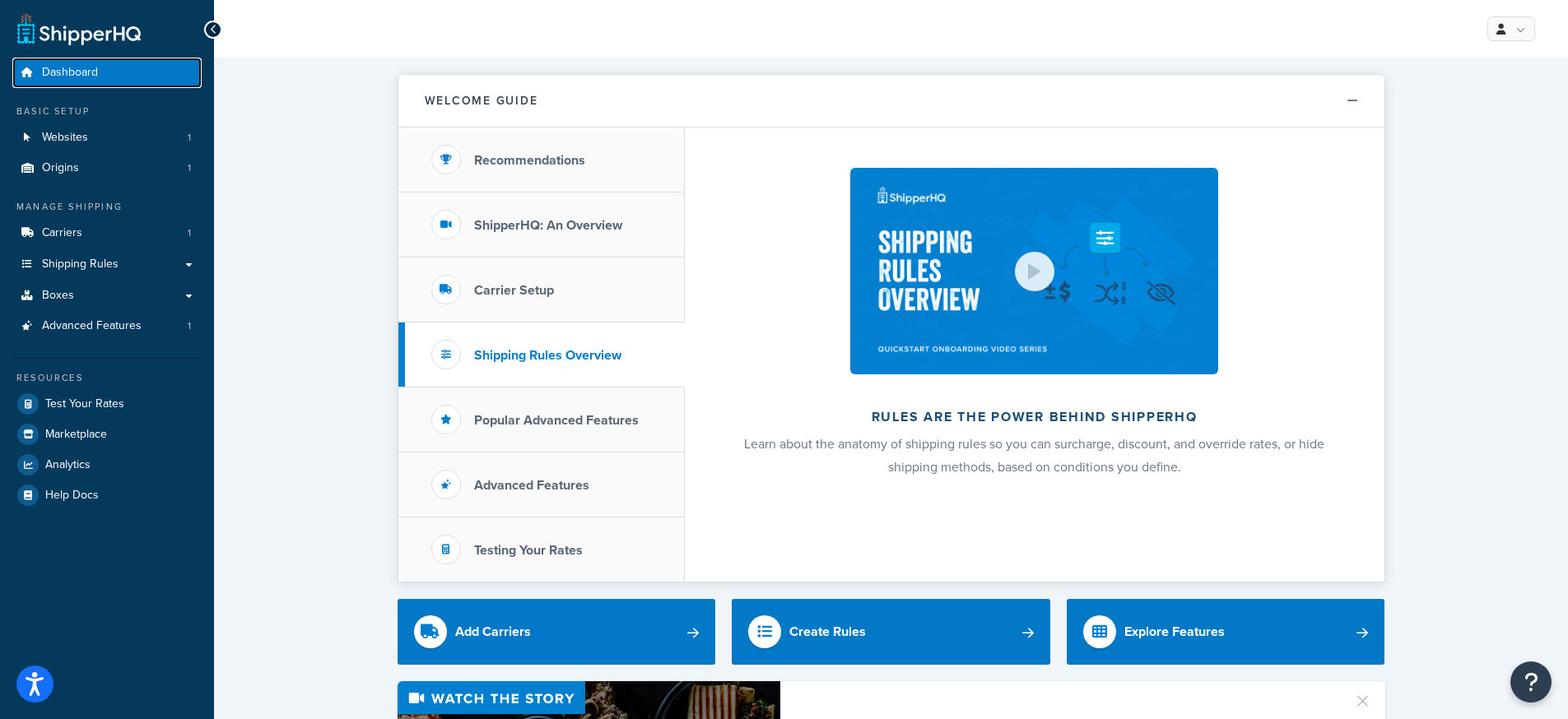
click at [126, 69] on link "Dashboard" at bounding box center [107, 73] width 189 height 31
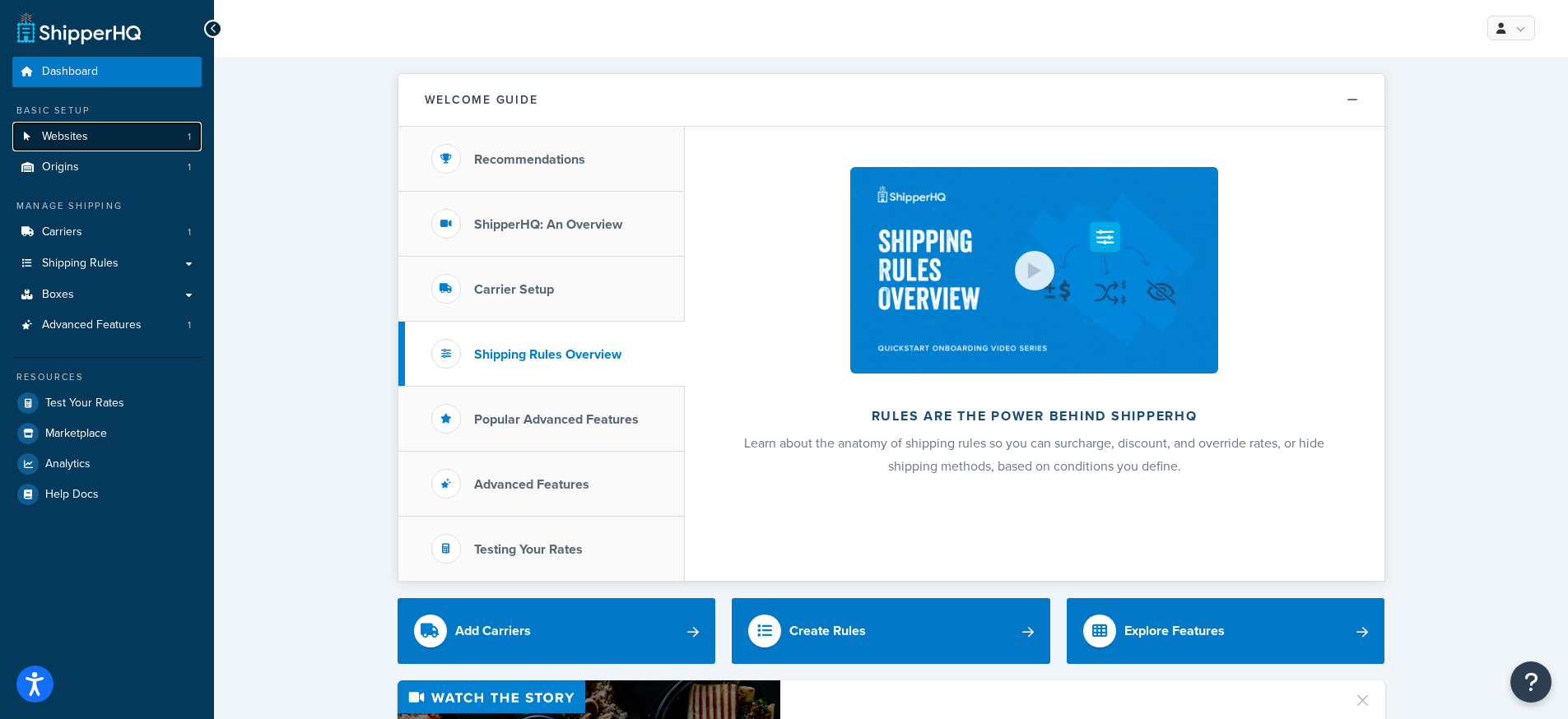
click at [93, 132] on link "Websites 1" at bounding box center [107, 136] width 189 height 31
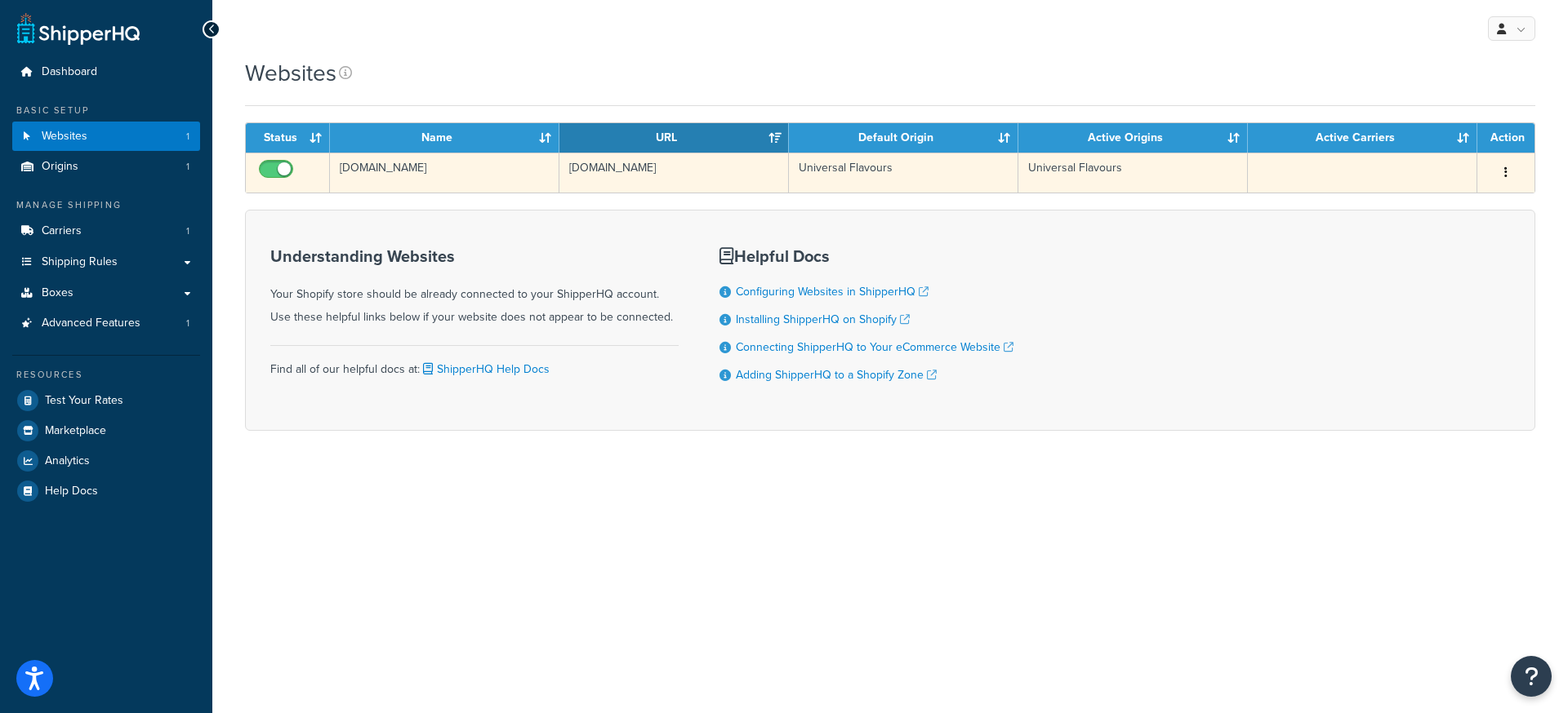
click at [1511, 169] on button "button" at bounding box center [1506, 173] width 23 height 26
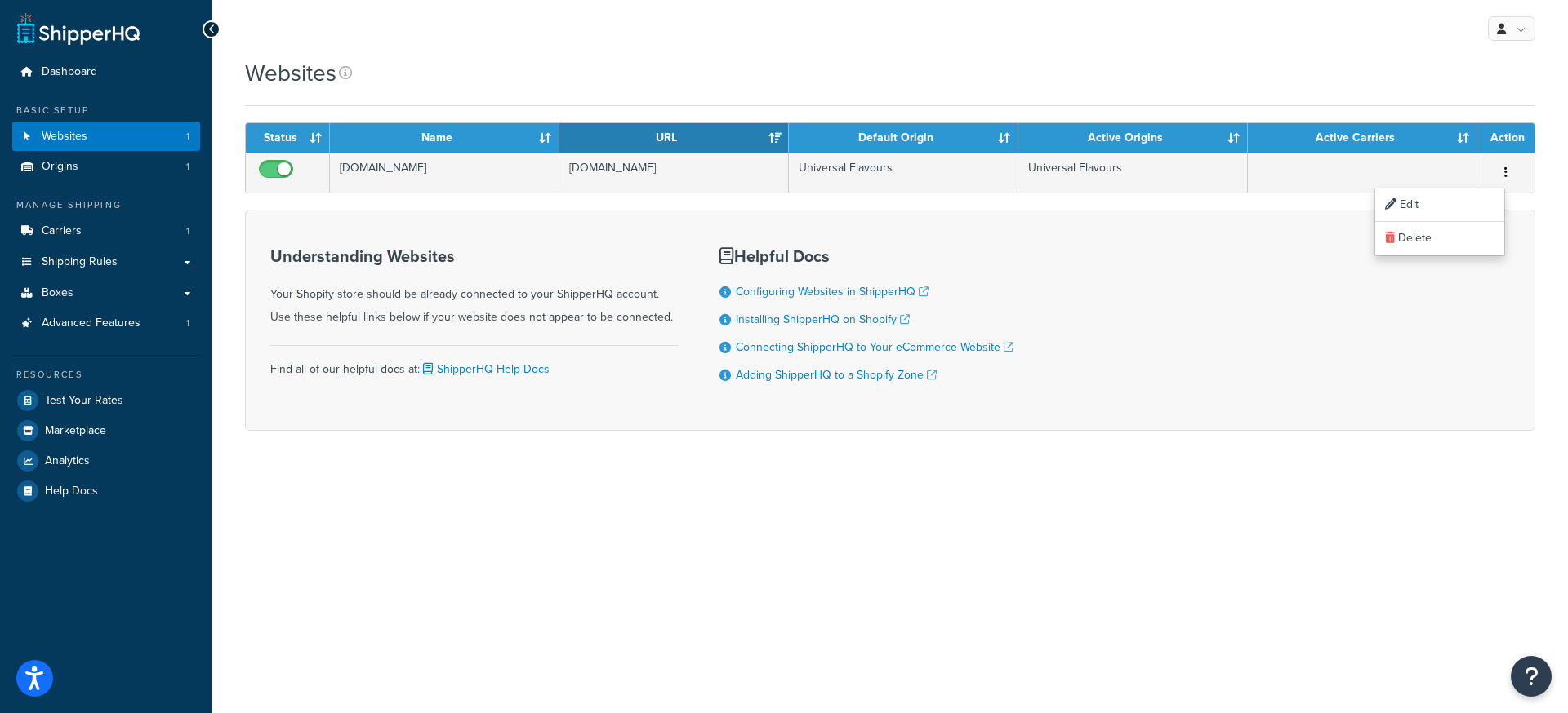
click at [1270, 357] on div "Understanding Websites Your Shopify store should be already connected to your S…" at bounding box center [890, 320] width 1290 height 221
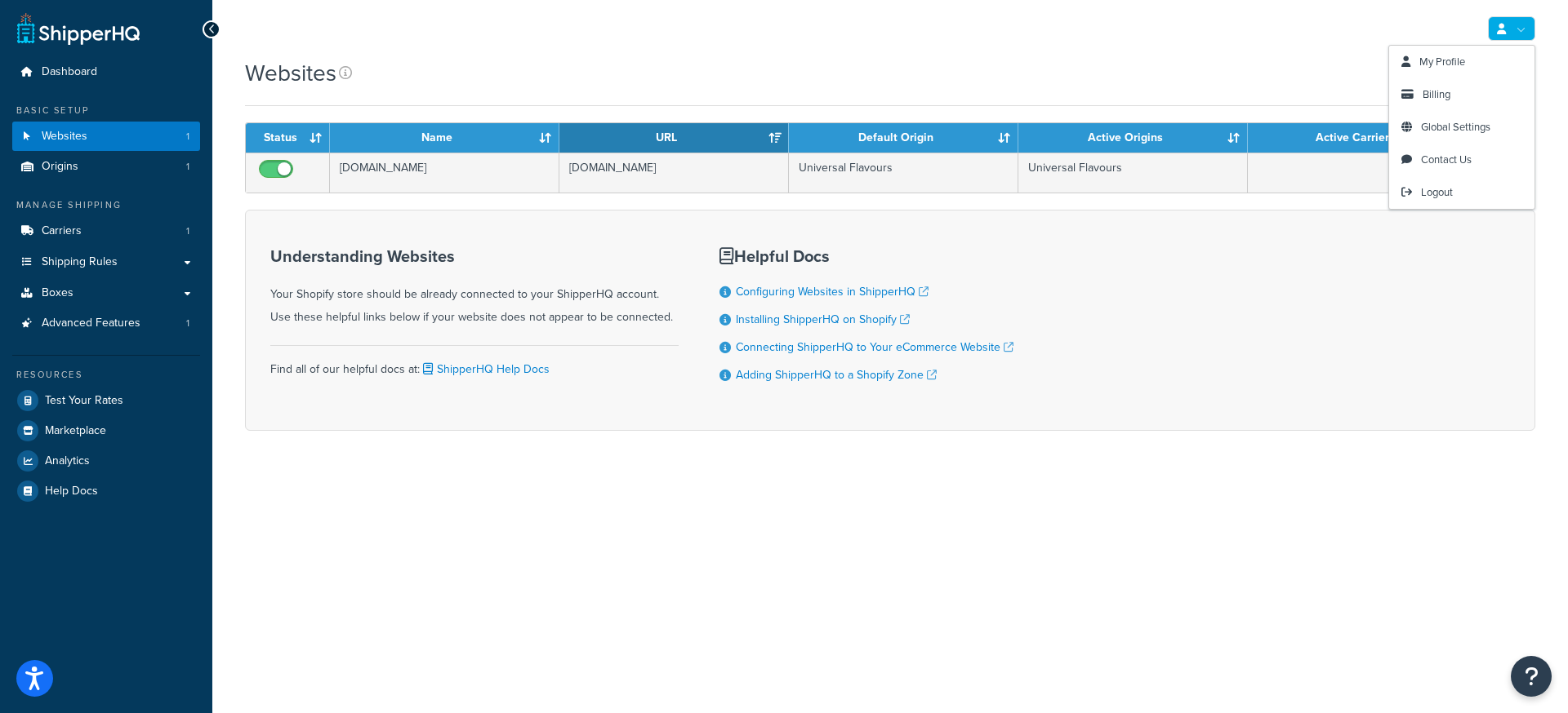
click at [1514, 31] on link at bounding box center [1511, 29] width 48 height 25
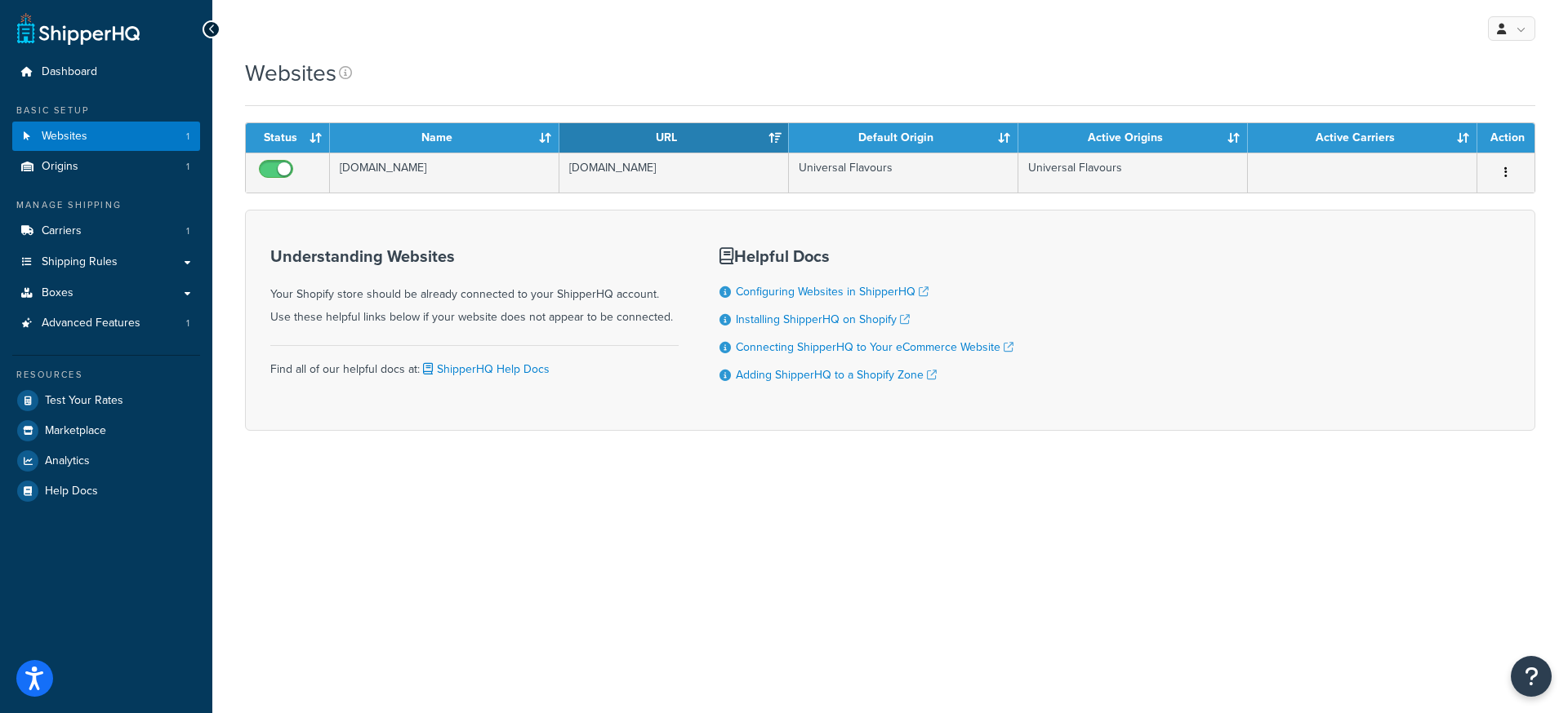
click at [825, 101] on div "Websites" at bounding box center [890, 82] width 1290 height 49
click at [84, 37] on link at bounding box center [78, 29] width 122 height 33
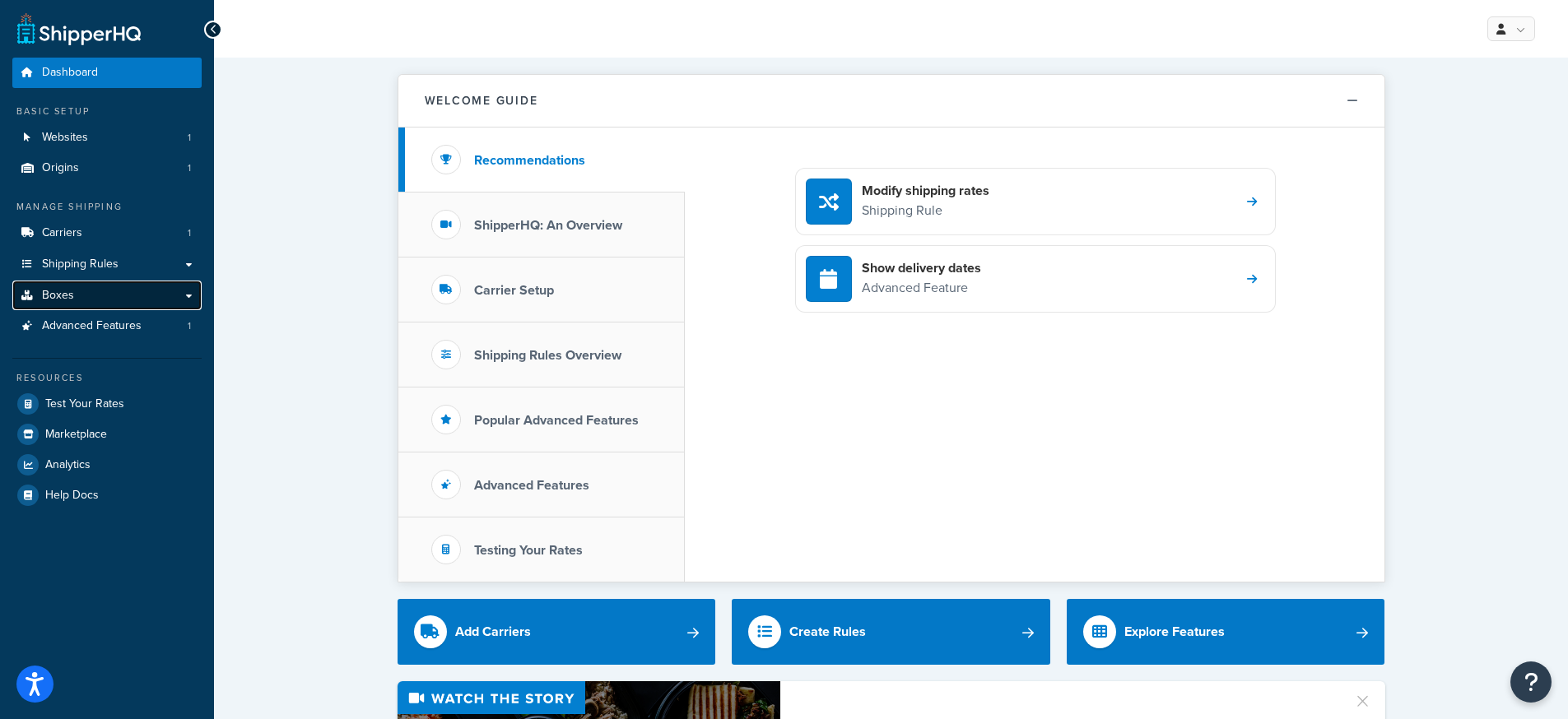
click at [193, 296] on link "Boxes" at bounding box center [107, 296] width 189 height 31
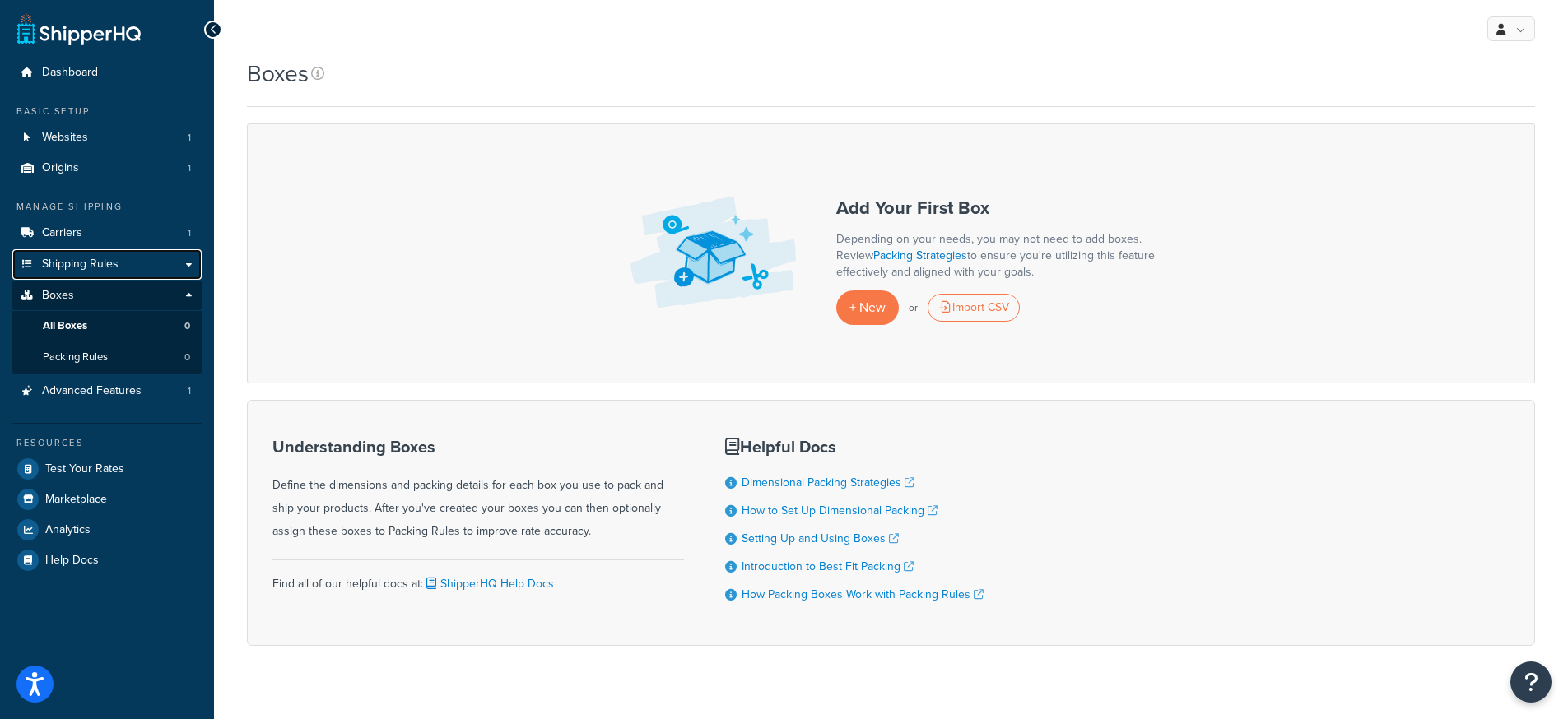
click at [191, 266] on link "Shipping Rules" at bounding box center [107, 264] width 189 height 31
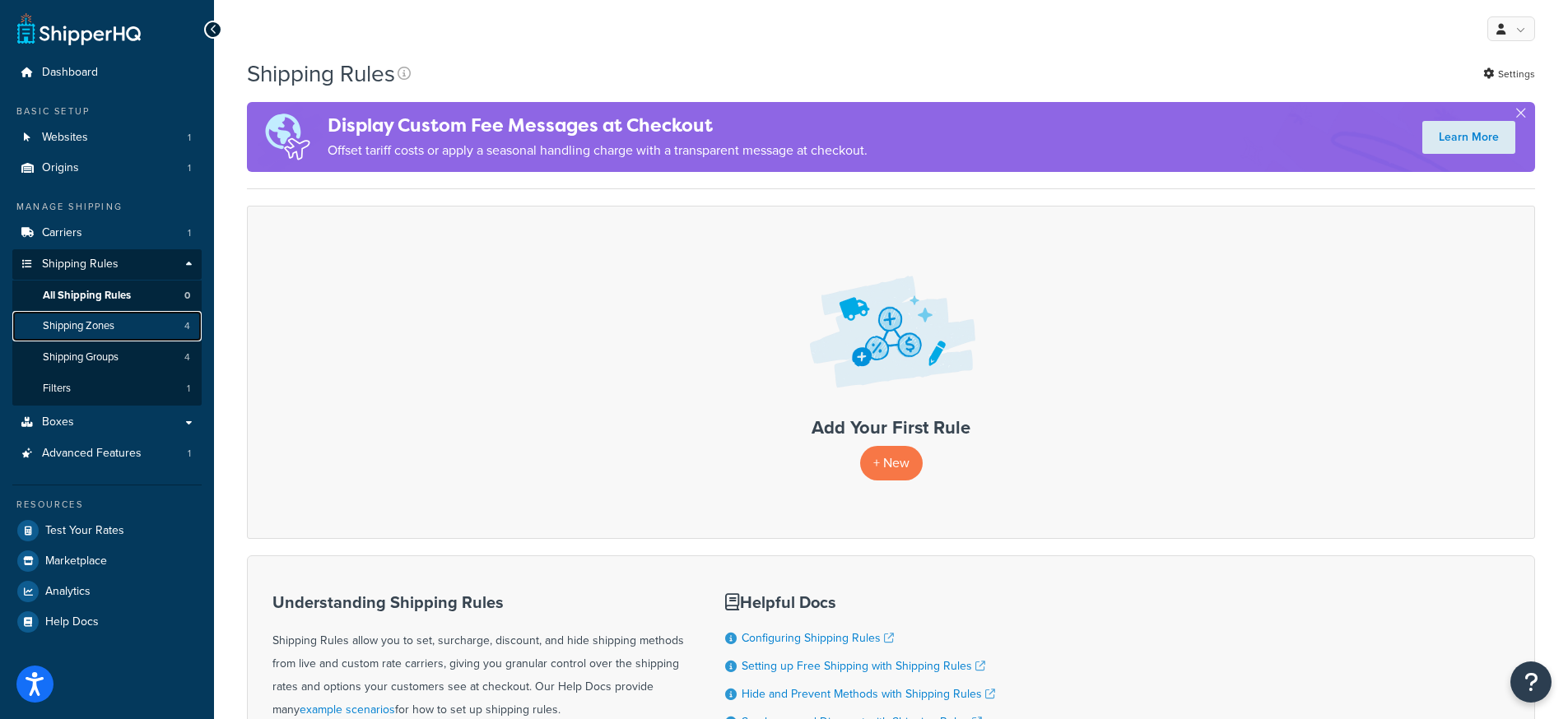
click at [118, 329] on link "Shipping Zones 4" at bounding box center [107, 326] width 189 height 31
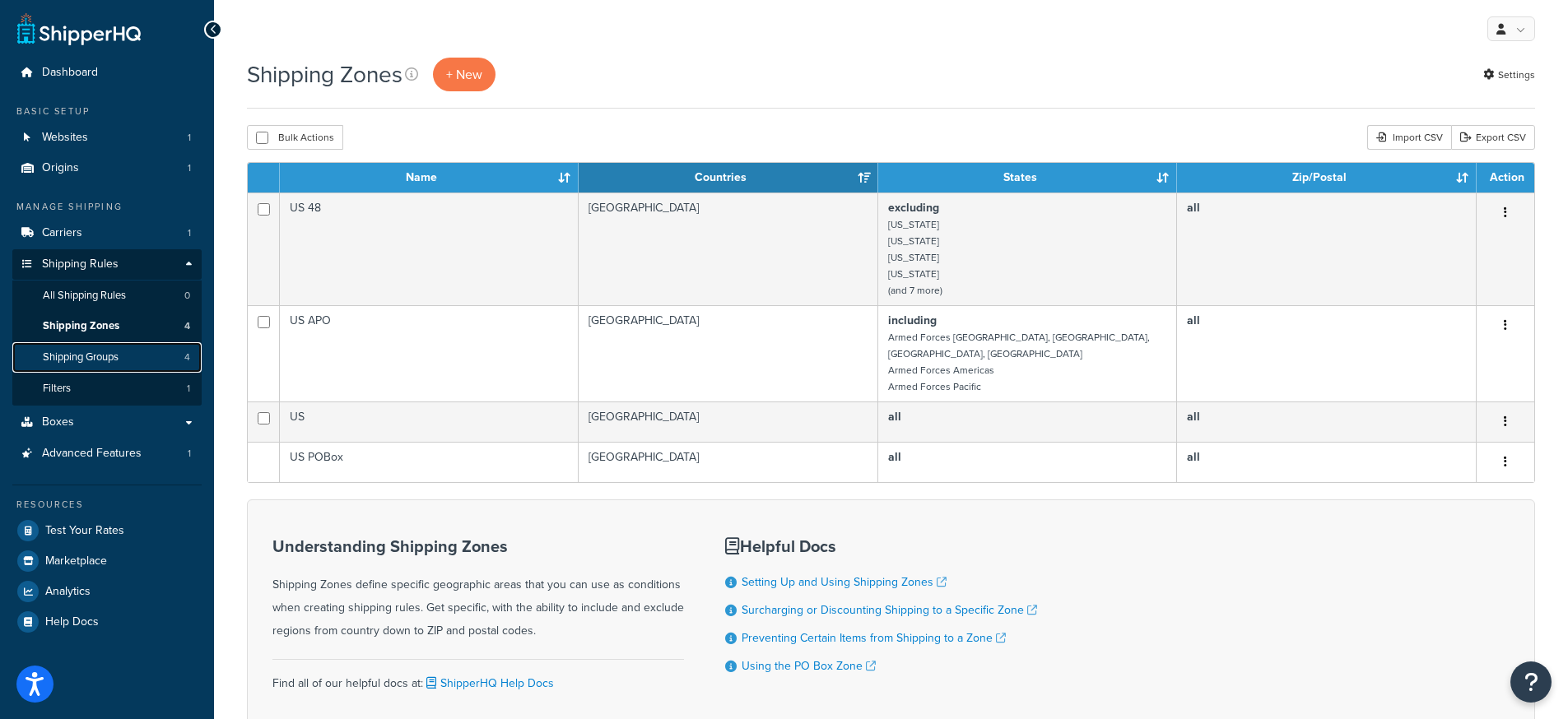
click at [93, 359] on span "Shipping Groups" at bounding box center [81, 357] width 76 height 14
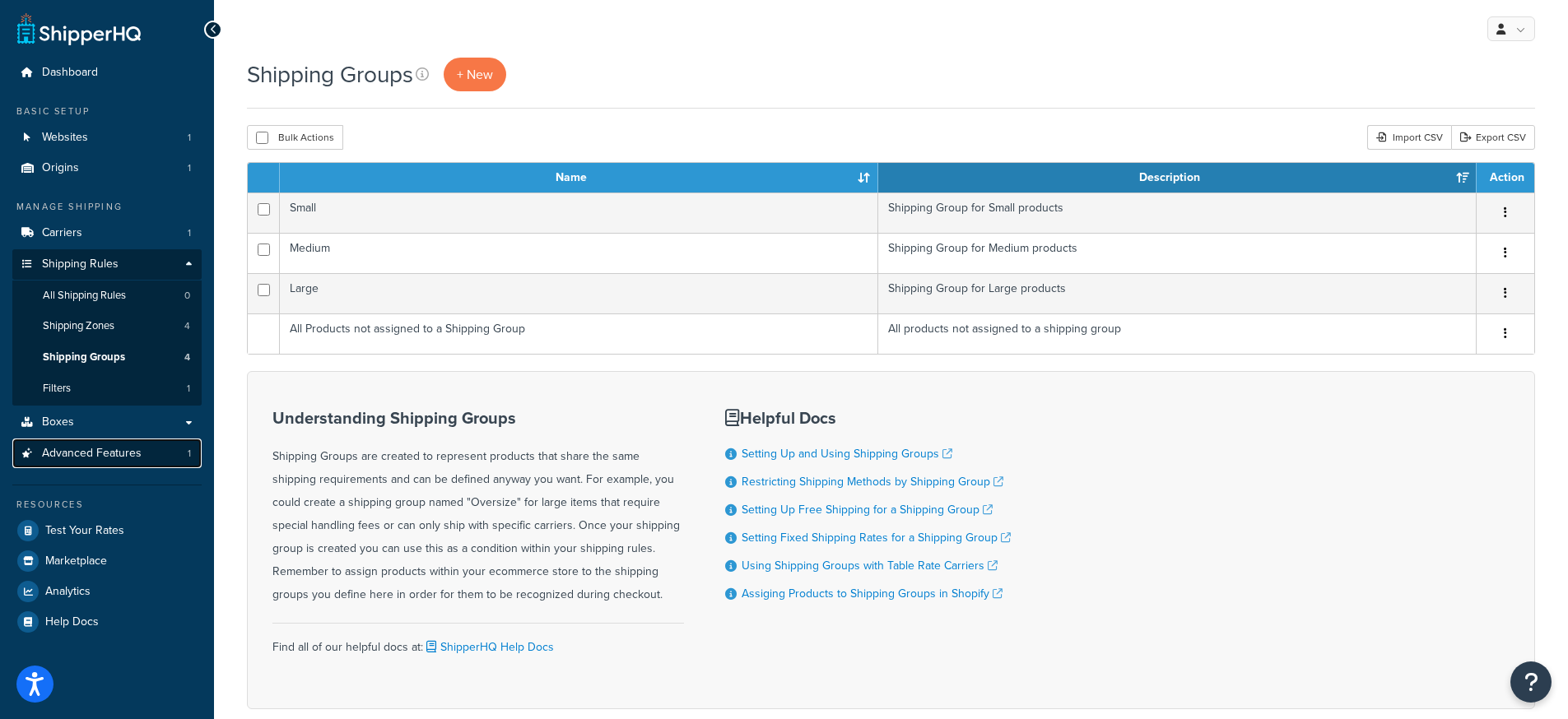
click at [147, 456] on link "Advanced Features 1" at bounding box center [107, 454] width 189 height 31
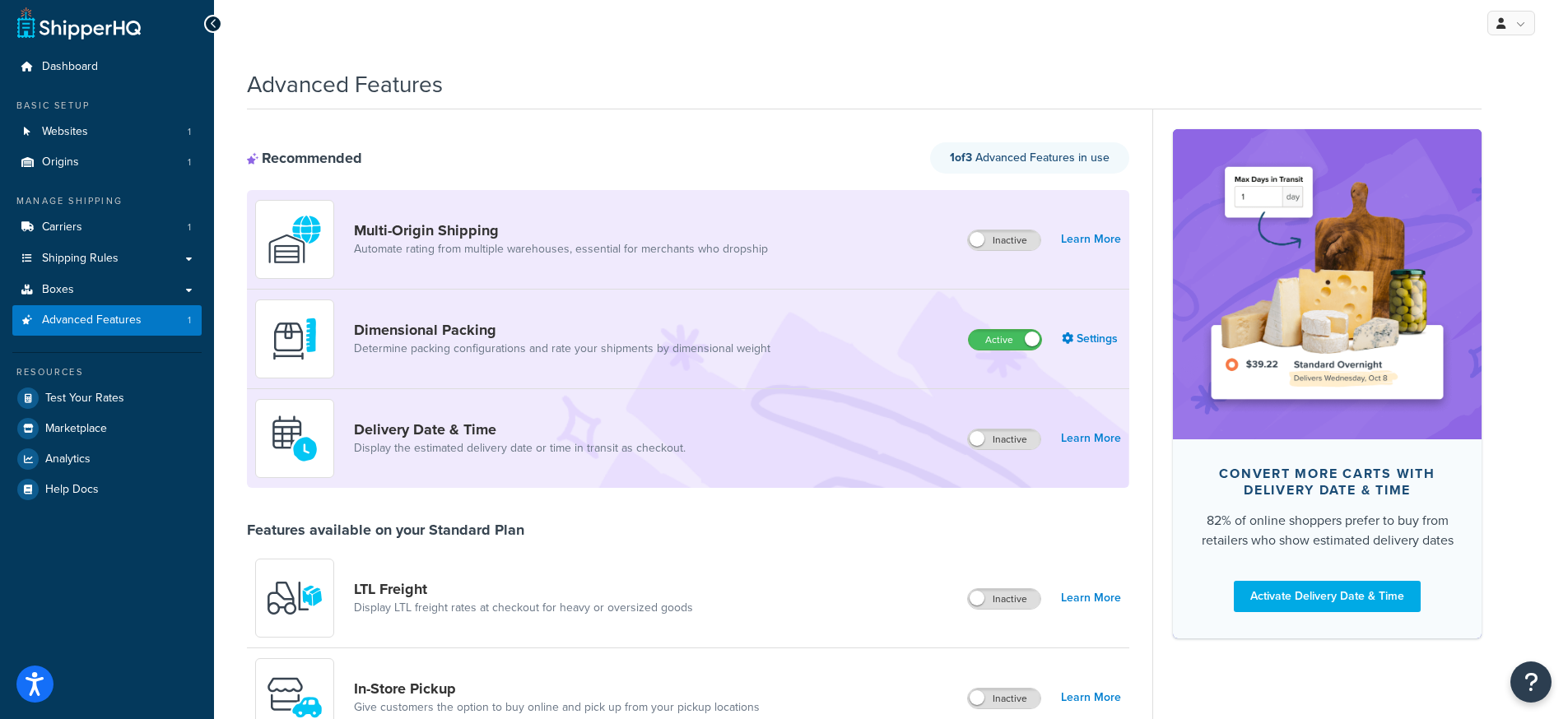
scroll to position [228, 0]
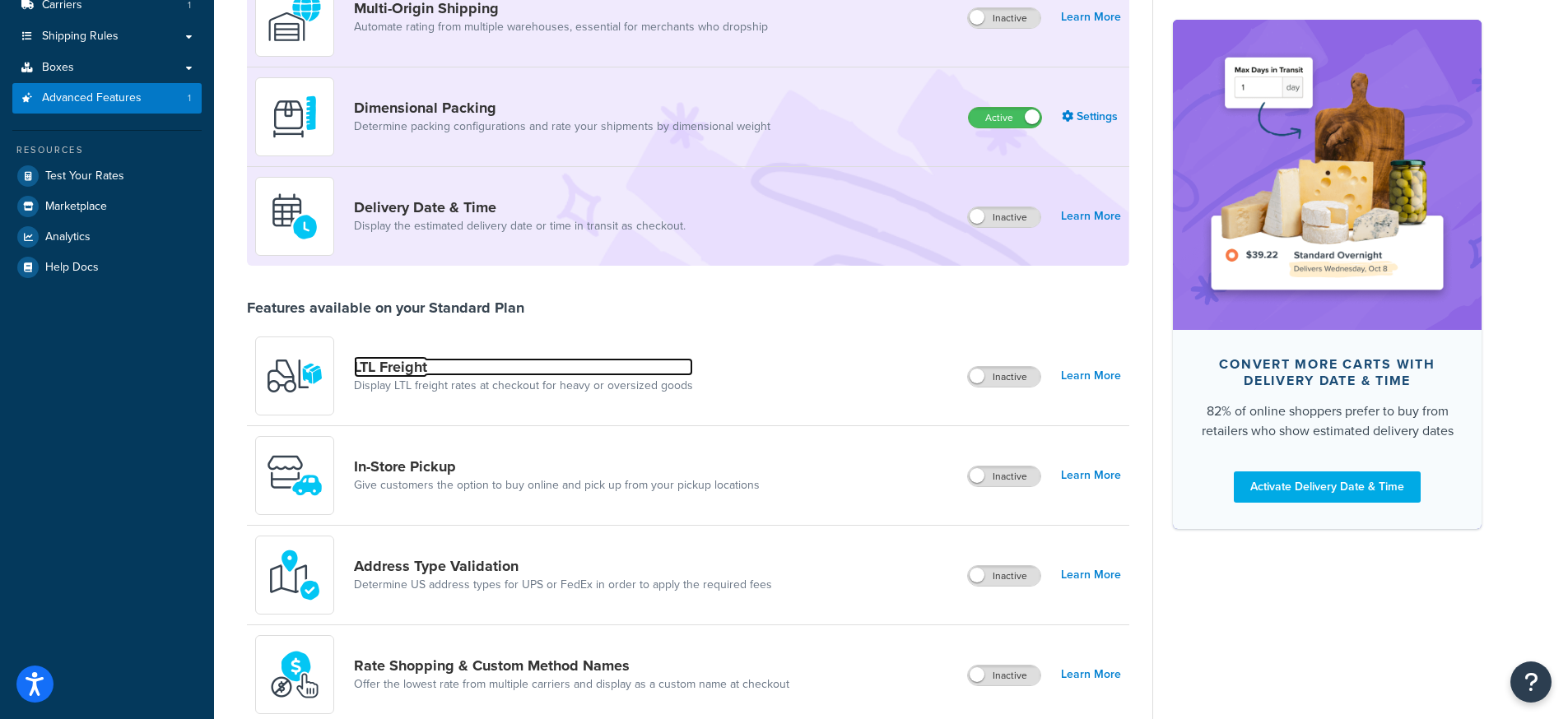
click at [381, 367] on link "LTL Freight" at bounding box center [523, 367] width 339 height 18
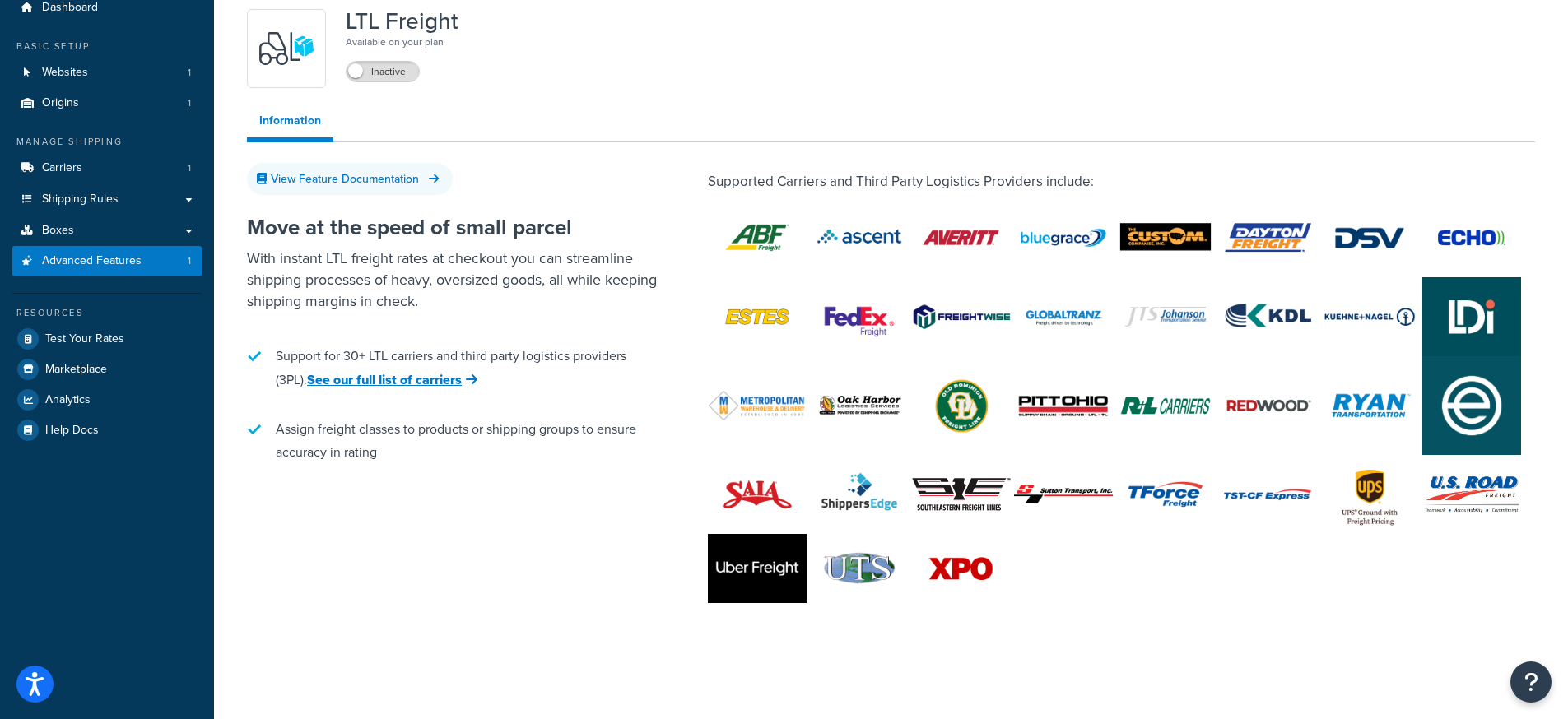
scroll to position [48, 0]
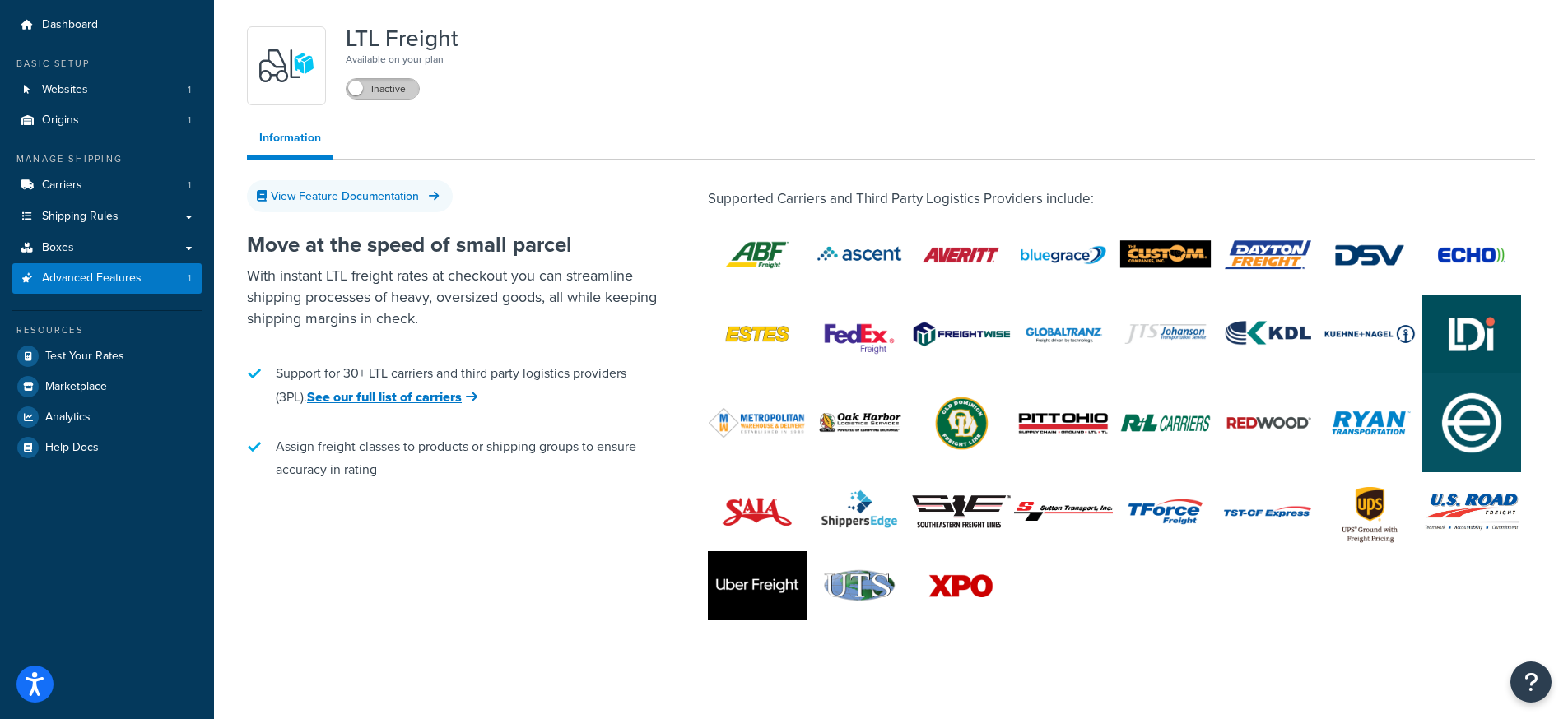
click at [373, 89] on label "Inactive" at bounding box center [383, 89] width 73 height 20
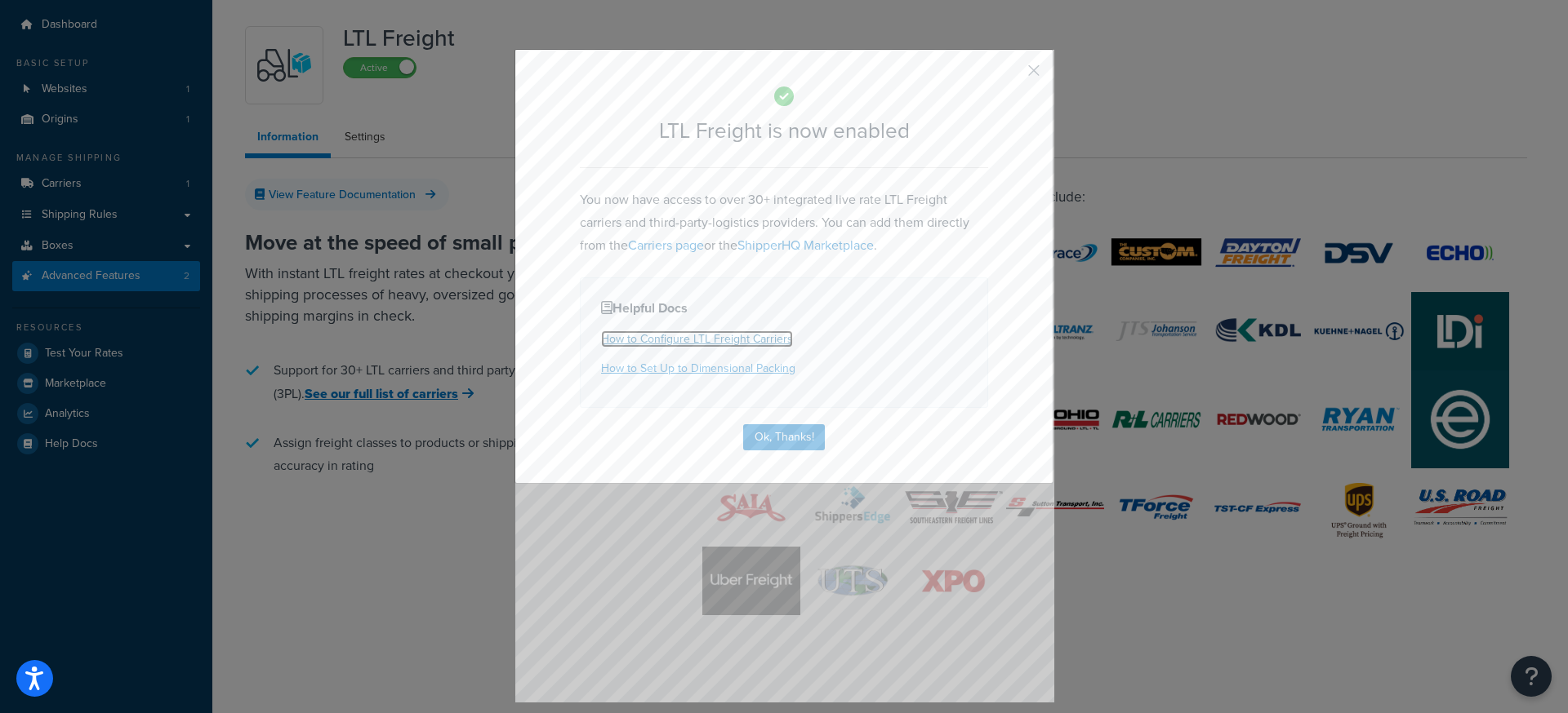
click at [705, 340] on link "How to Configure LTL Freight Carriers" at bounding box center [697, 338] width 192 height 17
click at [1012, 75] on button "button" at bounding box center [1010, 76] width 4 height 4
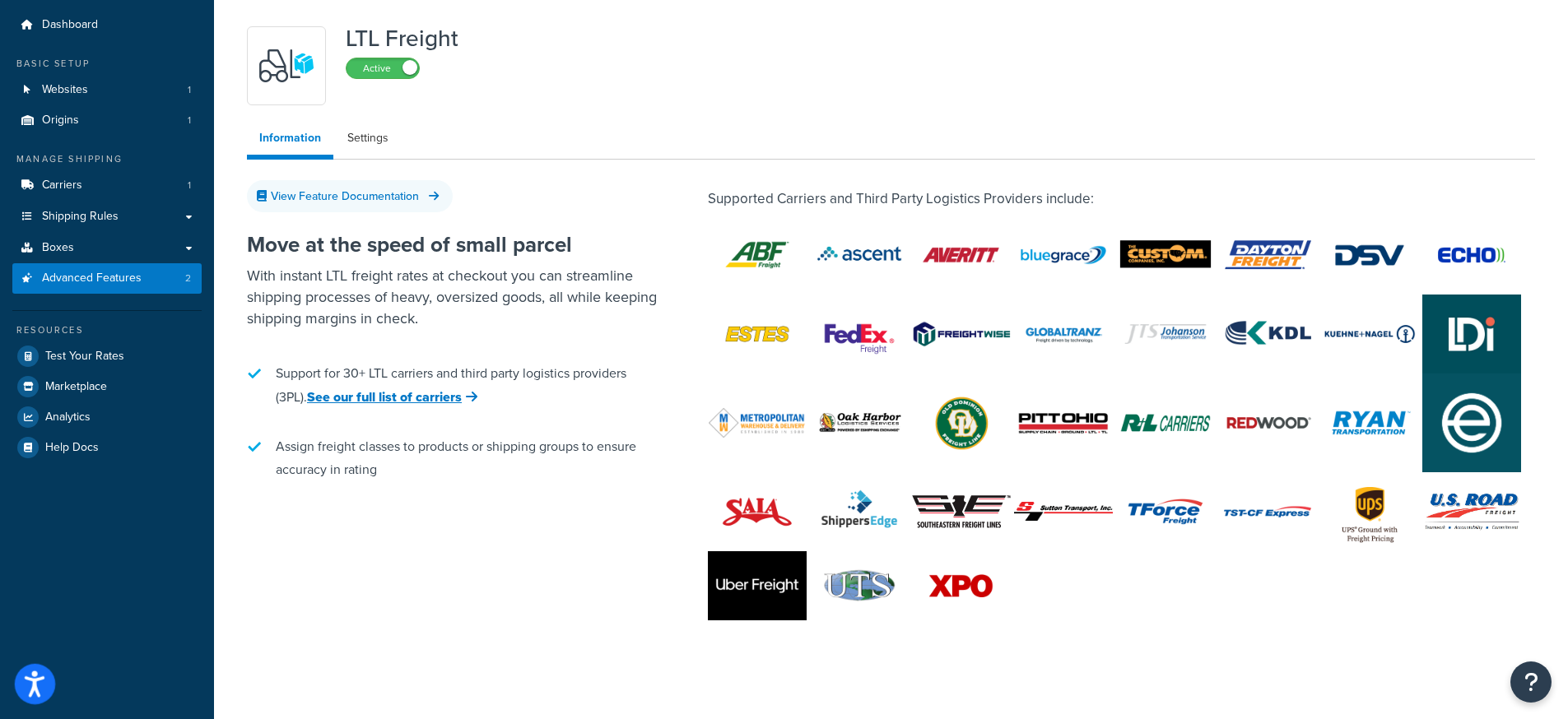
click at [36, 683] on icon "Open accessiBe: accessibility options, statement and help" at bounding box center [35, 687] width 20 height 21
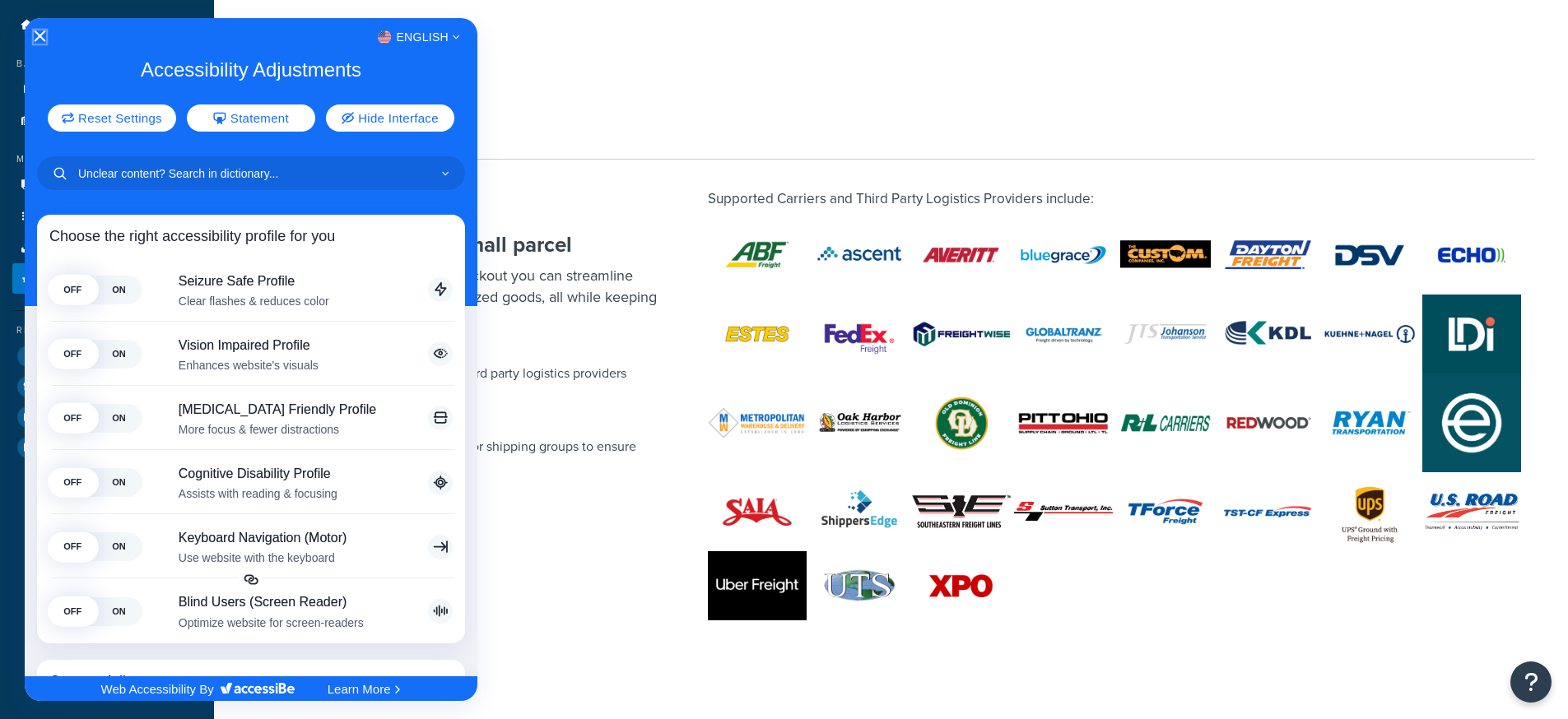
click at [44, 41] on icon "Close Accessibility Interface" at bounding box center [40, 36] width 12 height 12
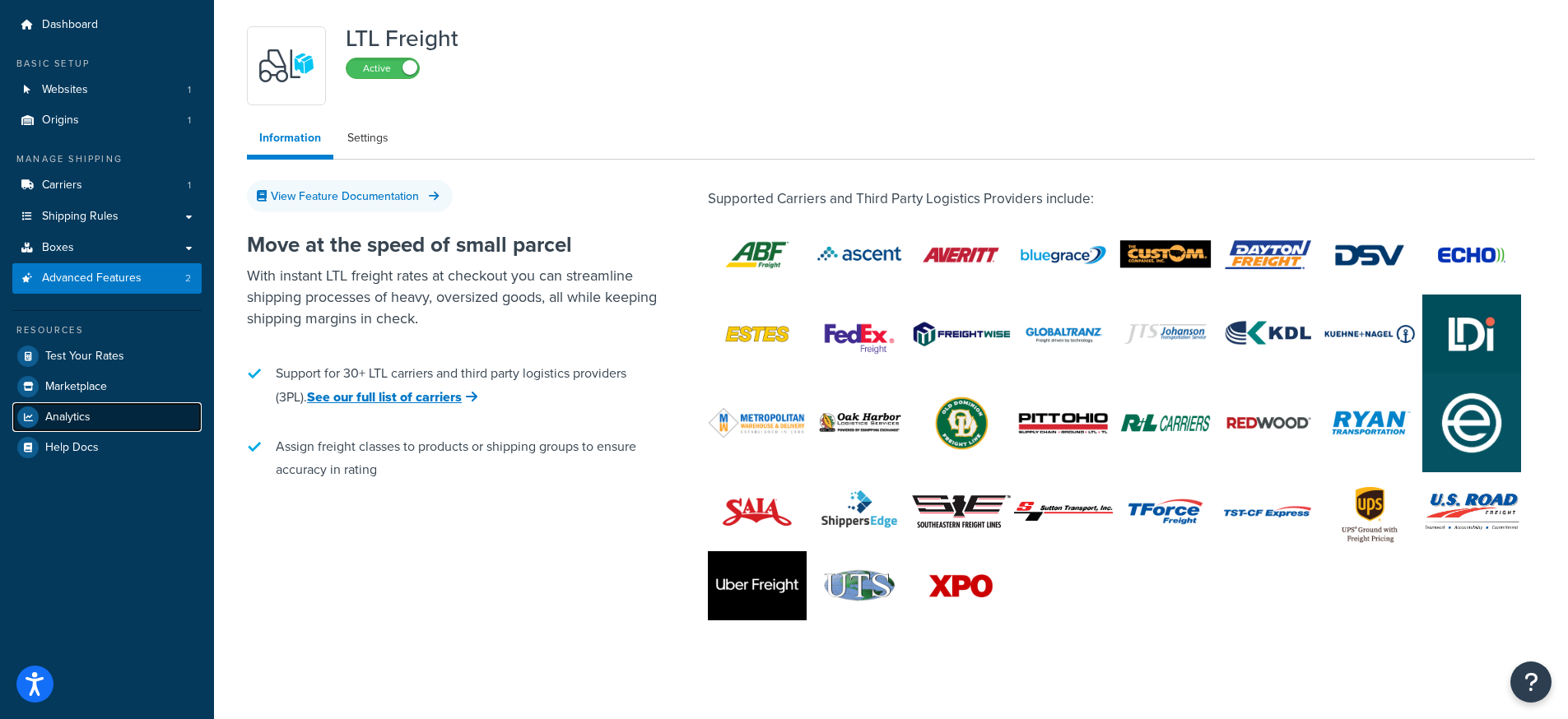
click at [65, 421] on span "Analytics" at bounding box center [68, 417] width 45 height 14
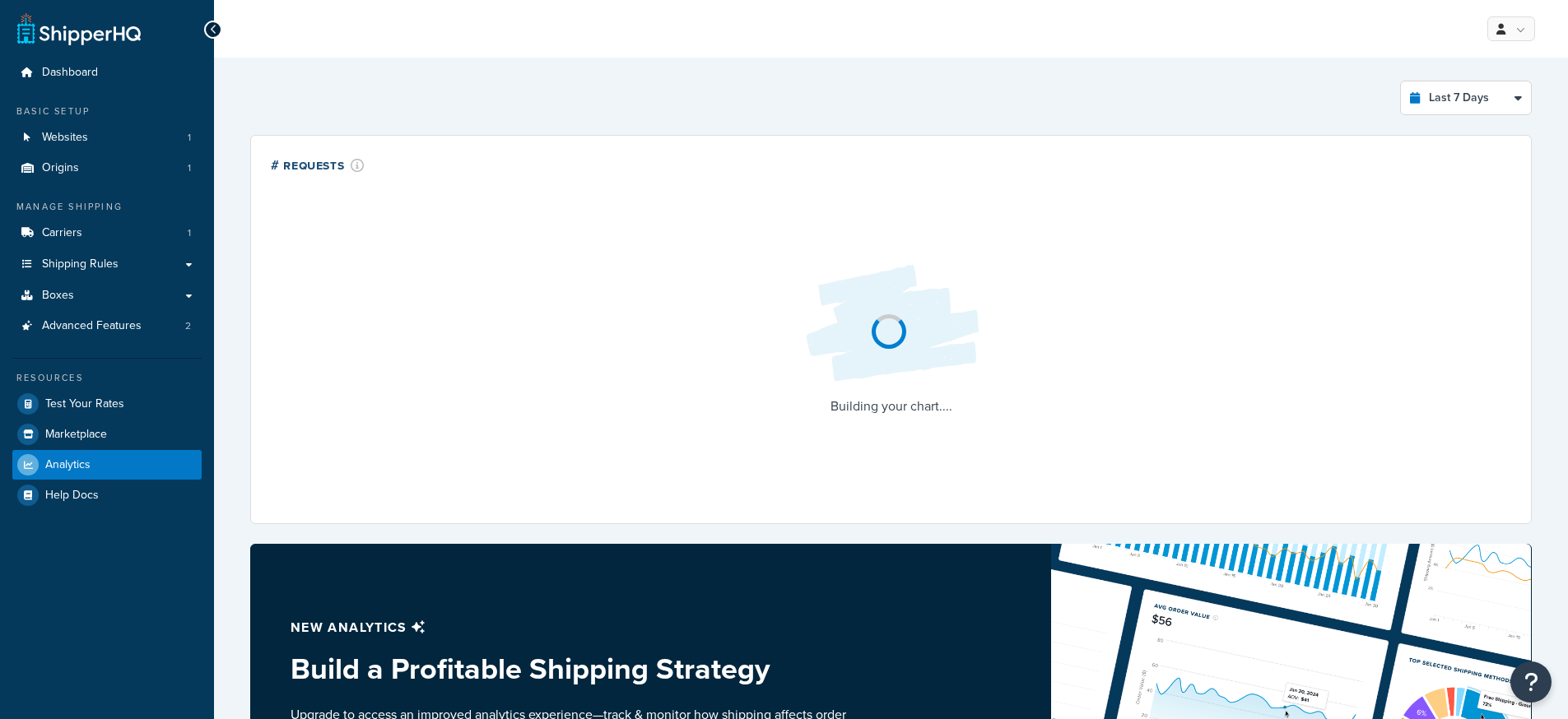
select select "last_7_days"
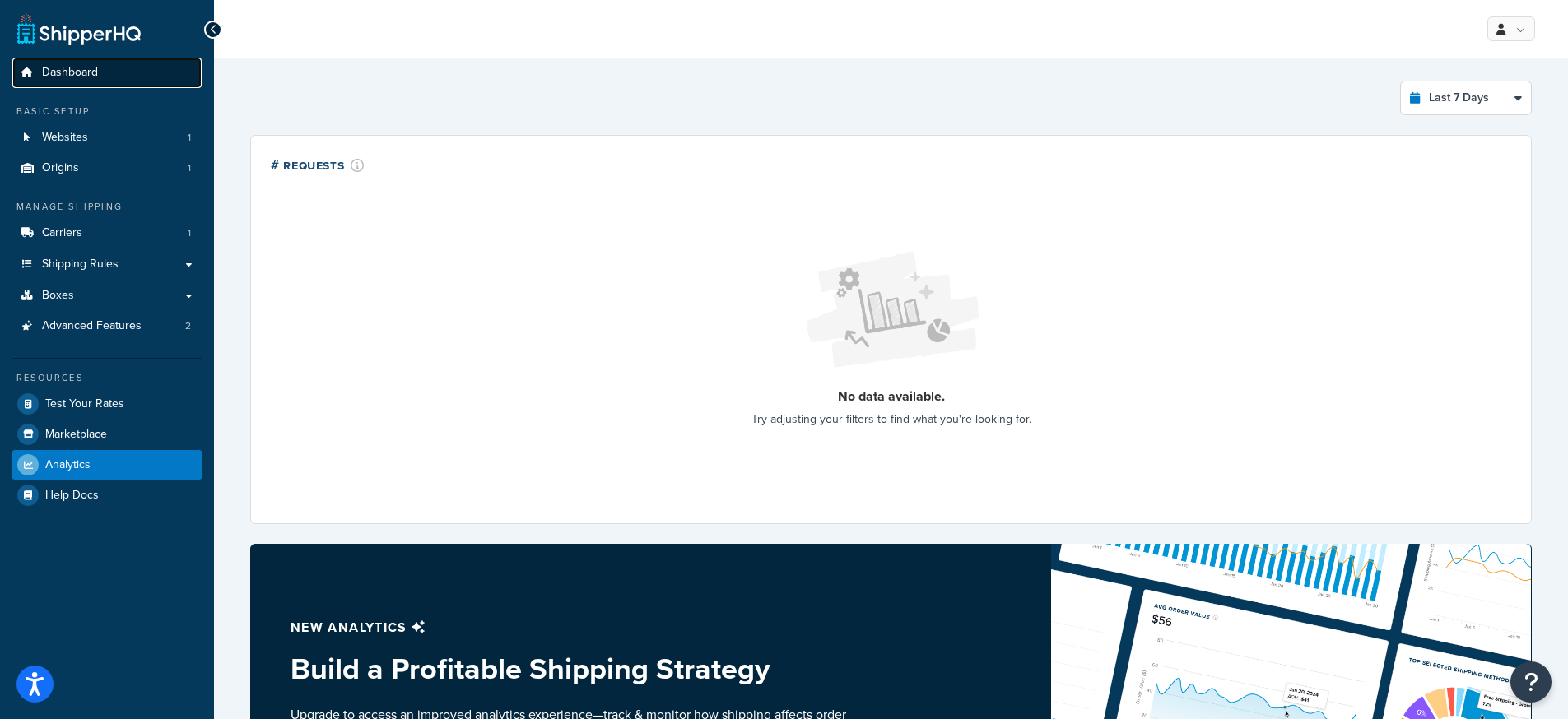
click at [74, 76] on span "Dashboard" at bounding box center [70, 73] width 56 height 14
